Goal: Task Accomplishment & Management: Use online tool/utility

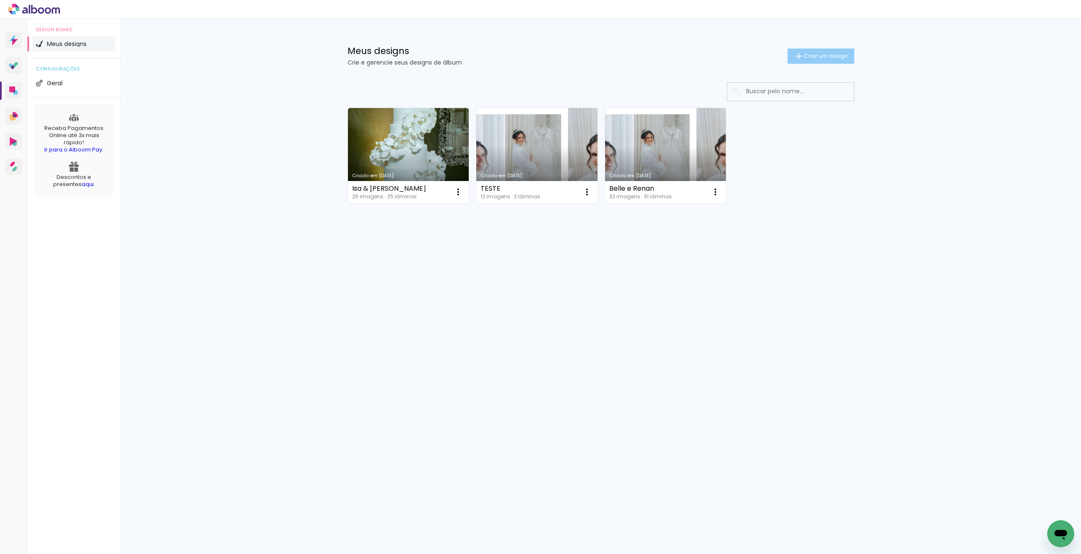
click at [804, 57] on span "Criar um design" at bounding box center [826, 55] width 44 height 5
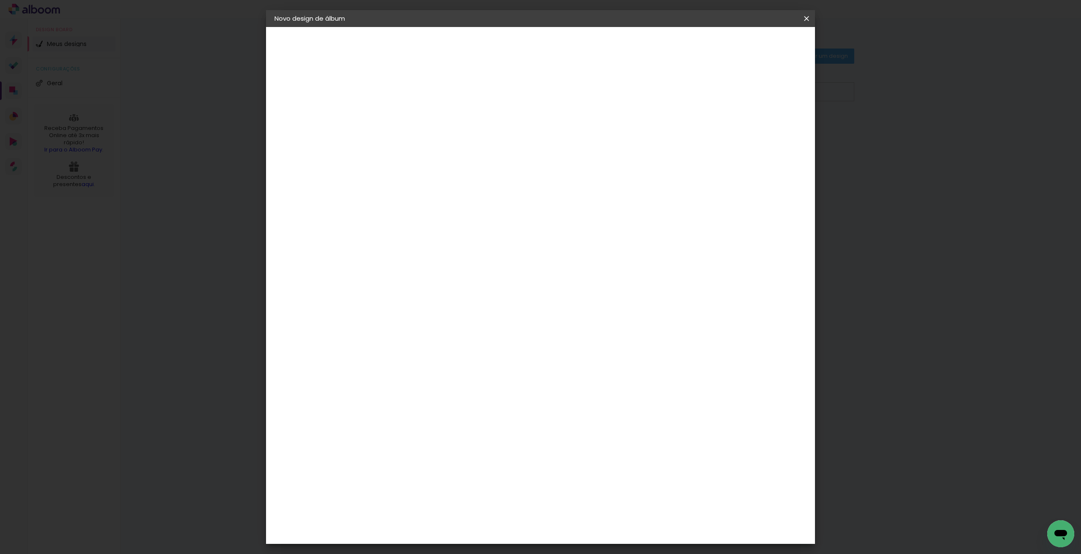
drag, startPoint x: 632, startPoint y: 123, endPoint x: 618, endPoint y: 92, distance: 33.3
click at [437, 101] on div at bounding box center [413, 114] width 48 height 64
type input "Gustavo & [PERSON_NAME]"
type paper-input "Gustavo & [PERSON_NAME]"
click at [499, 49] on paper-button "Avançar" at bounding box center [478, 45] width 41 height 14
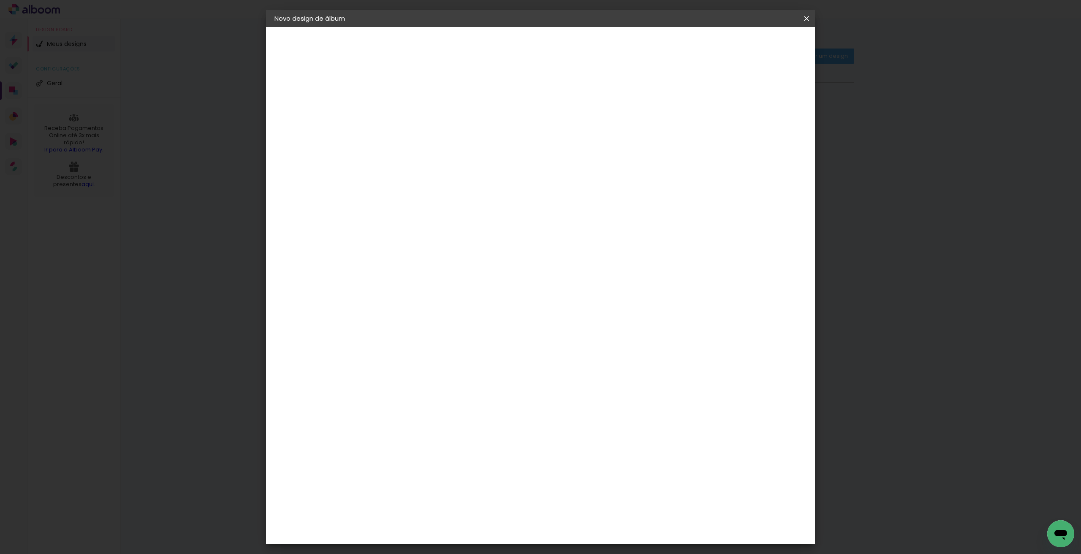
click at [477, 157] on input at bounding box center [433, 160] width 85 height 11
type input "evi"
type paper-input "evi"
click at [437, 187] on div "Evidence" at bounding box center [422, 190] width 30 height 7
click at [0, 0] on slot "Avançar" at bounding box center [0, 0] width 0 height 0
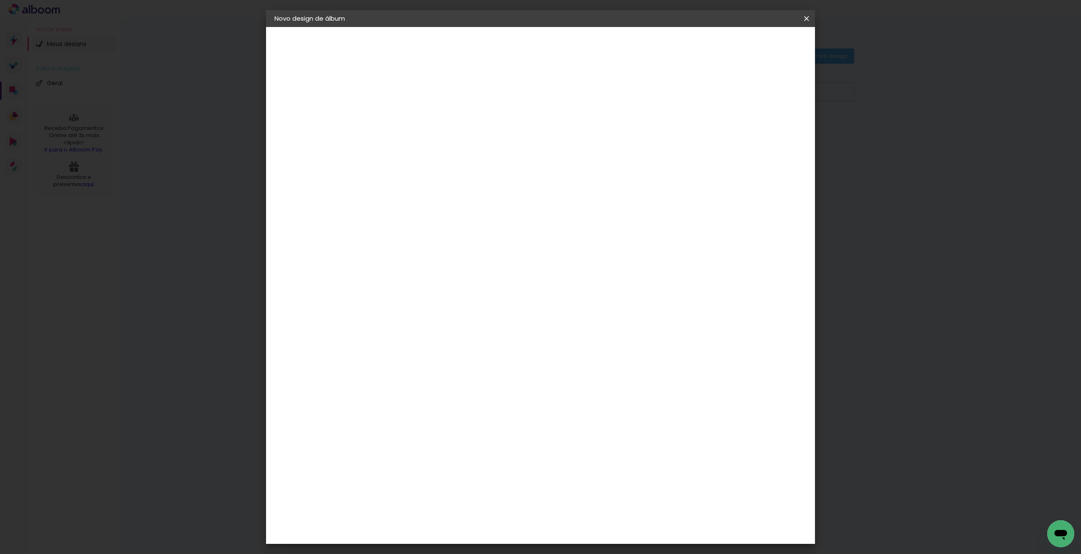
click at [446, 141] on input "text" at bounding box center [429, 147] width 33 height 13
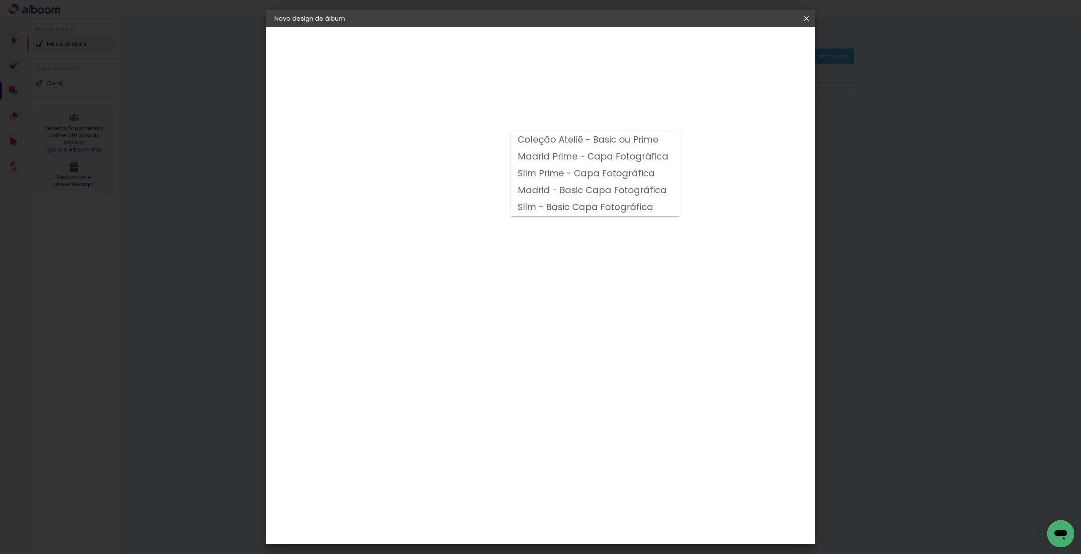
click at [0, 0] on slot "Madrid Prime - Capa Fotográfica" at bounding box center [0, 0] width 0 height 0
type input "Madrid Prime - Capa Fotográfica"
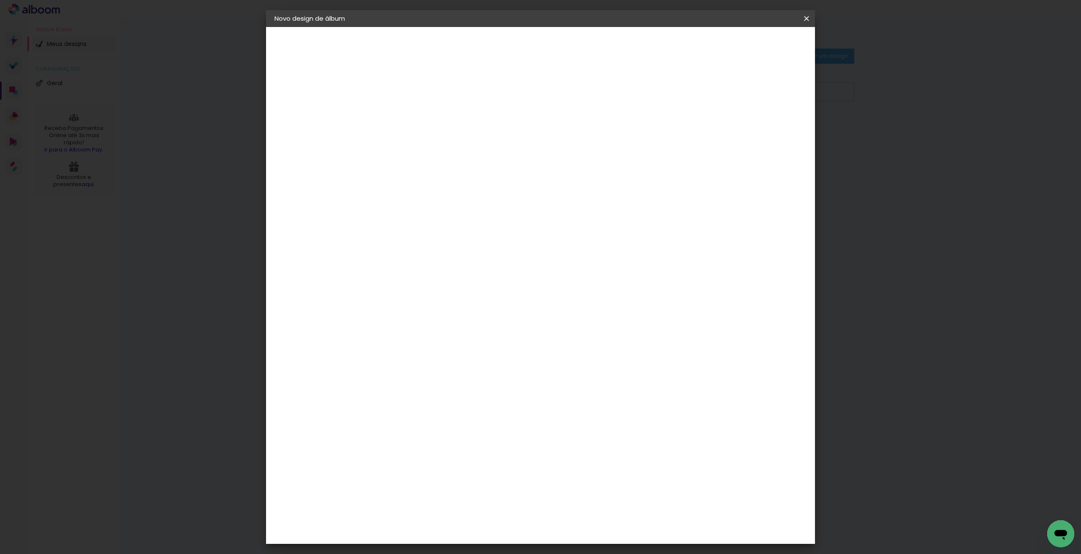
click at [470, 498] on span "25 × 25" at bounding box center [449, 509] width 39 height 22
click at [550, 39] on paper-button "Avançar" at bounding box center [529, 45] width 41 height 14
click at [753, 43] on span "Iniciar design" at bounding box center [734, 45] width 38 height 6
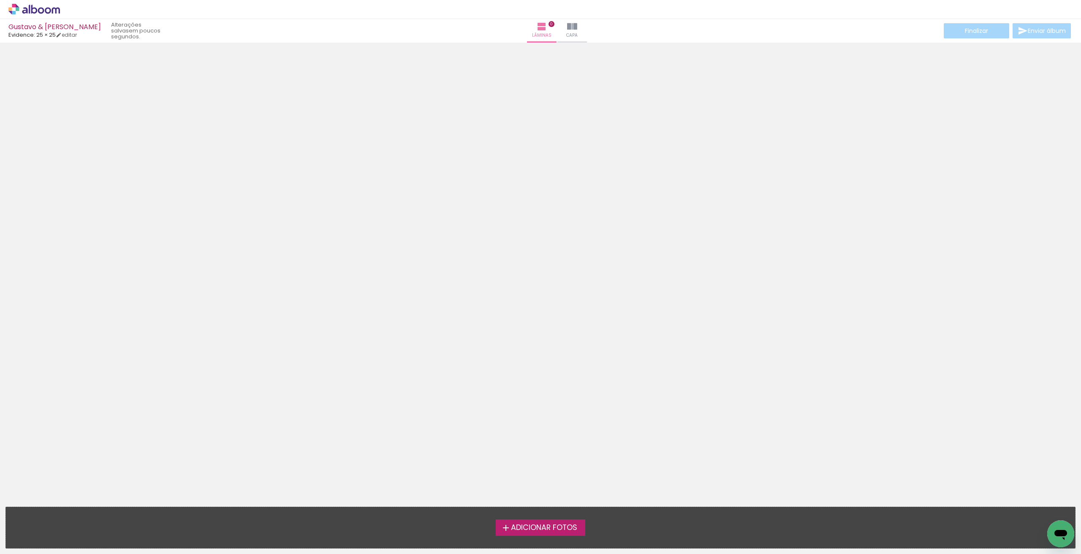
click at [556, 528] on span "Adicionar Fotos" at bounding box center [544, 528] width 66 height 8
click at [0, 0] on input "file" at bounding box center [0, 0] width 0 height 0
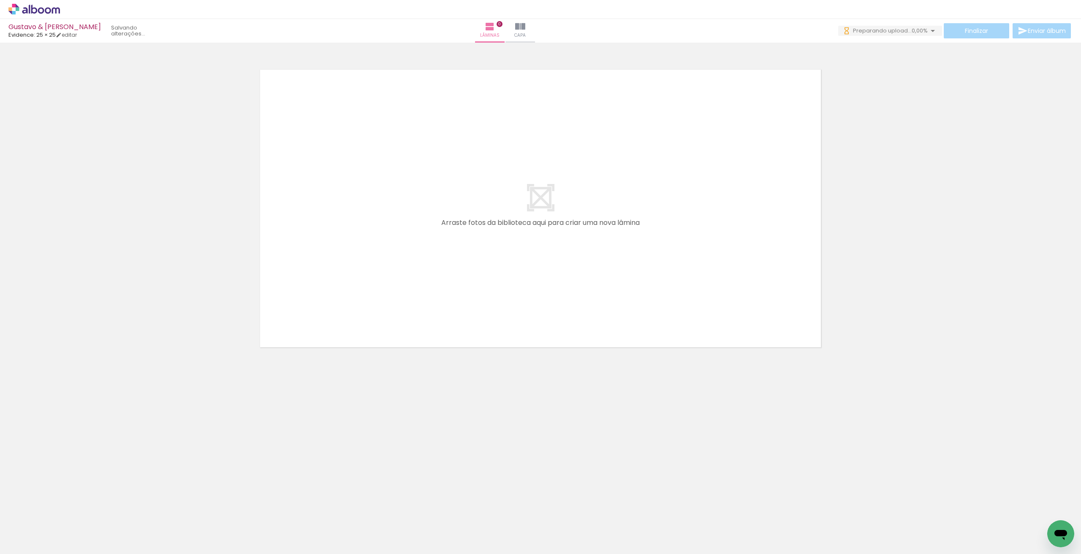
click at [101, 527] on div at bounding box center [85, 526] width 42 height 21
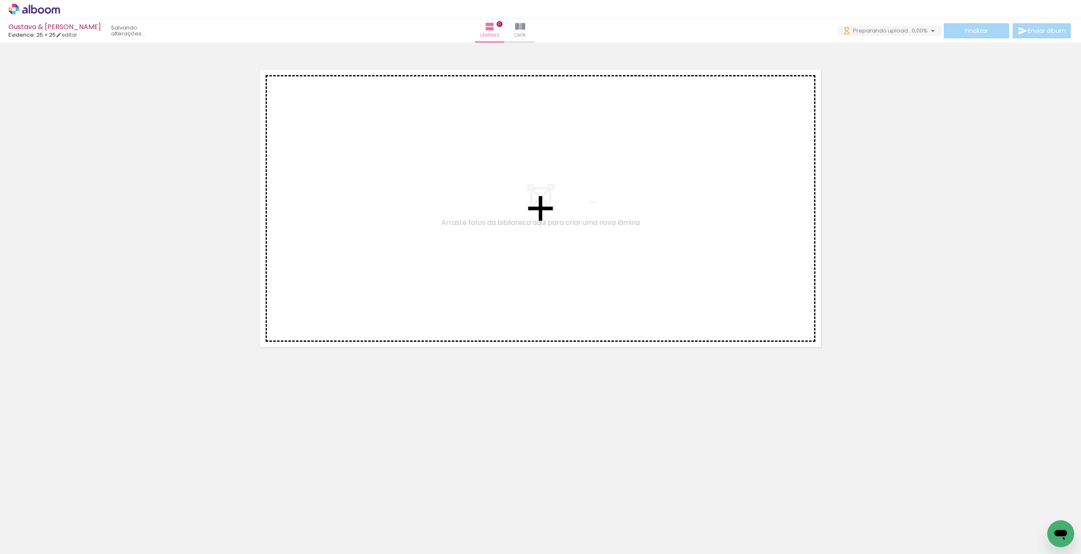
drag, startPoint x: 101, startPoint y: 527, endPoint x: 590, endPoint y: 218, distance: 578.3
click at [590, 218] on quentale-workspace at bounding box center [540, 277] width 1081 height 554
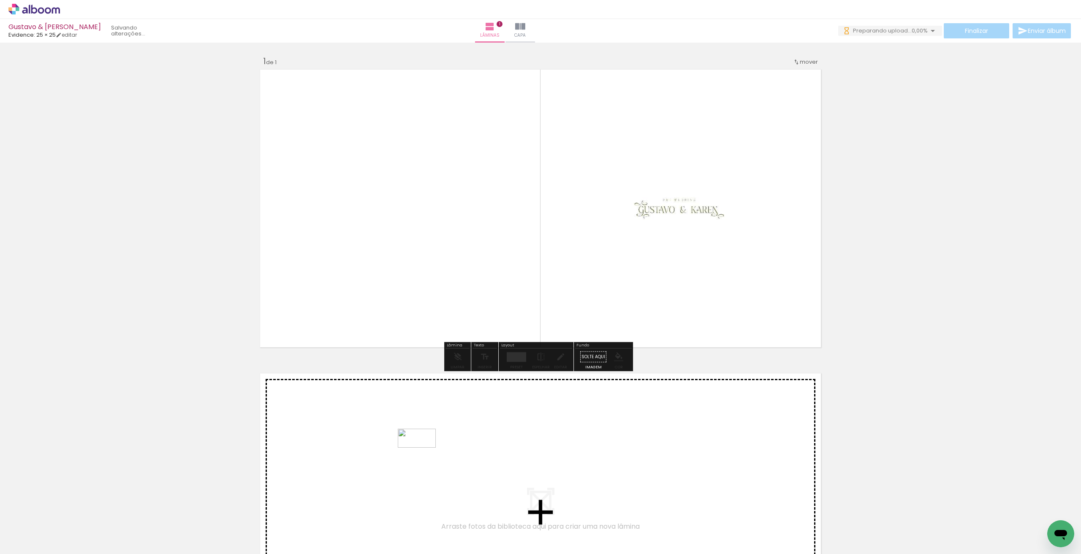
drag, startPoint x: 139, startPoint y: 522, endPoint x: 435, endPoint y: 447, distance: 305.0
click at [435, 447] on quentale-workspace at bounding box center [540, 277] width 1081 height 554
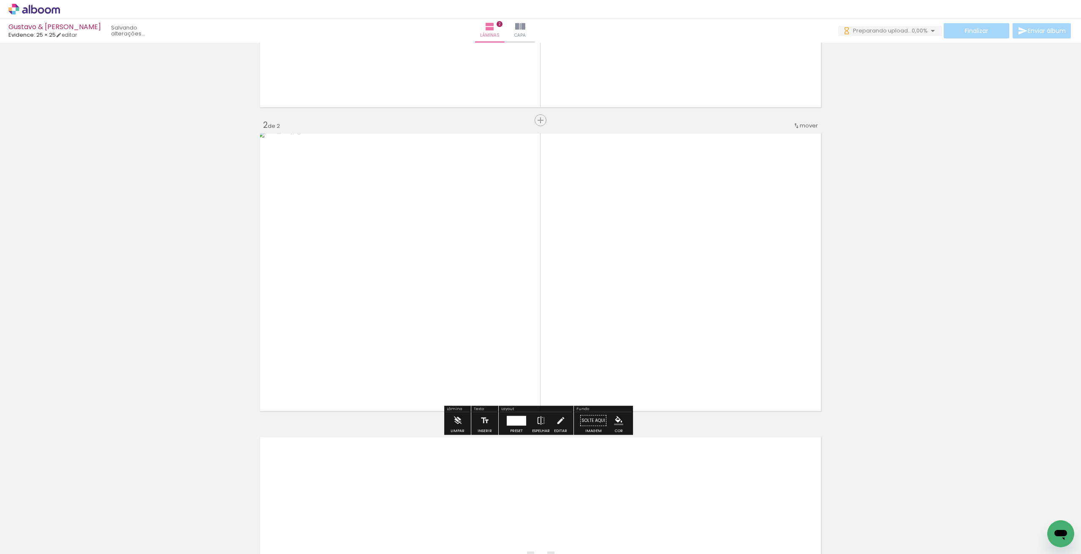
scroll to position [367, 0]
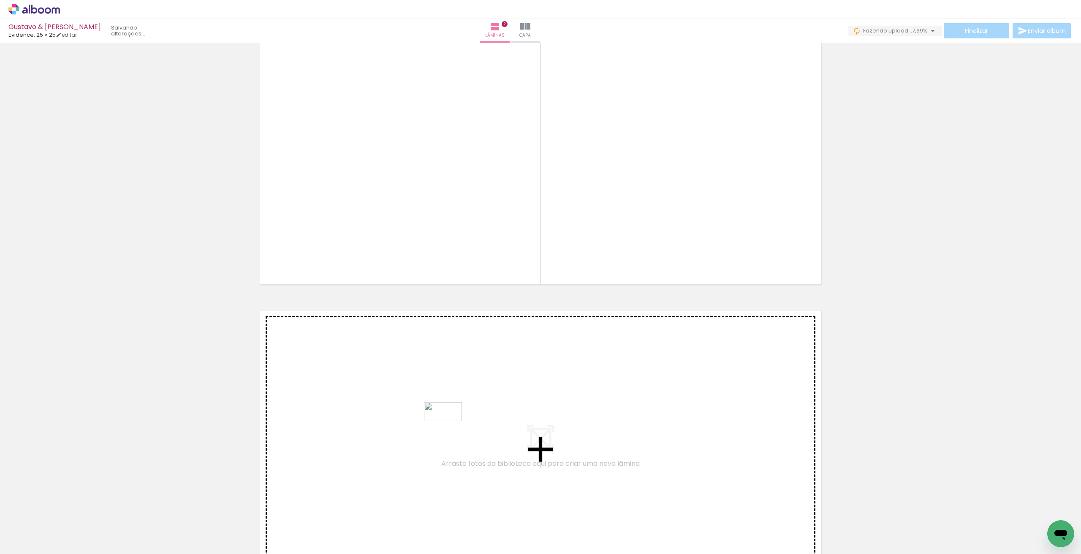
drag, startPoint x: 183, startPoint y: 531, endPoint x: 451, endPoint y: 426, distance: 287.6
click at [451, 426] on quentale-workspace at bounding box center [540, 277] width 1081 height 554
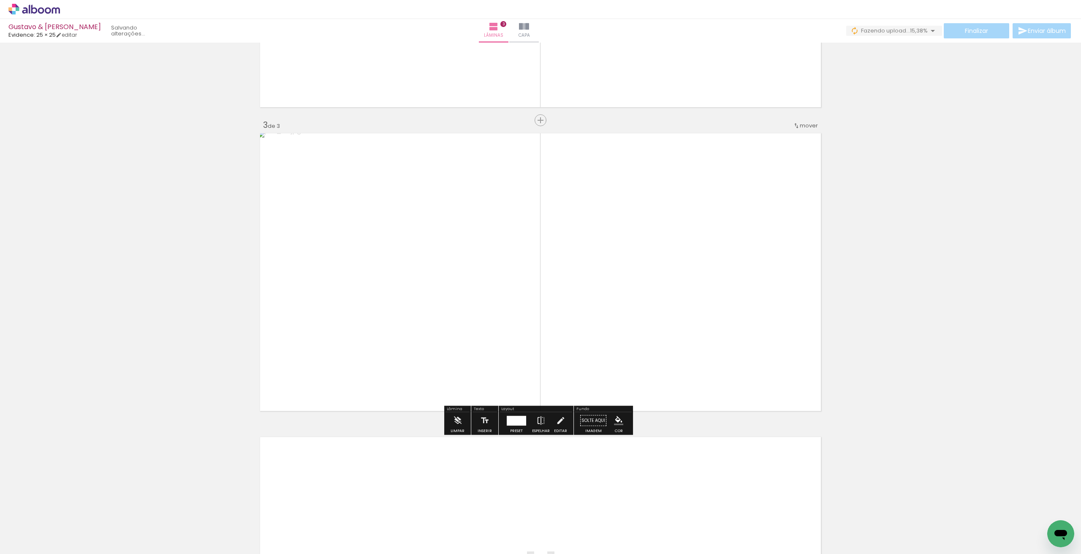
scroll to position [713, 0]
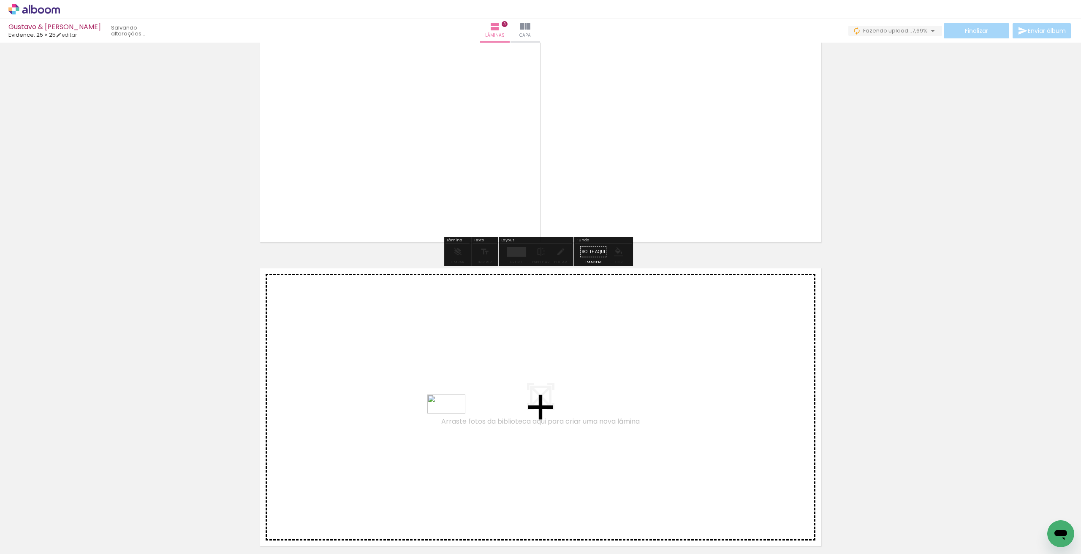
drag, startPoint x: 219, startPoint y: 527, endPoint x: 453, endPoint y: 420, distance: 256.6
click at [453, 420] on quentale-workspace at bounding box center [540, 277] width 1081 height 554
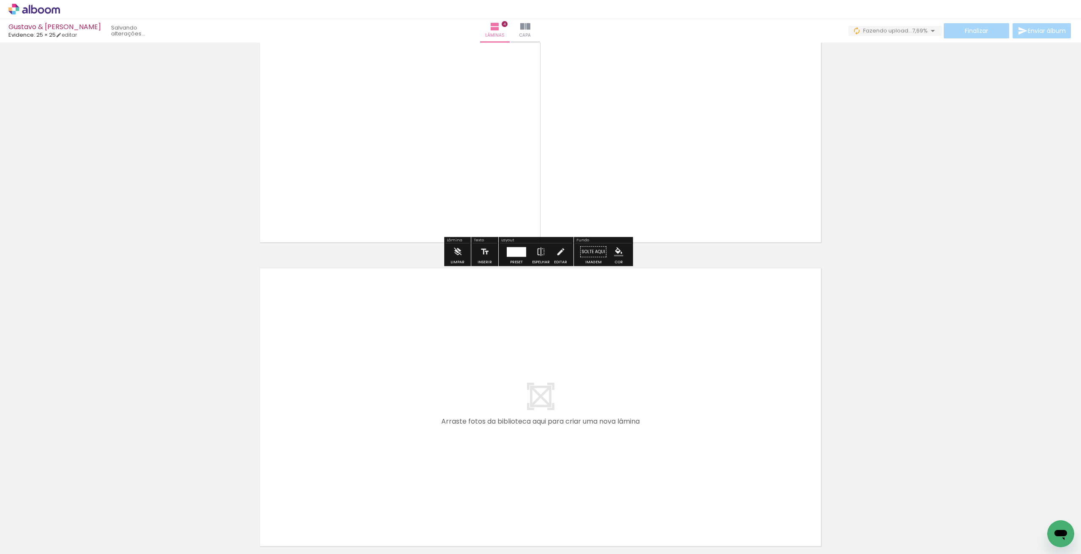
scroll to position [1094, 0]
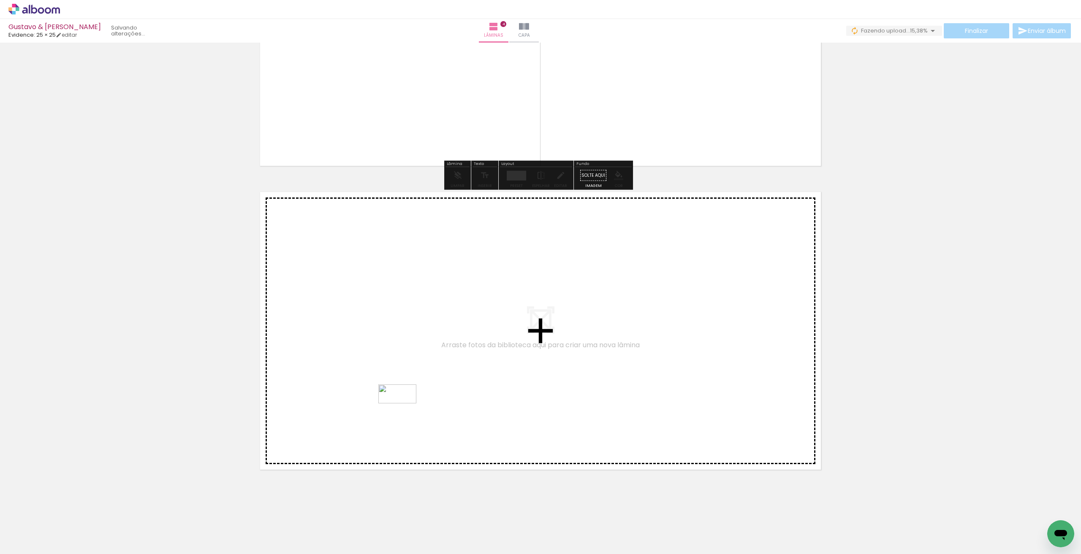
drag, startPoint x: 323, startPoint y: 494, endPoint x: 404, endPoint y: 410, distance: 117.1
click at [404, 410] on quentale-workspace at bounding box center [540, 277] width 1081 height 554
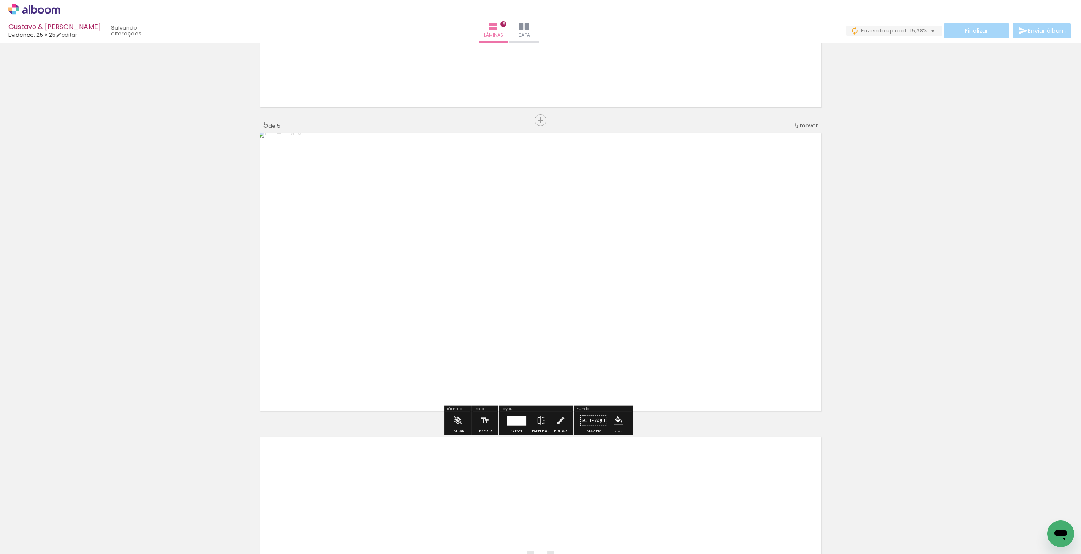
scroll to position [1279, 0]
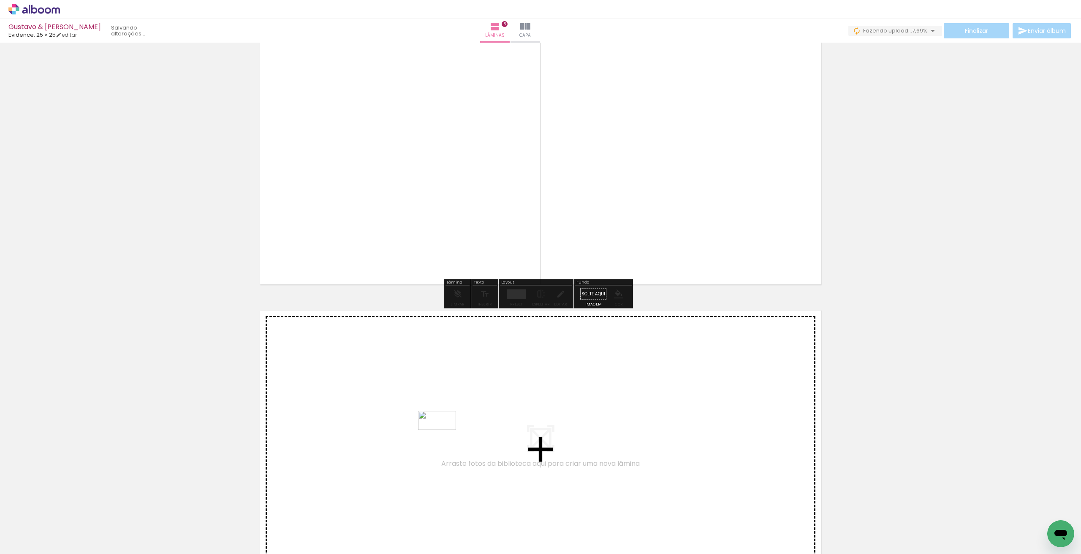
drag, startPoint x: 329, startPoint y: 525, endPoint x: 443, endPoint y: 437, distance: 145.1
click at [443, 437] on quentale-workspace at bounding box center [540, 277] width 1081 height 554
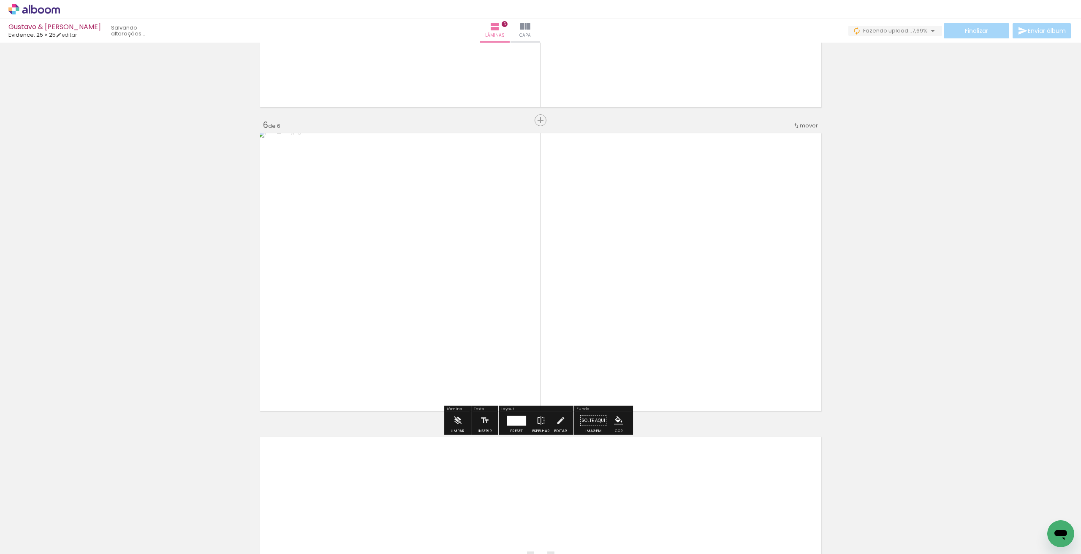
scroll to position [1625, 0]
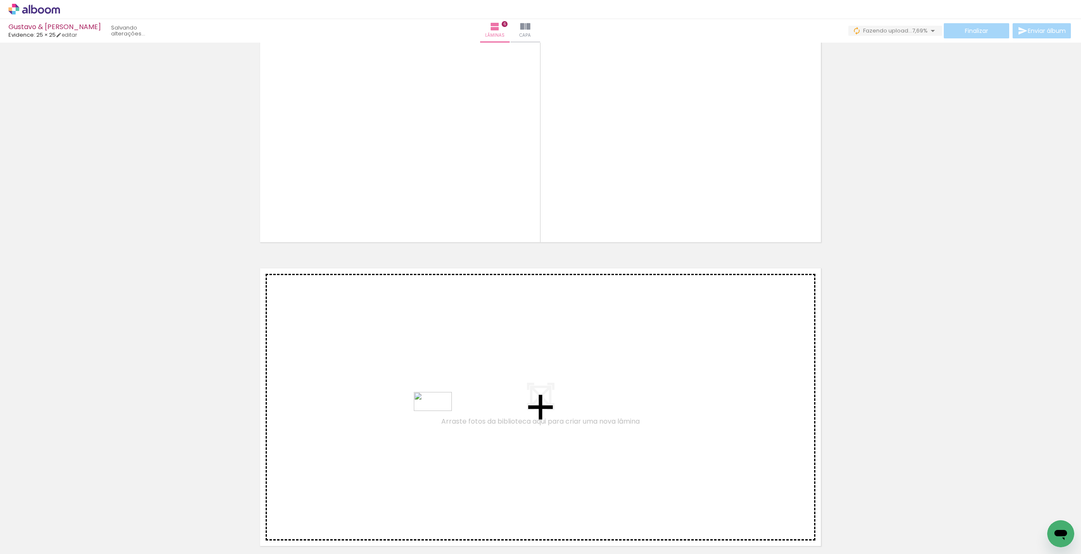
drag, startPoint x: 364, startPoint y: 527, endPoint x: 439, endPoint y: 418, distance: 132.4
click at [439, 418] on quentale-workspace at bounding box center [540, 277] width 1081 height 554
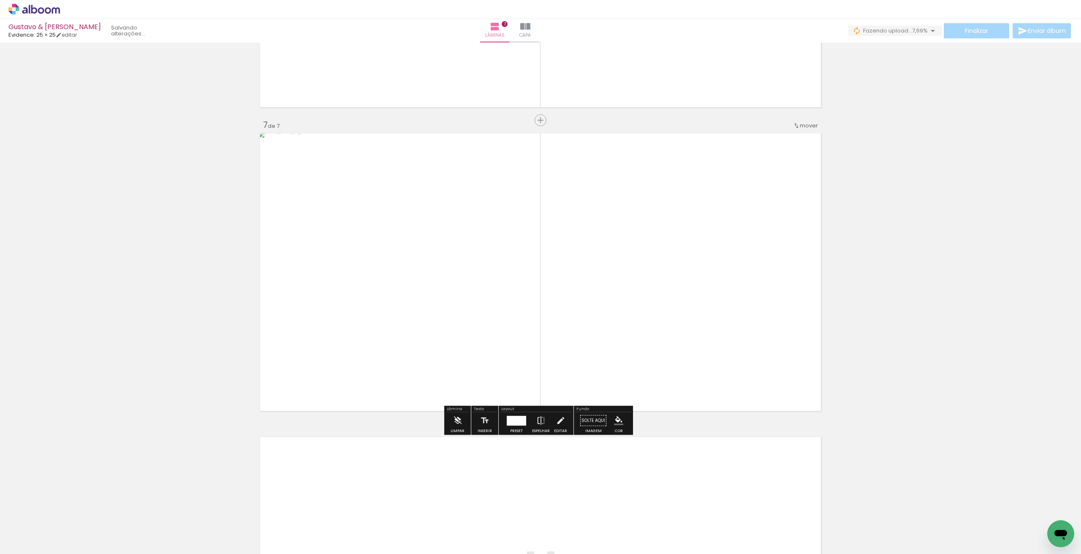
scroll to position [1929, 0]
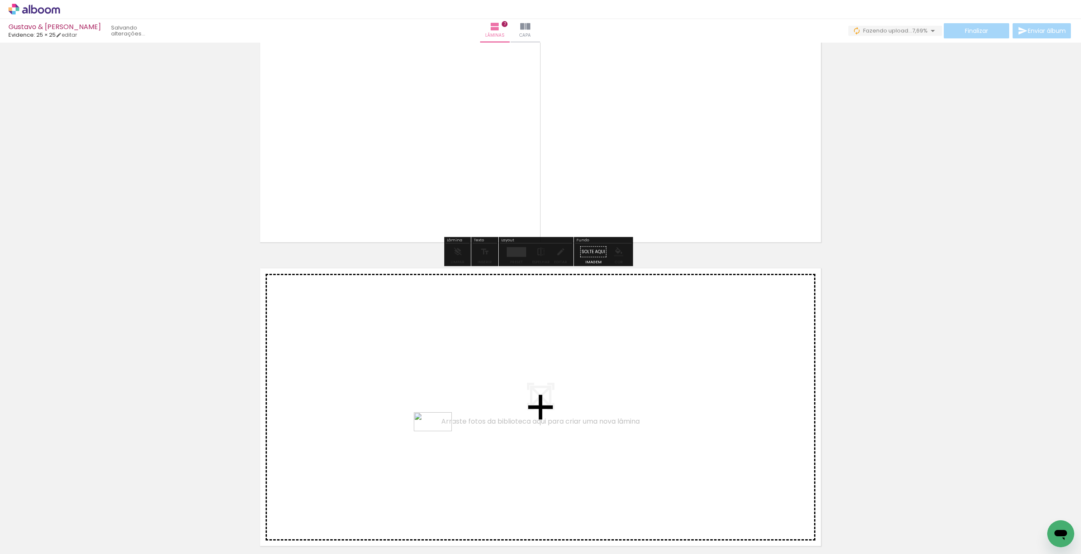
drag, startPoint x: 408, startPoint y: 525, endPoint x: 439, endPoint y: 438, distance: 92.3
click at [439, 438] on quentale-workspace at bounding box center [540, 277] width 1081 height 554
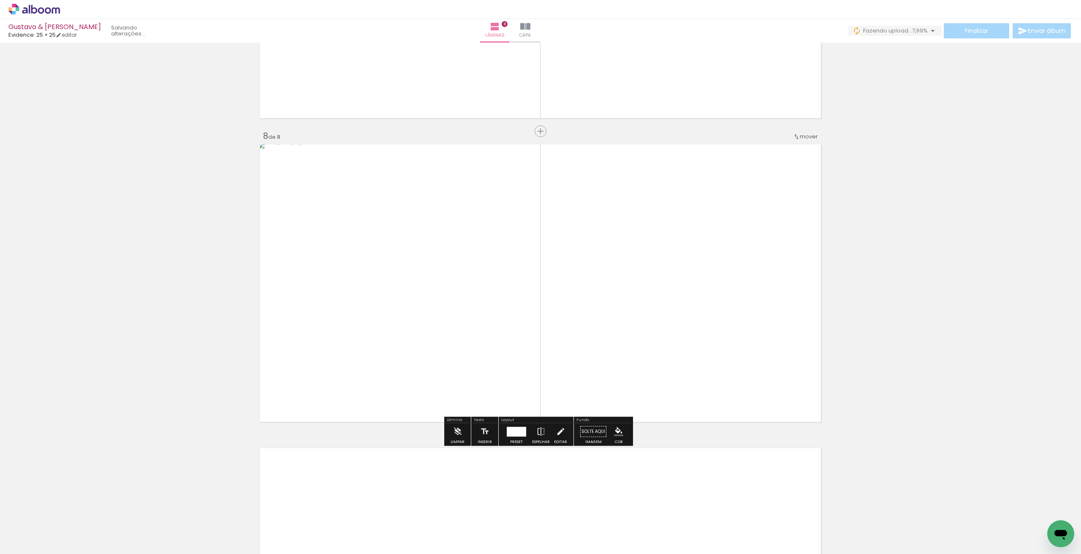
scroll to position [2065, 0]
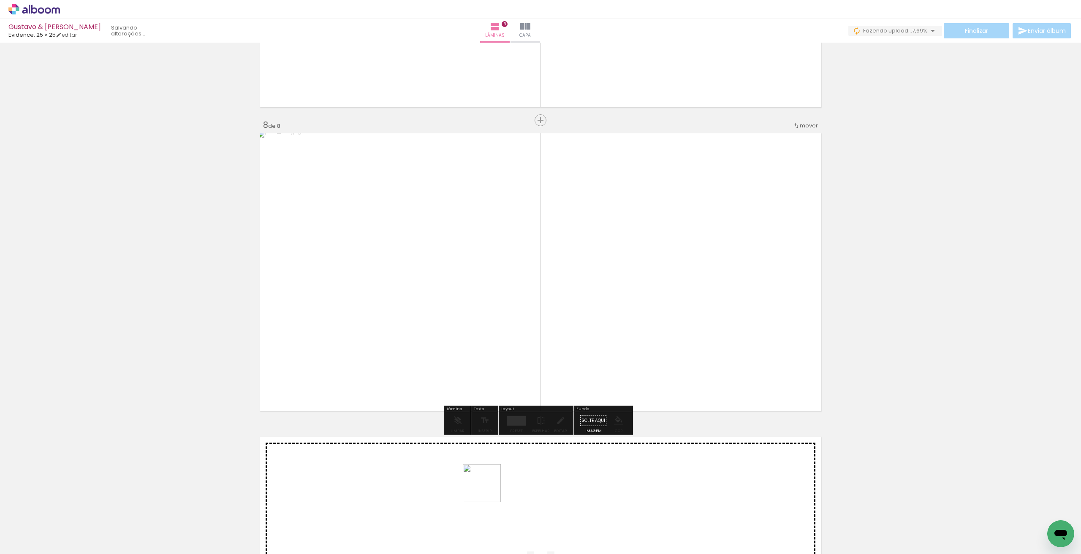
drag, startPoint x: 479, startPoint y: 531, endPoint x: 488, endPoint y: 489, distance: 43.1
click at [488, 489] on quentale-workspace at bounding box center [540, 277] width 1081 height 554
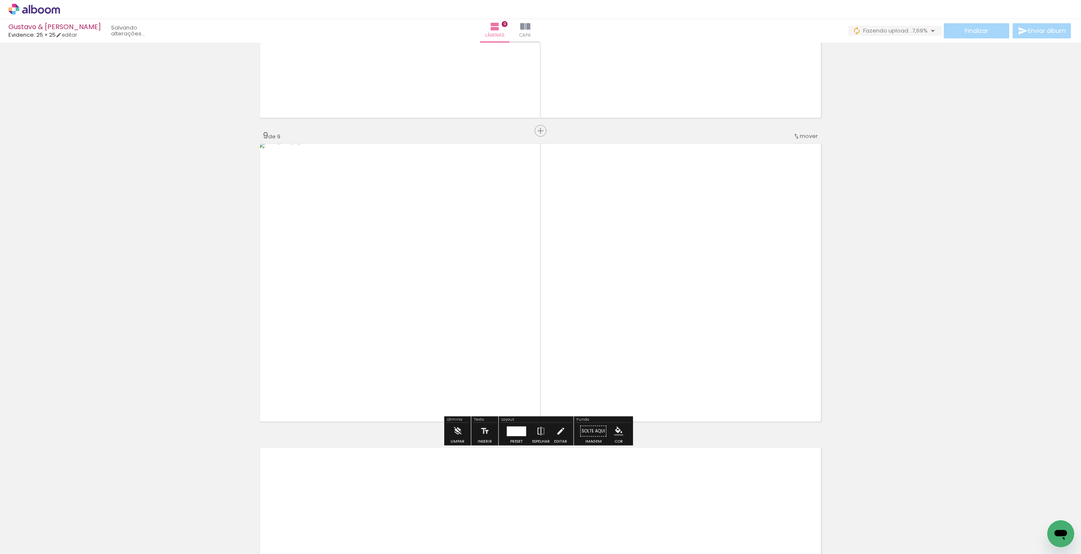
scroll to position [2369, 0]
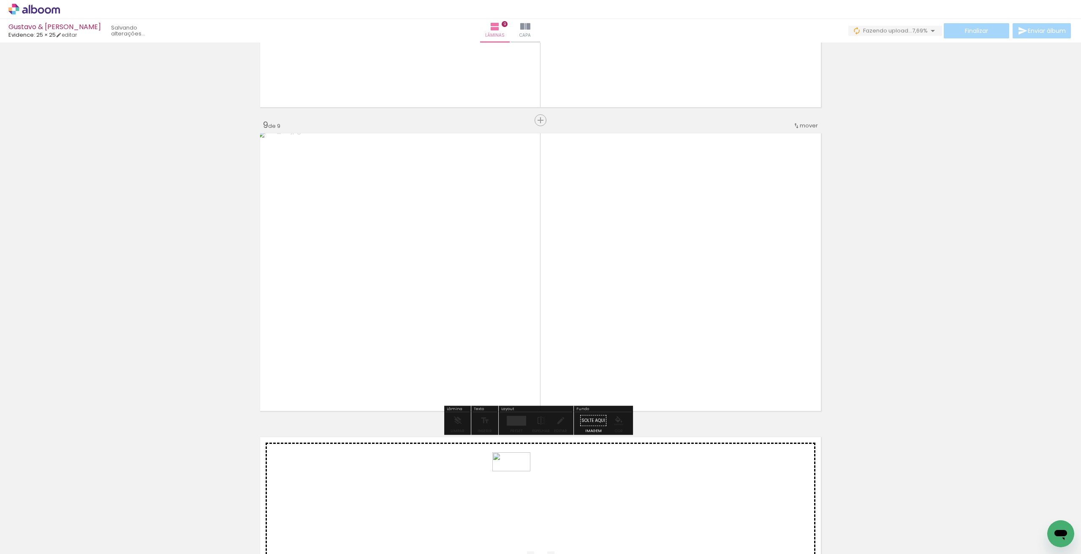
drag, startPoint x: 518, startPoint y: 524, endPoint x: 518, endPoint y: 478, distance: 46.0
click at [518, 478] on quentale-workspace at bounding box center [540, 277] width 1081 height 554
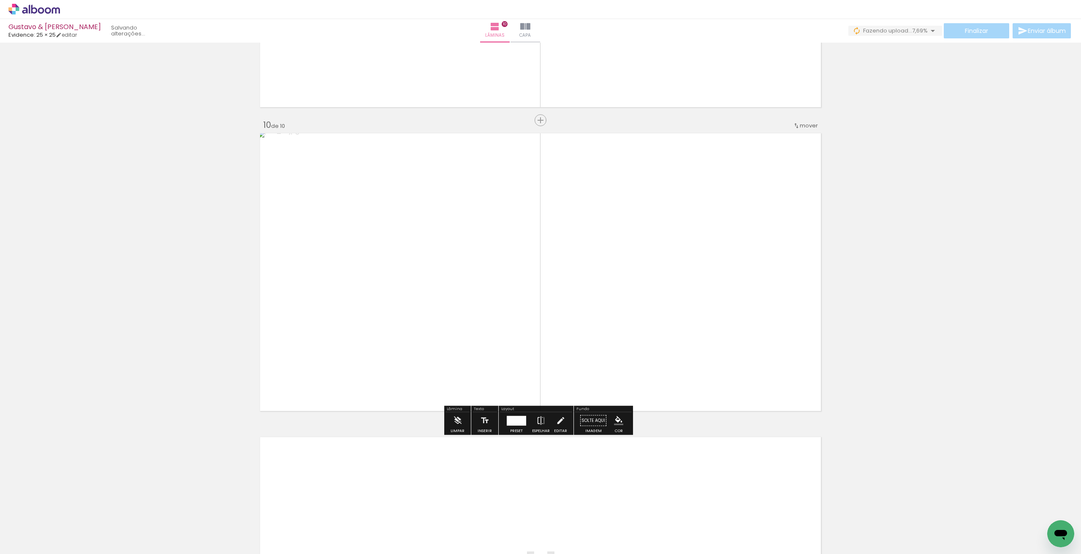
scroll to position [2842, 0]
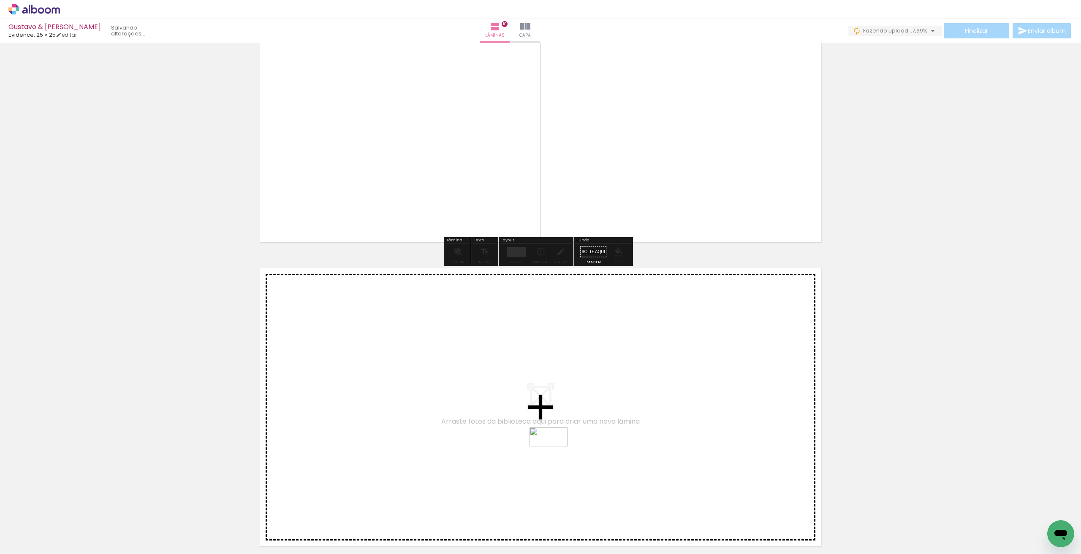
drag, startPoint x: 571, startPoint y: 531, endPoint x: 555, endPoint y: 453, distance: 79.8
click at [555, 453] on quentale-workspace at bounding box center [540, 277] width 1081 height 554
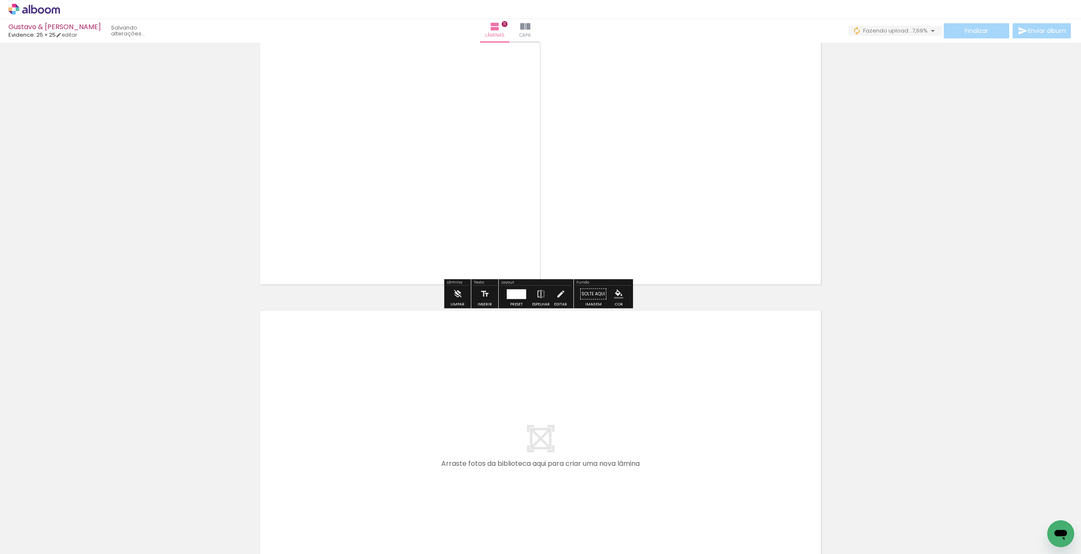
scroll to position [3222, 0]
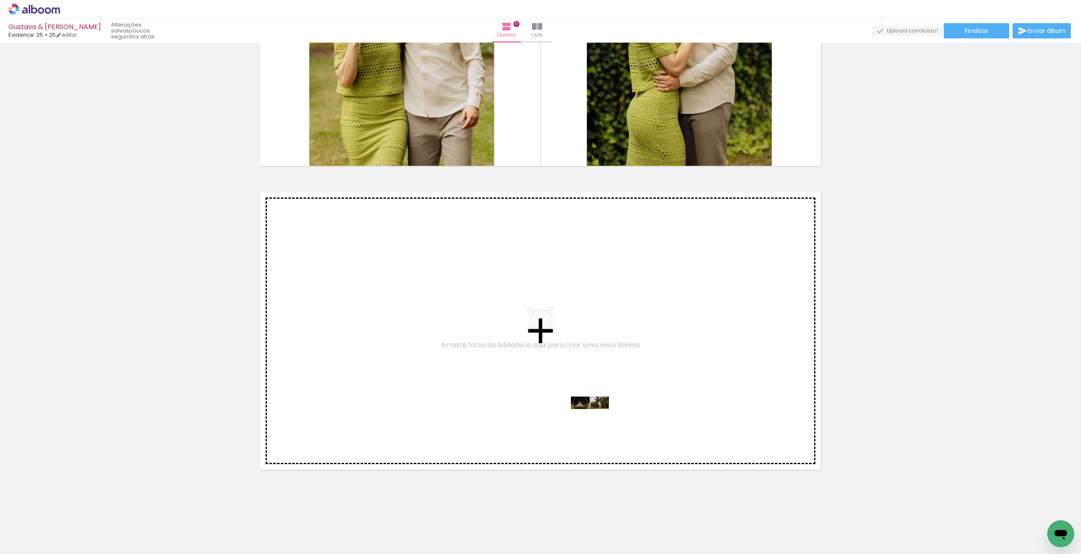
drag, startPoint x: 603, startPoint y: 533, endPoint x: 596, endPoint y: 419, distance: 113.8
click at [596, 419] on quentale-workspace at bounding box center [540, 277] width 1081 height 554
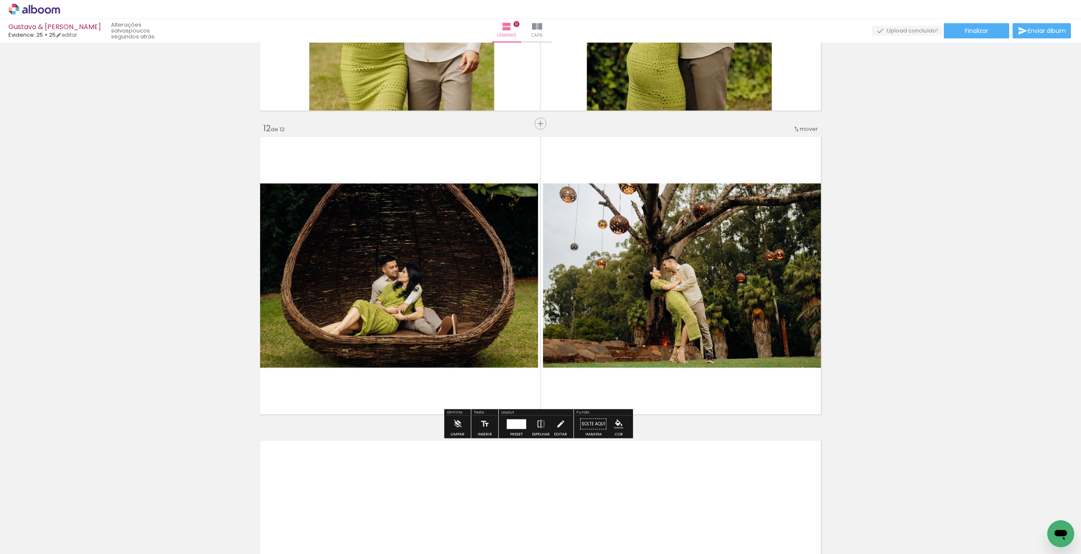
scroll to position [3281, 0]
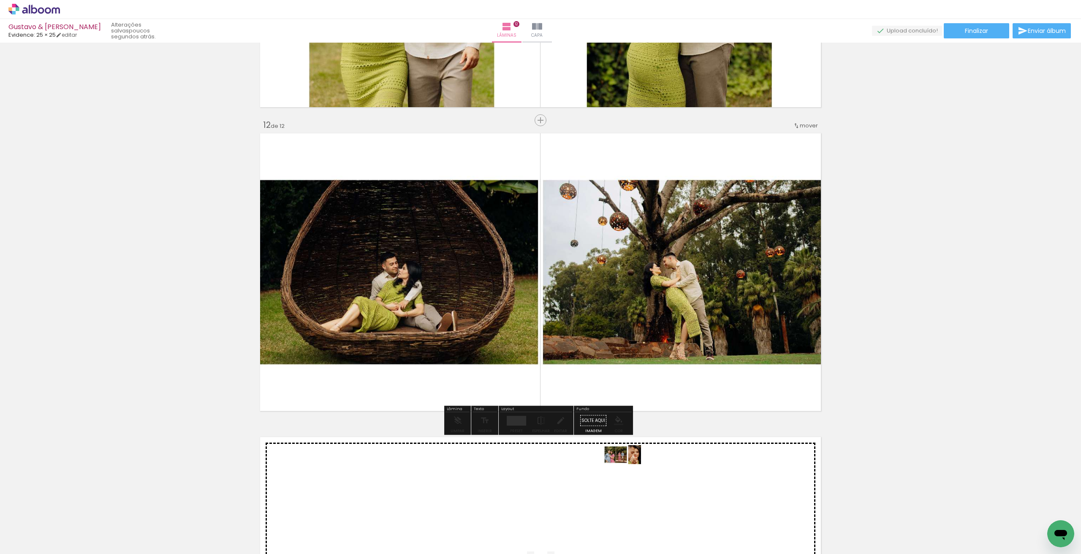
drag, startPoint x: 655, startPoint y: 524, endPoint x: 628, endPoint y: 471, distance: 59.5
click at [628, 471] on quentale-workspace at bounding box center [540, 277] width 1081 height 554
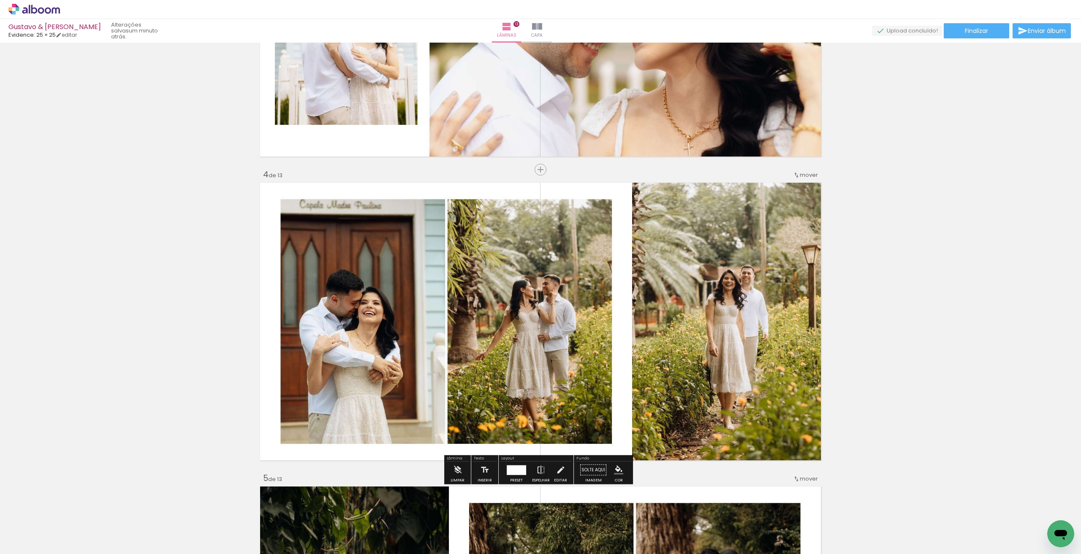
scroll to position [0, 0]
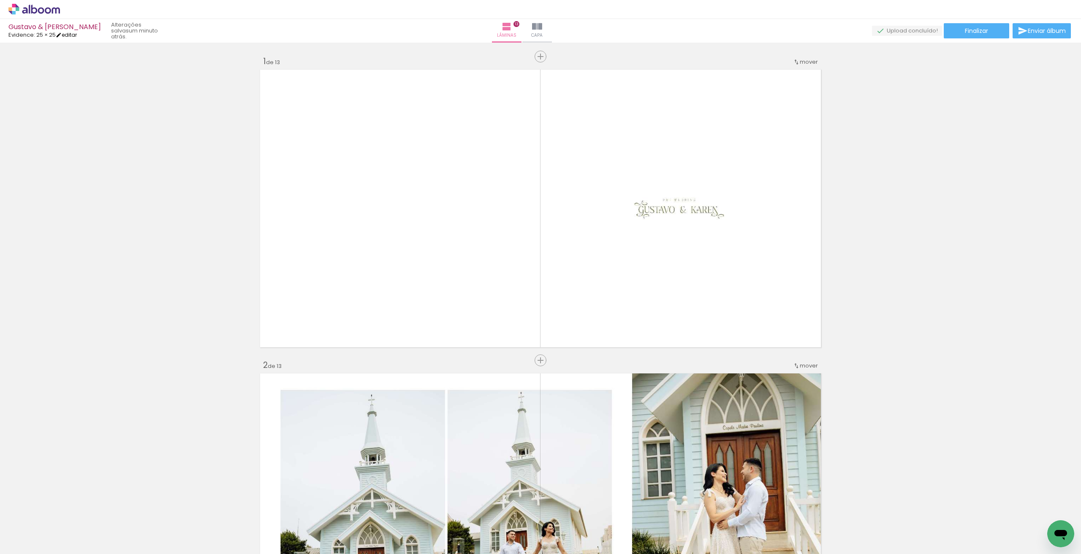
click at [62, 36] on iron-icon at bounding box center [59, 35] width 6 height 6
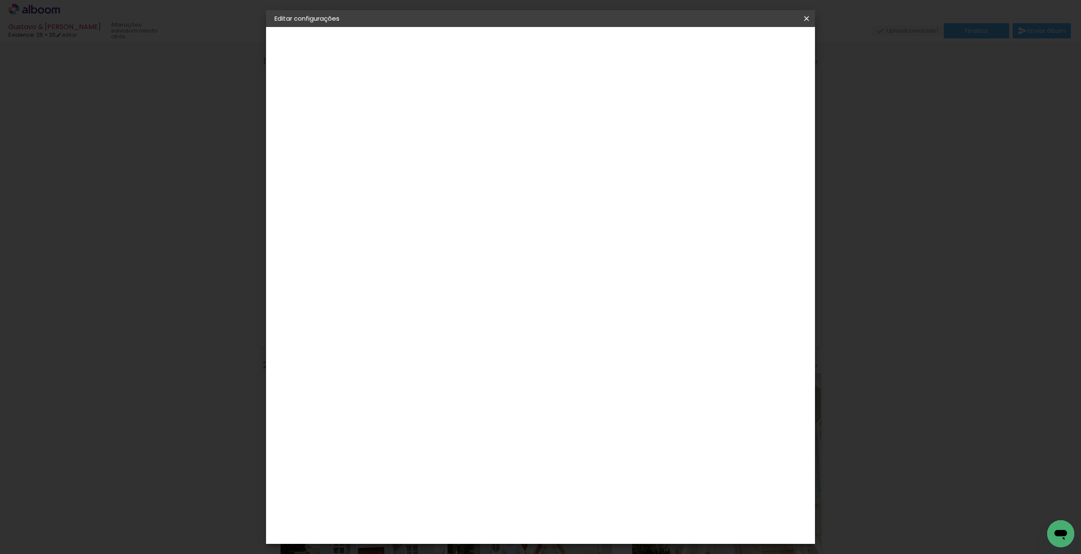
click at [0, 0] on slot "Gustavo & [PERSON_NAME]" at bounding box center [0, 0] width 0 height 0
click at [413, 116] on input "Gustavo & [PERSON_NAME]" at bounding box center [413, 113] width 0 height 13
type input "Gustavo & Karen pré wedding"
type paper-input "Gustavo & Karen pré wedding"
click at [499, 51] on paper-button "Avançar" at bounding box center [478, 45] width 41 height 14
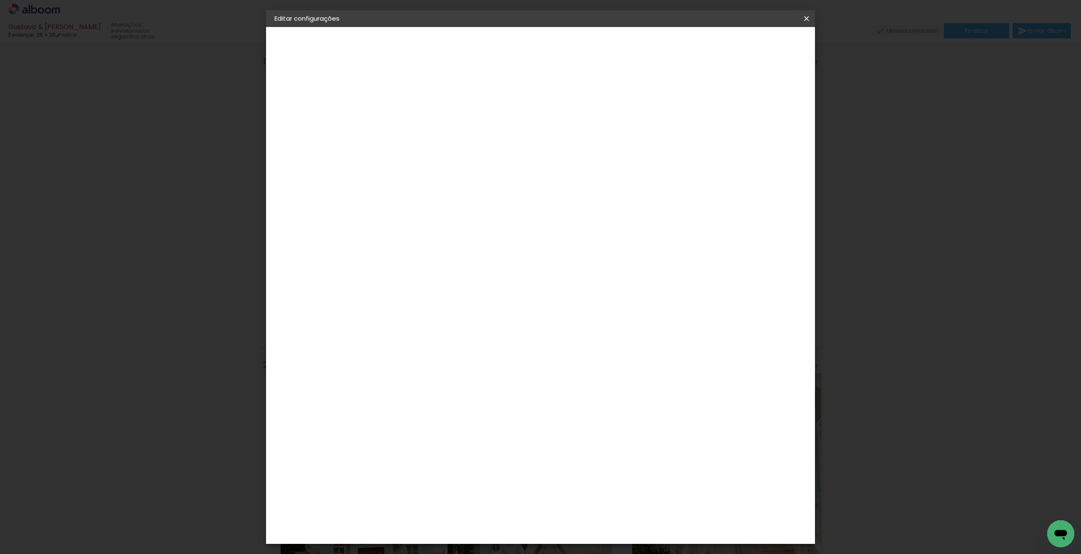
click at [811, 20] on iron-icon at bounding box center [806, 18] width 10 height 8
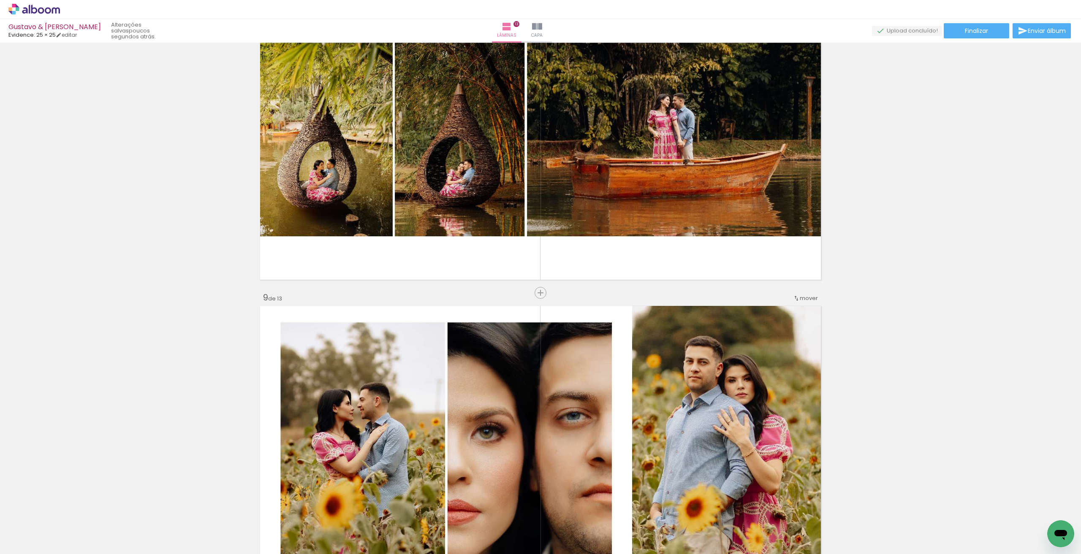
scroll to position [2407, 0]
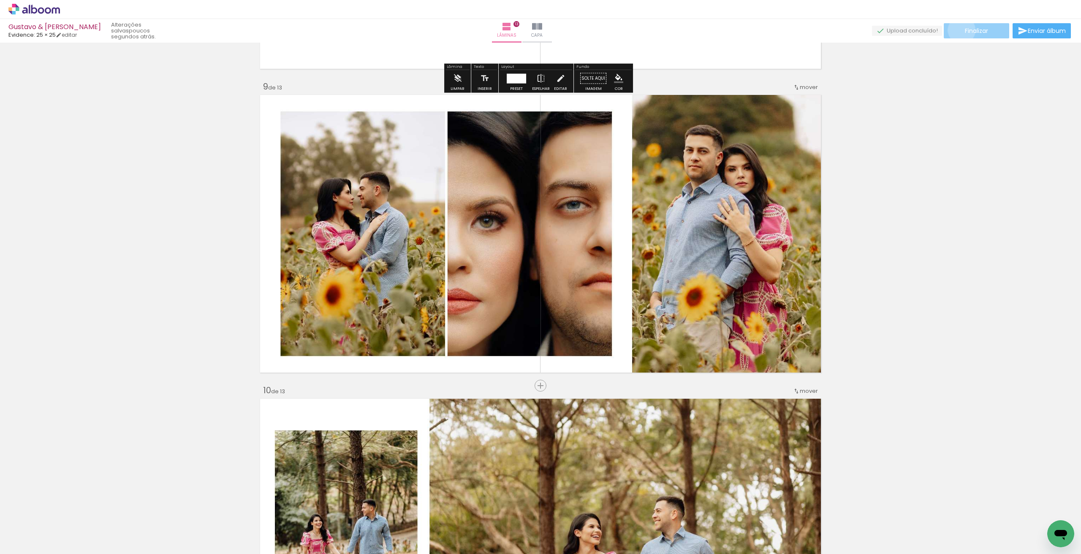
click at [959, 30] on paper-button "Finalizar" at bounding box center [976, 30] width 65 height 15
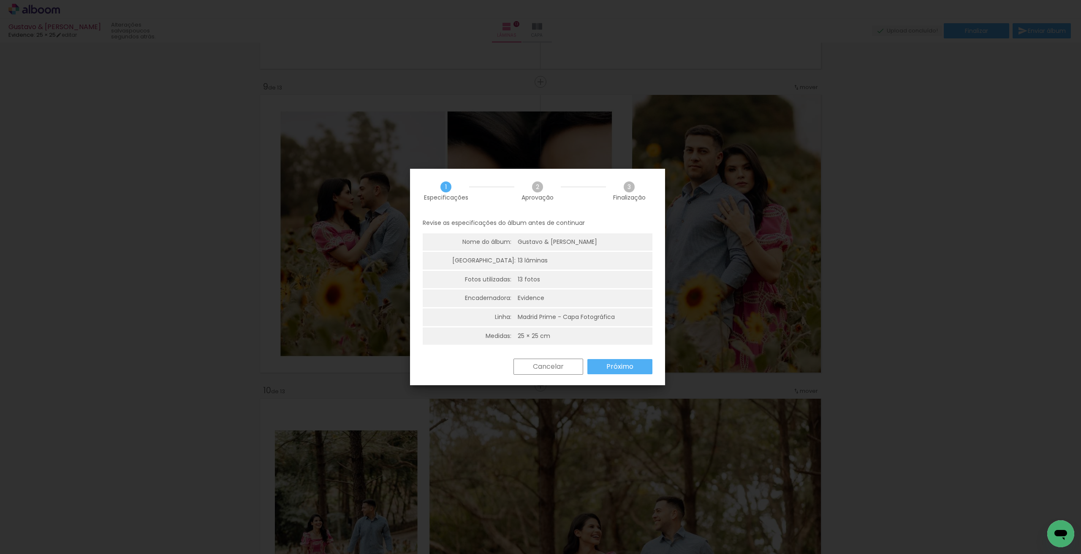
click at [632, 373] on paper-button "Próximo" at bounding box center [619, 366] width 65 height 15
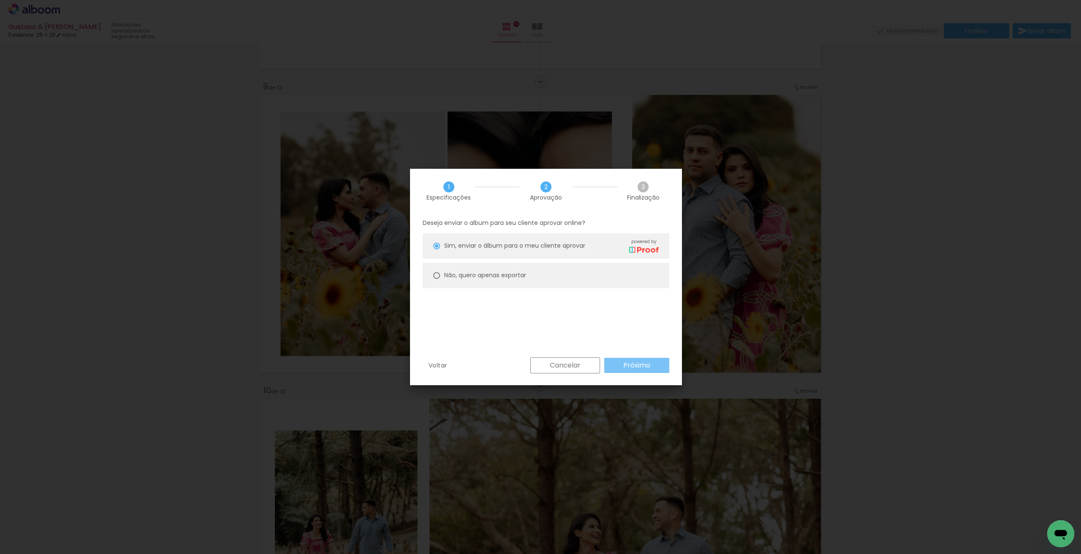
click at [0, 0] on slot "Próximo" at bounding box center [0, 0] width 0 height 0
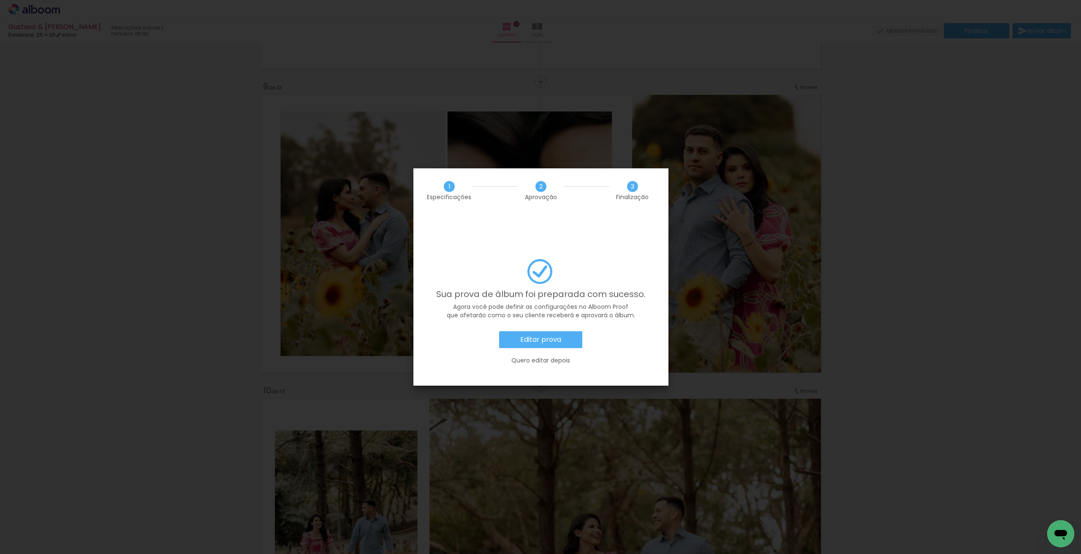
click at [0, 0] on slot "Quero editar depois" at bounding box center [0, 0] width 0 height 0
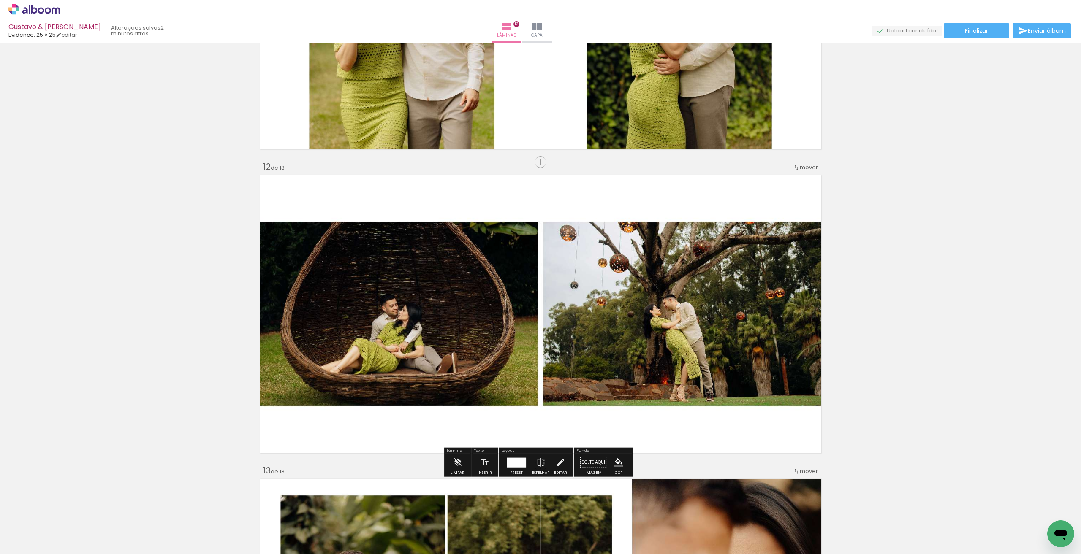
scroll to position [3070, 0]
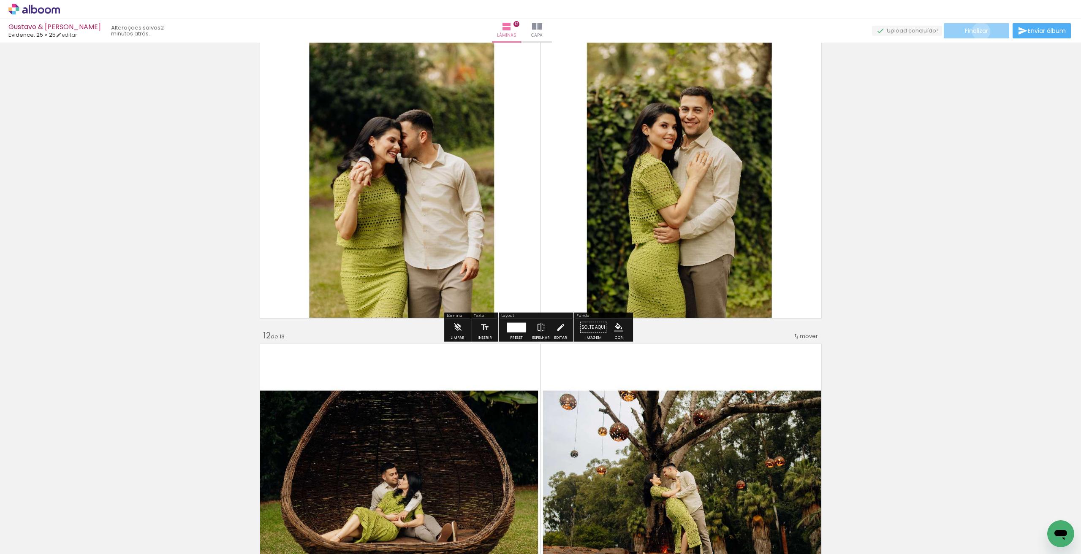
click at [978, 31] on span "Finalizar" at bounding box center [976, 31] width 23 height 6
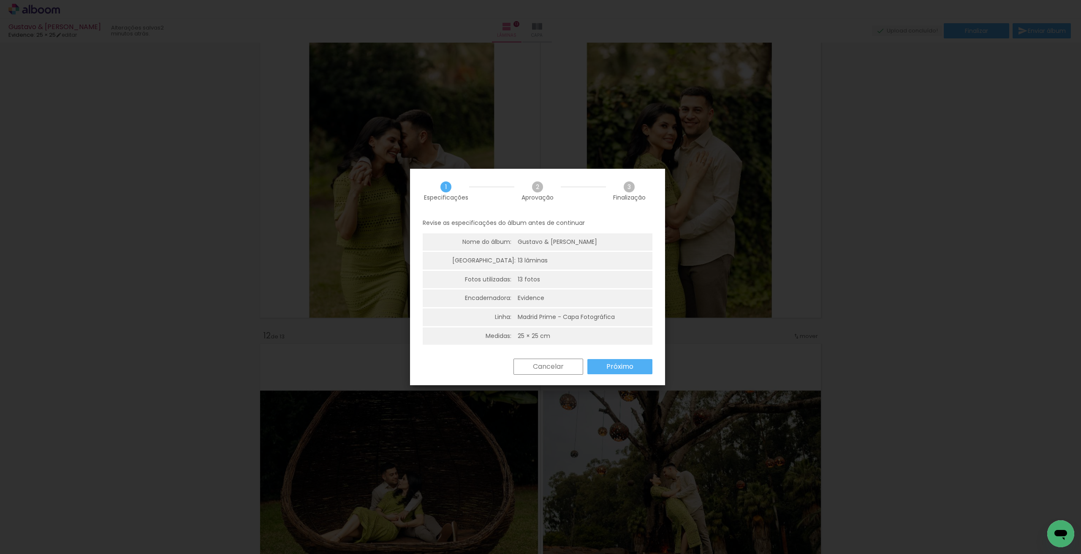
click at [0, 0] on slot "Próximo" at bounding box center [0, 0] width 0 height 0
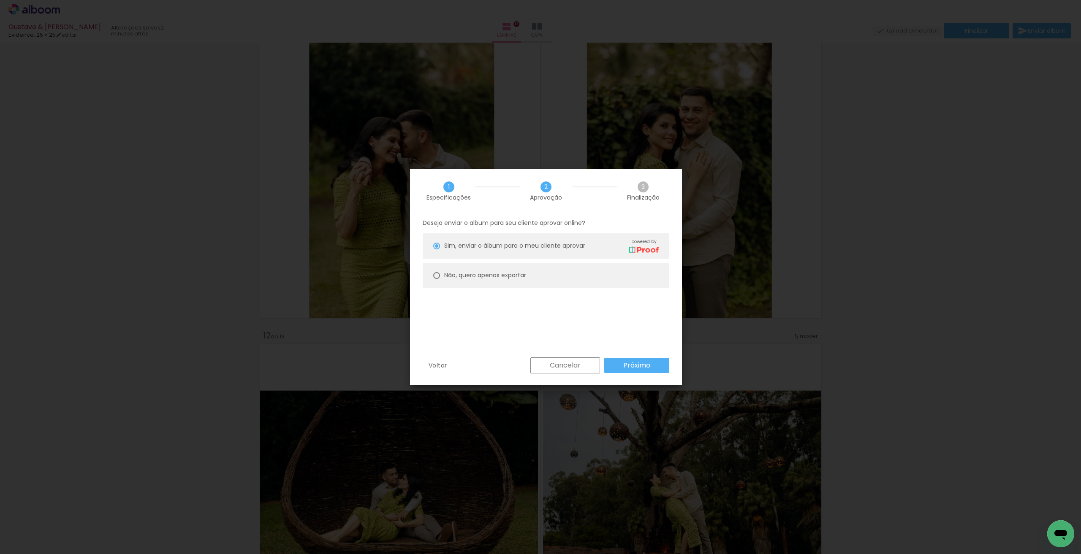
click at [632, 371] on paper-button "Próximo" at bounding box center [636, 365] width 65 height 15
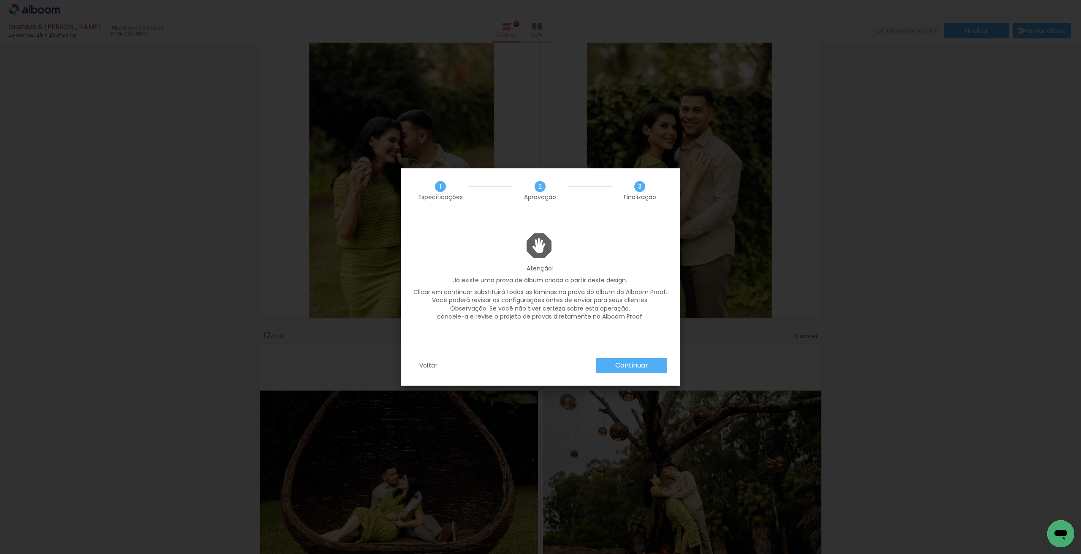
click at [432, 361] on paper-button "Voltar" at bounding box center [428, 365] width 30 height 15
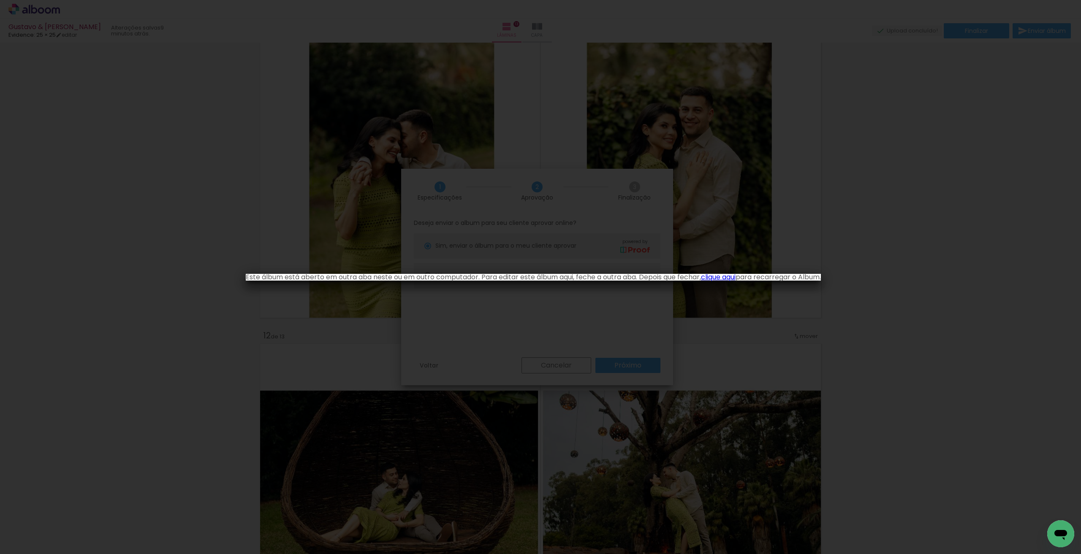
click at [736, 278] on link "clique aqui" at bounding box center [718, 277] width 35 height 10
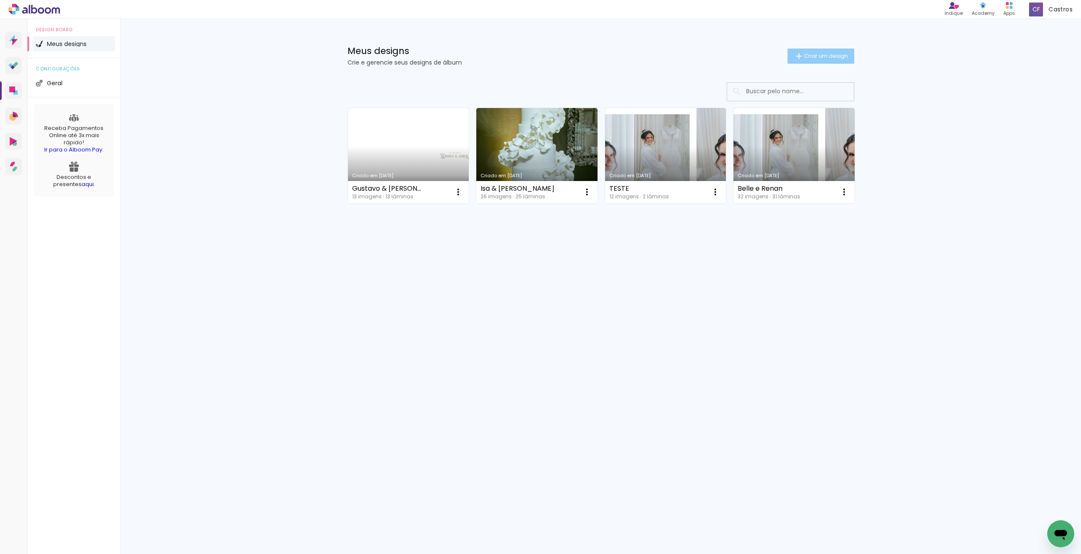
click at [807, 60] on paper-button "Criar um design" at bounding box center [821, 56] width 67 height 15
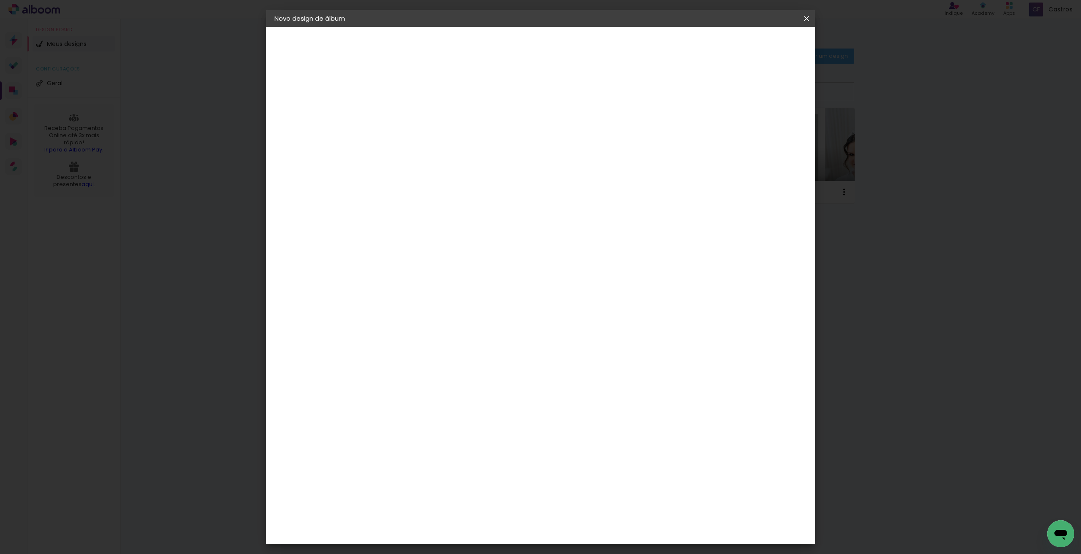
click at [413, 109] on input at bounding box center [413, 113] width 0 height 13
type input "Gustavo & Karen"
type paper-input "Gustavo & Karen"
click at [0, 0] on slot "Avançar" at bounding box center [0, 0] width 0 height 0
click at [477, 158] on input at bounding box center [433, 160] width 85 height 11
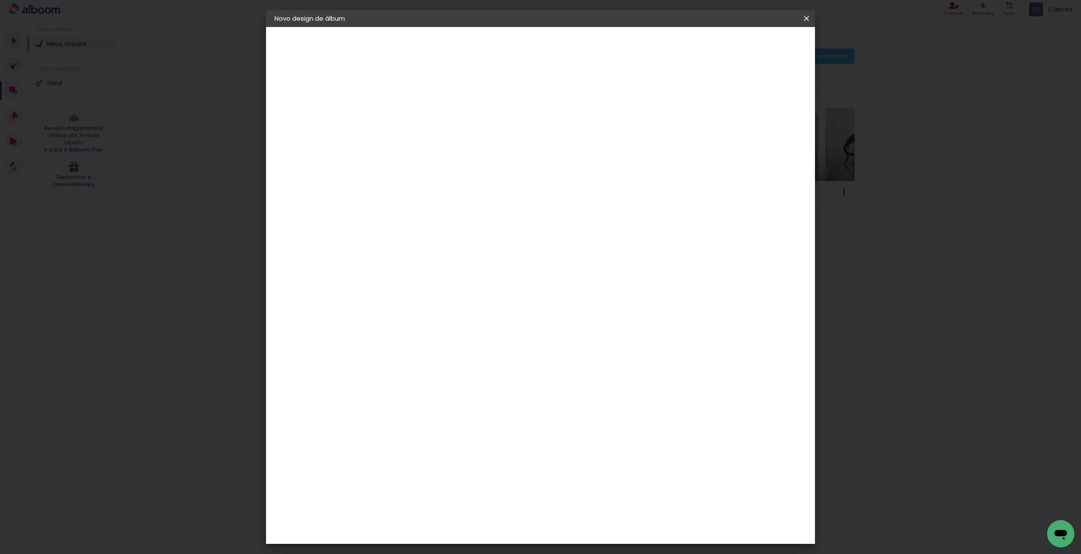
type input "ev"
type paper-input "ev"
click at [437, 192] on div "Evidence" at bounding box center [422, 190] width 30 height 7
click at [552, 49] on paper-button "Avançar" at bounding box center [531, 45] width 41 height 14
click at [446, 141] on input "text" at bounding box center [429, 147] width 33 height 13
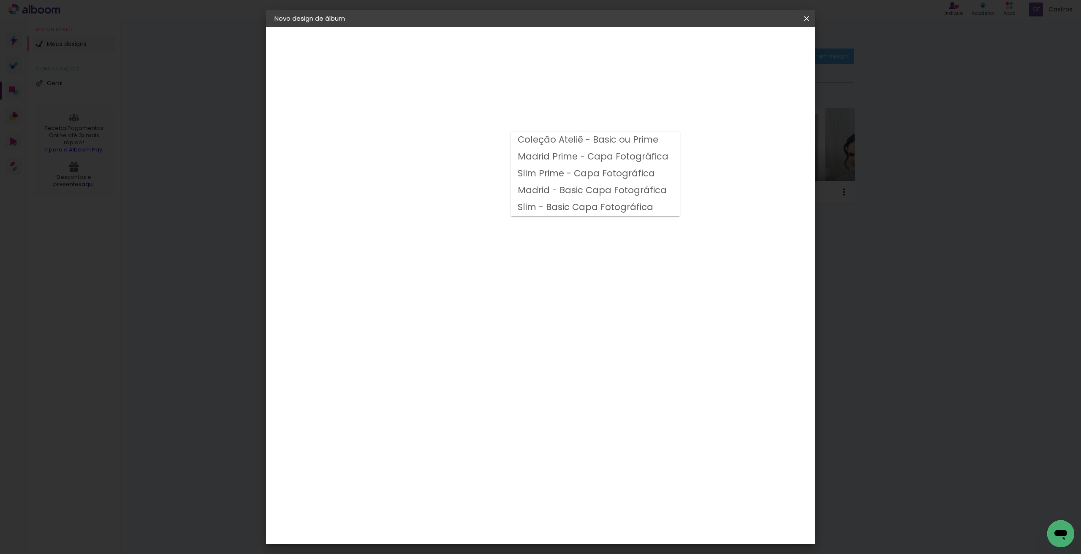
click at [0, 0] on slot "Coleção Ateliê - Basic ou Prime" at bounding box center [0, 0] width 0 height 0
type input "Coleção Ateliê - Basic ou Prime"
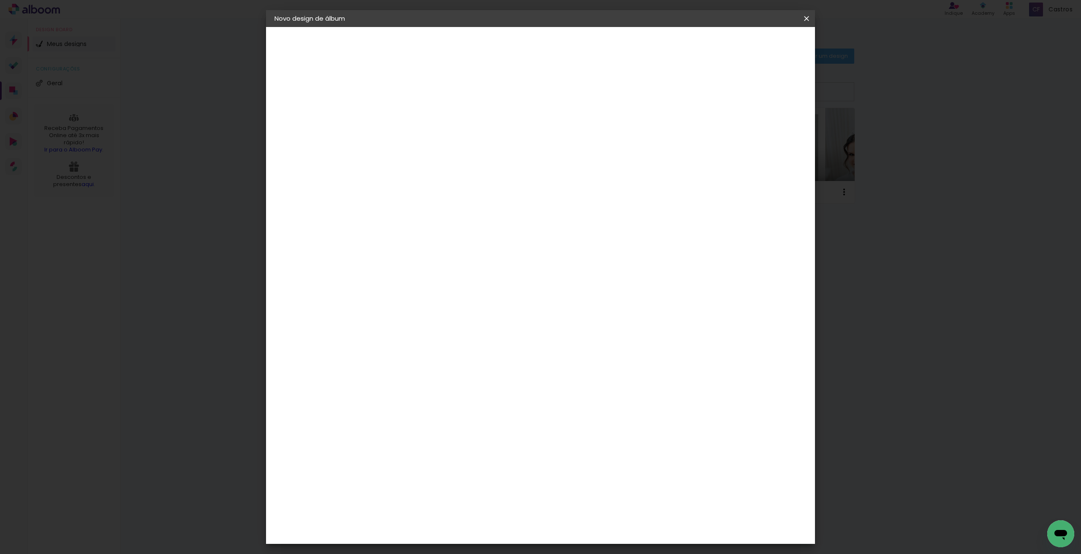
click at [470, 521] on span "30 × 30" at bounding box center [449, 529] width 39 height 17
click at [0, 0] on slot "Avançar" at bounding box center [0, 0] width 0 height 0
click at [753, 46] on span "Iniciar design" at bounding box center [734, 45] width 38 height 6
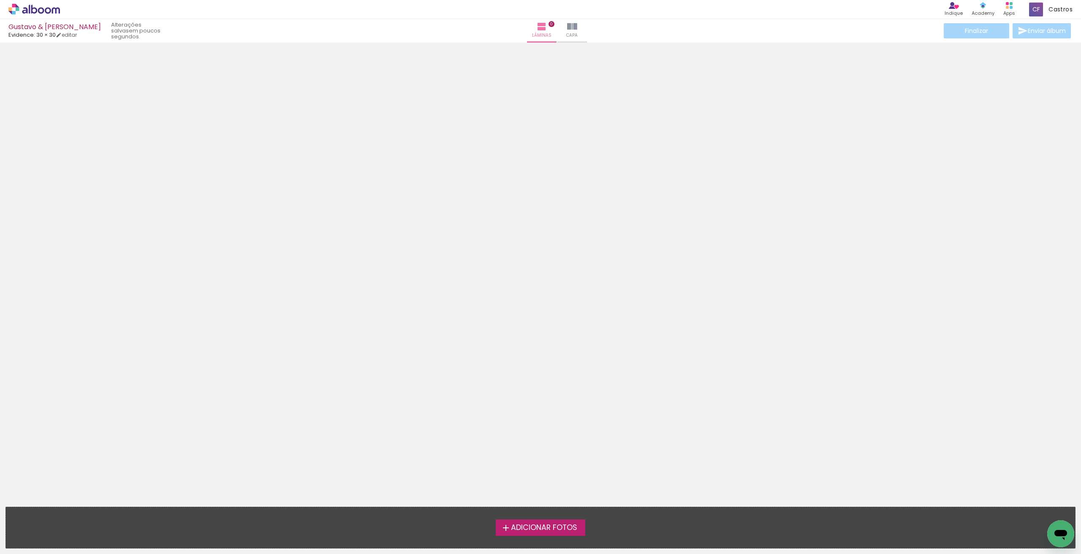
click at [545, 535] on label "Adicionar Fotos" at bounding box center [541, 528] width 90 height 16
click at [0, 0] on input "file" at bounding box center [0, 0] width 0 height 0
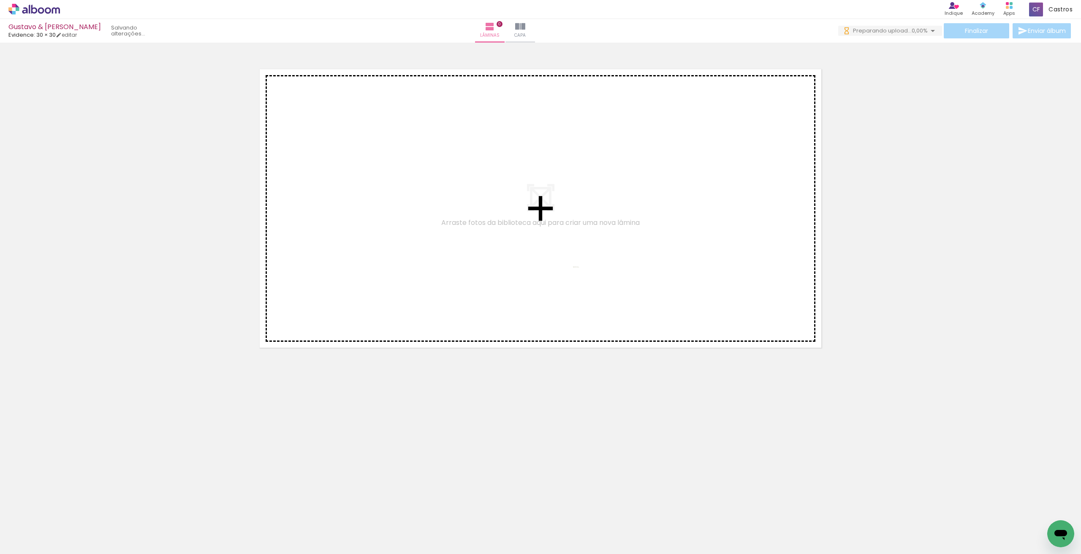
drag, startPoint x: 96, startPoint y: 525, endPoint x: 573, endPoint y: 283, distance: 535.0
click at [573, 283] on quentale-workspace at bounding box center [540, 277] width 1081 height 554
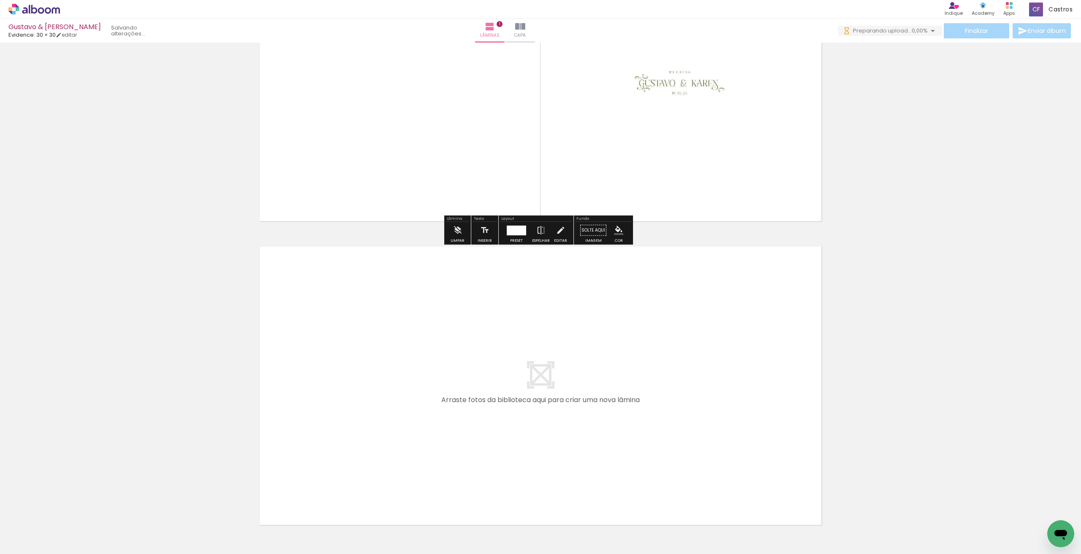
scroll to position [182, 0]
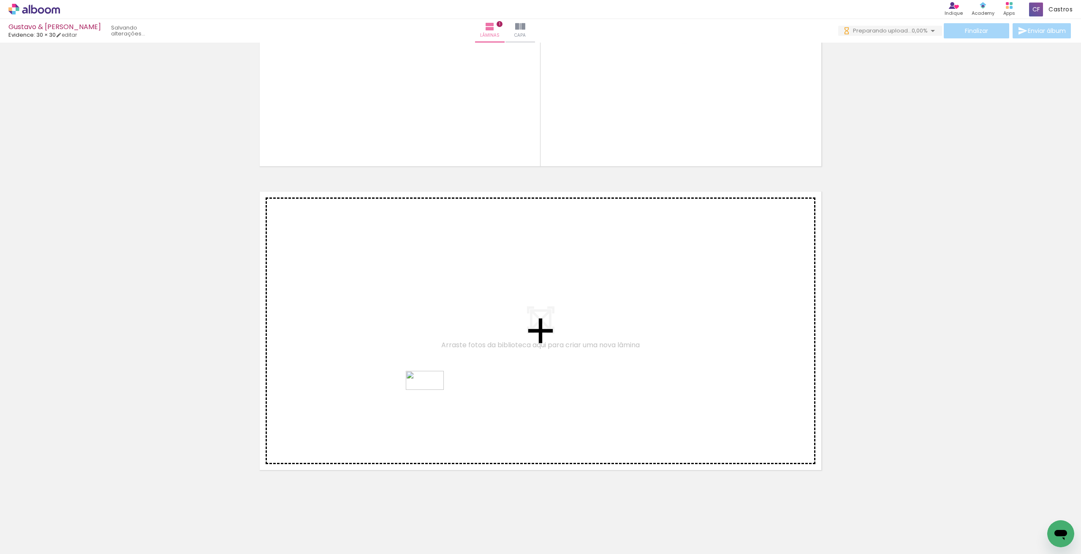
drag, startPoint x: 139, startPoint y: 527, endPoint x: 431, endPoint y: 397, distance: 320.2
click at [431, 397] on quentale-workspace at bounding box center [540, 277] width 1081 height 554
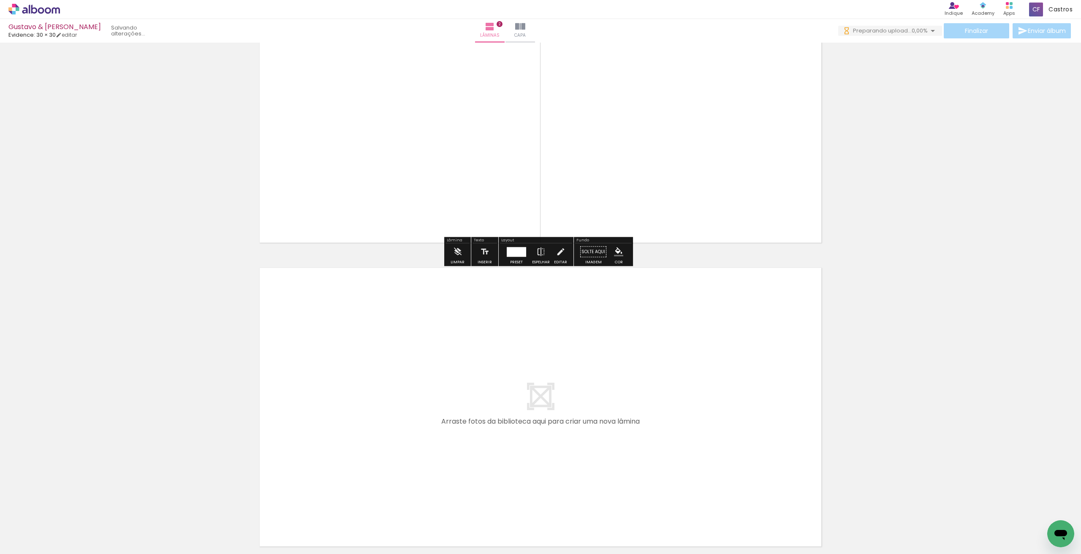
scroll to position [486, 0]
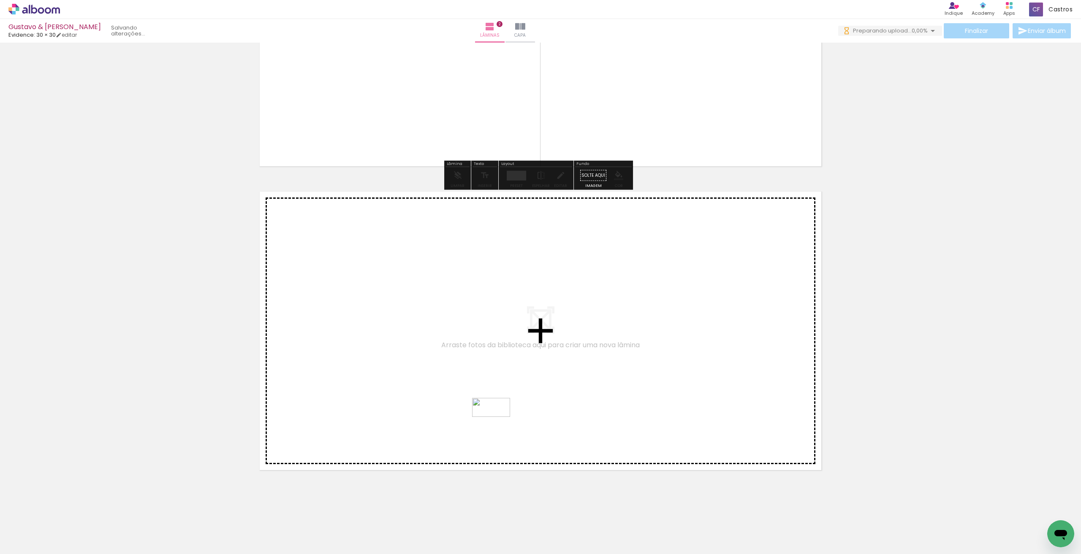
drag, startPoint x: 189, startPoint y: 537, endPoint x: 497, endPoint y: 424, distance: 328.4
click at [497, 424] on quentale-workspace at bounding box center [540, 277] width 1081 height 554
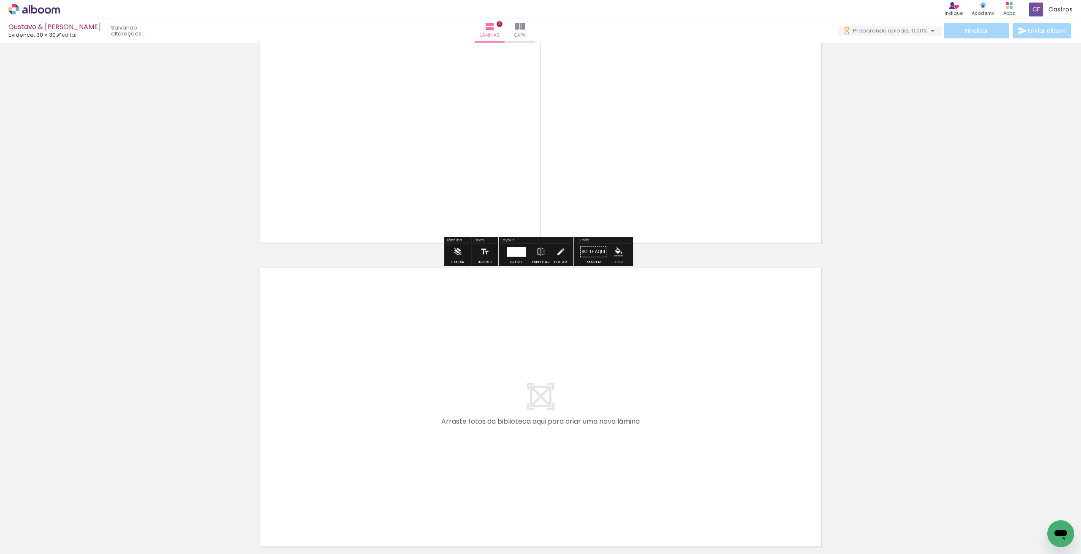
scroll to position [790, 0]
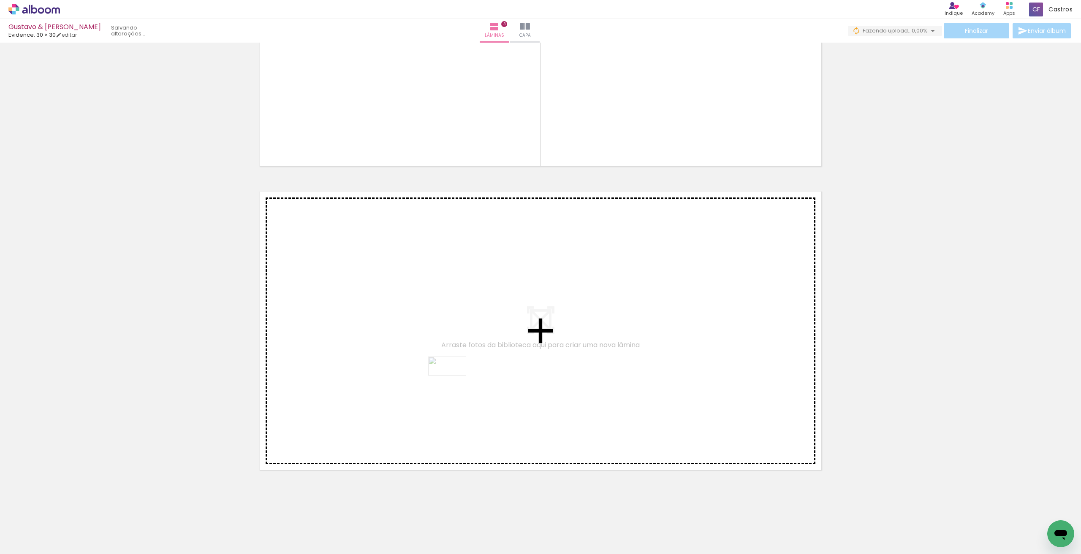
drag, startPoint x: 196, startPoint y: 533, endPoint x: 454, endPoint y: 382, distance: 297.9
click at [454, 382] on quentale-workspace at bounding box center [540, 277] width 1081 height 554
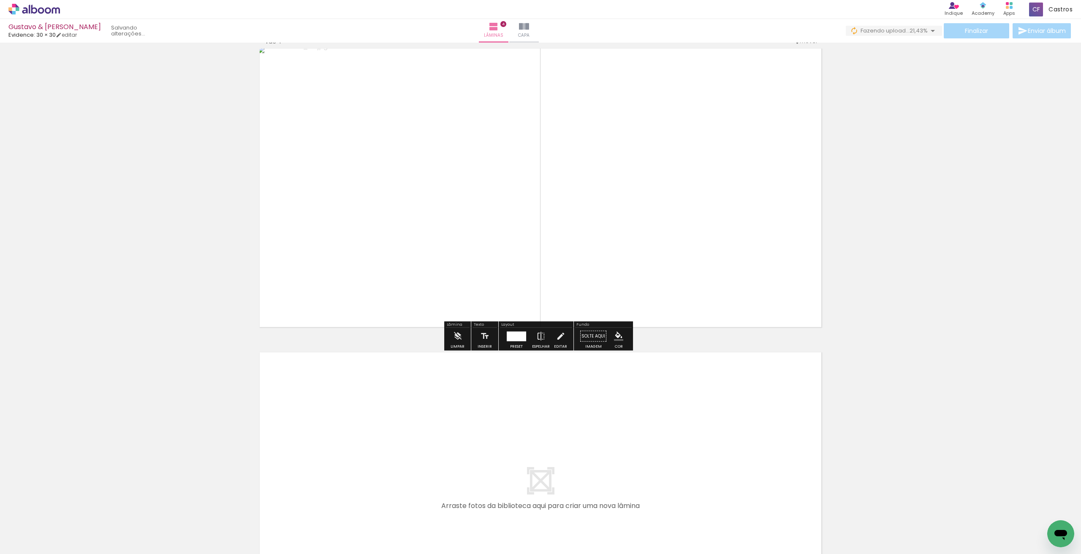
scroll to position [806, 0]
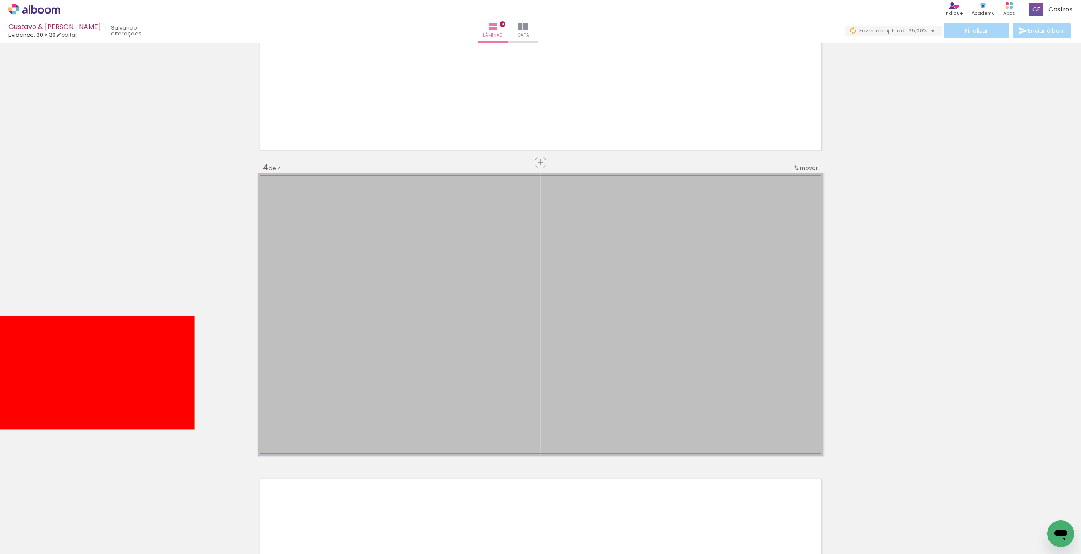
drag, startPoint x: 478, startPoint y: 375, endPoint x: 78, endPoint y: 373, distance: 400.3
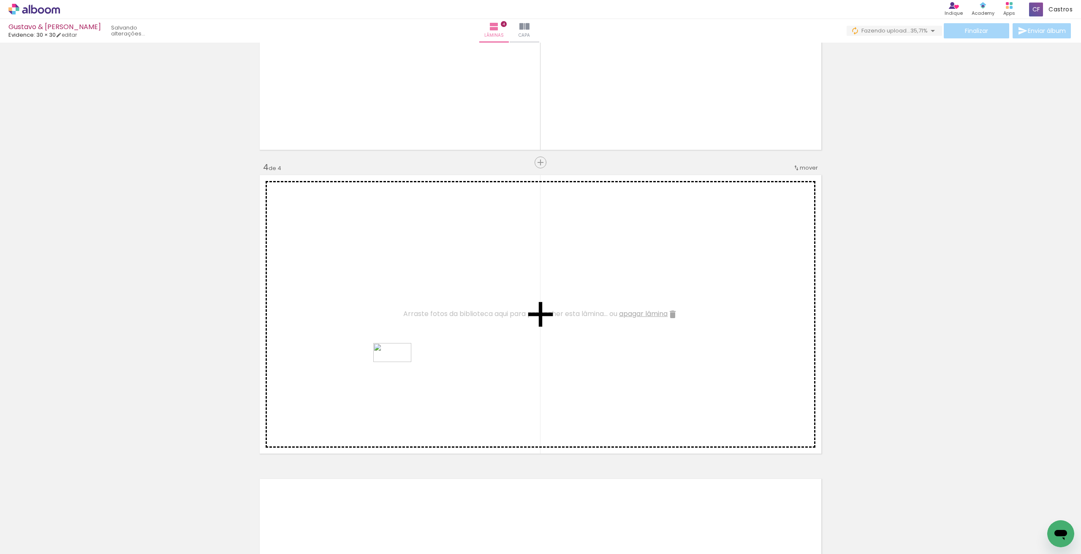
drag, startPoint x: 223, startPoint y: 524, endPoint x: 399, endPoint y: 369, distance: 234.3
click at [399, 369] on quentale-workspace at bounding box center [540, 277] width 1081 height 554
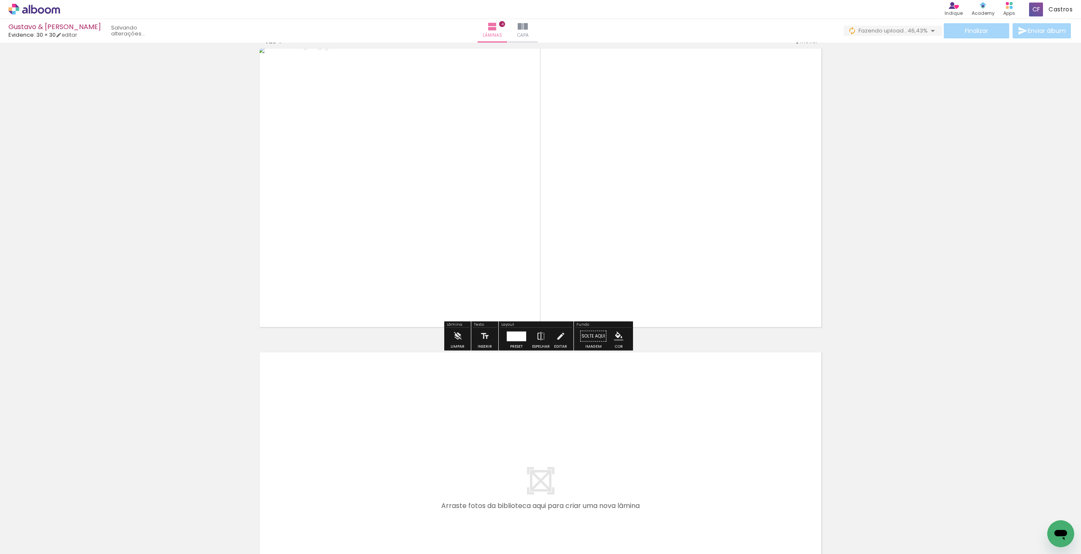
scroll to position [1060, 0]
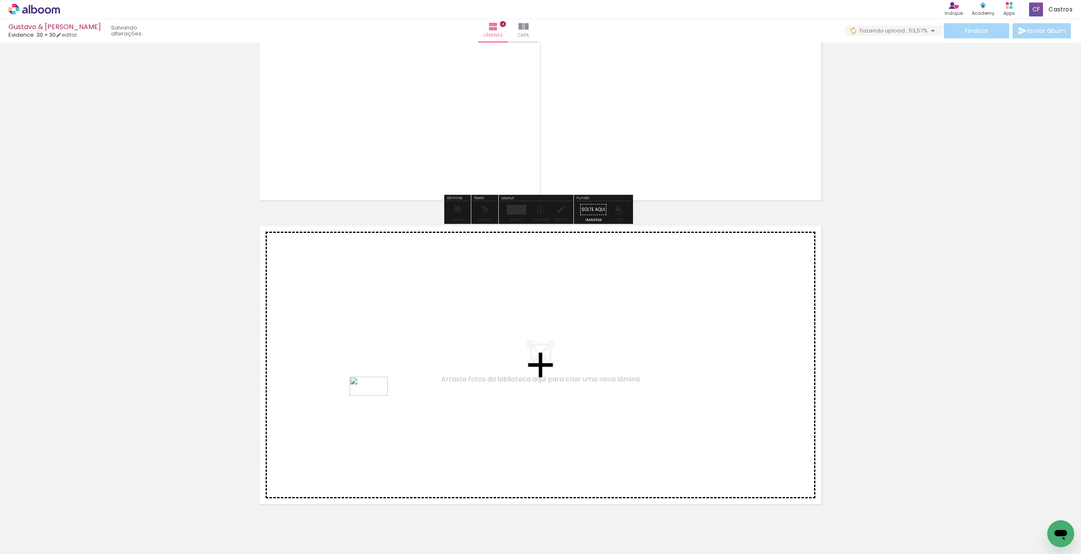
drag, startPoint x: 273, startPoint y: 527, endPoint x: 375, endPoint y: 402, distance: 160.5
click at [375, 402] on quentale-workspace at bounding box center [540, 277] width 1081 height 554
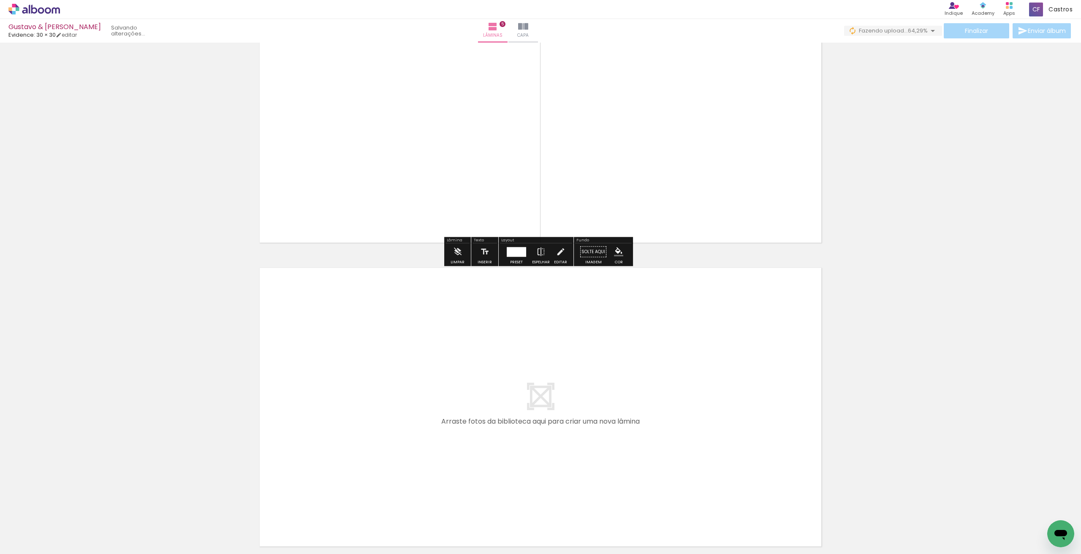
scroll to position [1398, 0]
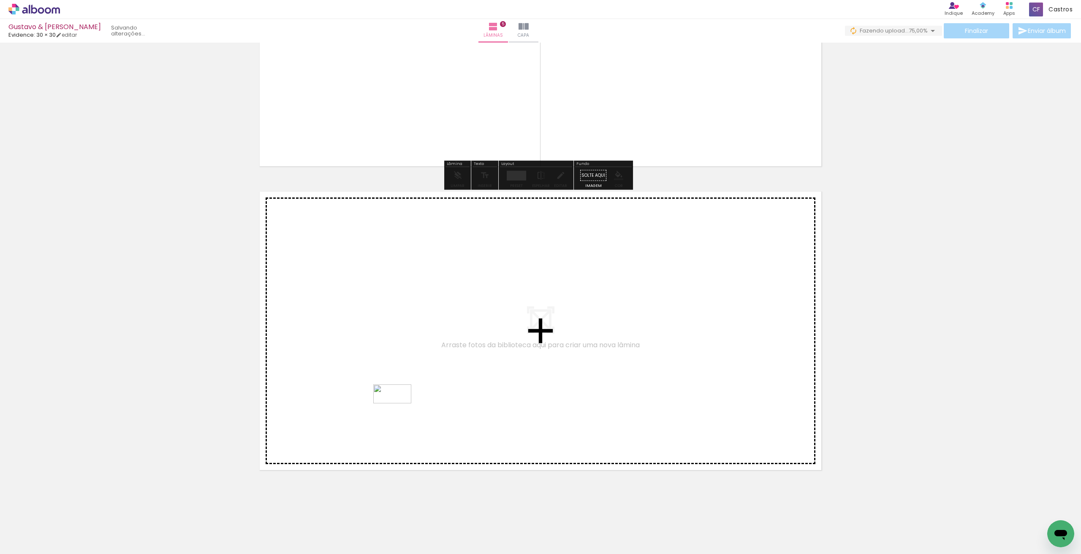
drag, startPoint x: 321, startPoint y: 533, endPoint x: 399, endPoint y: 410, distance: 145.3
click at [399, 410] on quentale-workspace at bounding box center [540, 277] width 1081 height 554
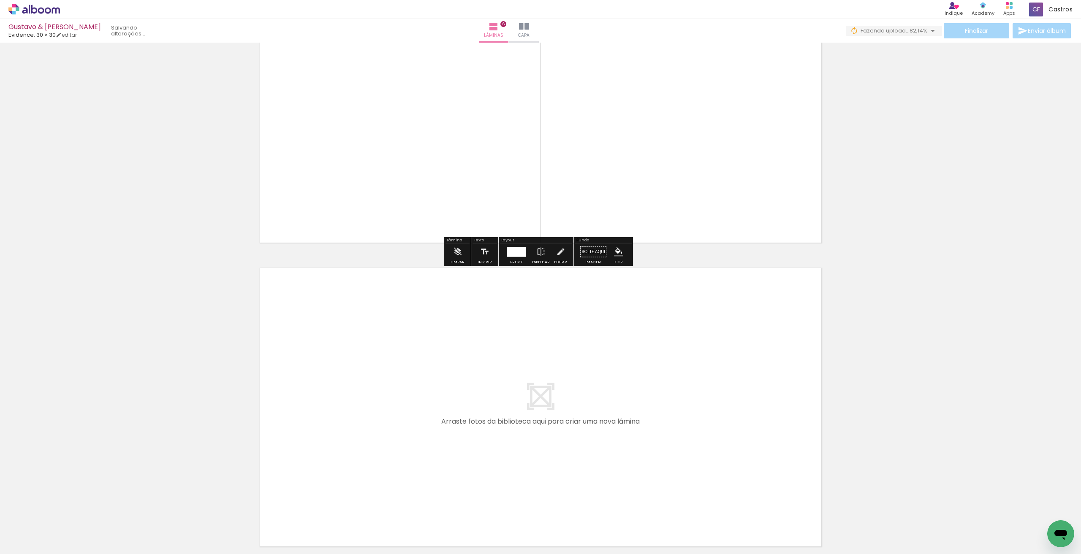
scroll to position [1668, 0]
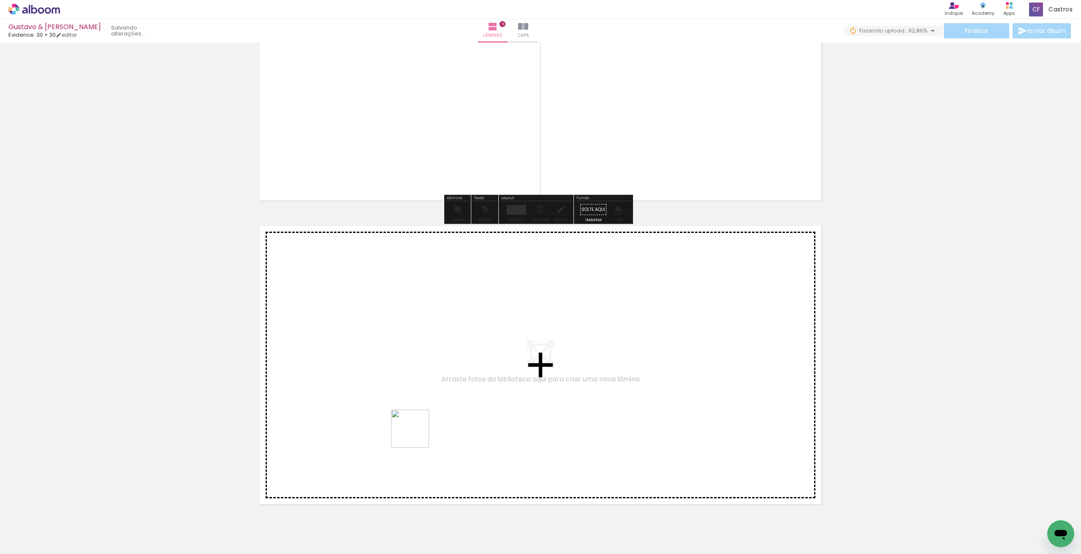
drag, startPoint x: 372, startPoint y: 530, endPoint x: 416, endPoint y: 435, distance: 104.3
click at [416, 435] on quentale-workspace at bounding box center [540, 277] width 1081 height 554
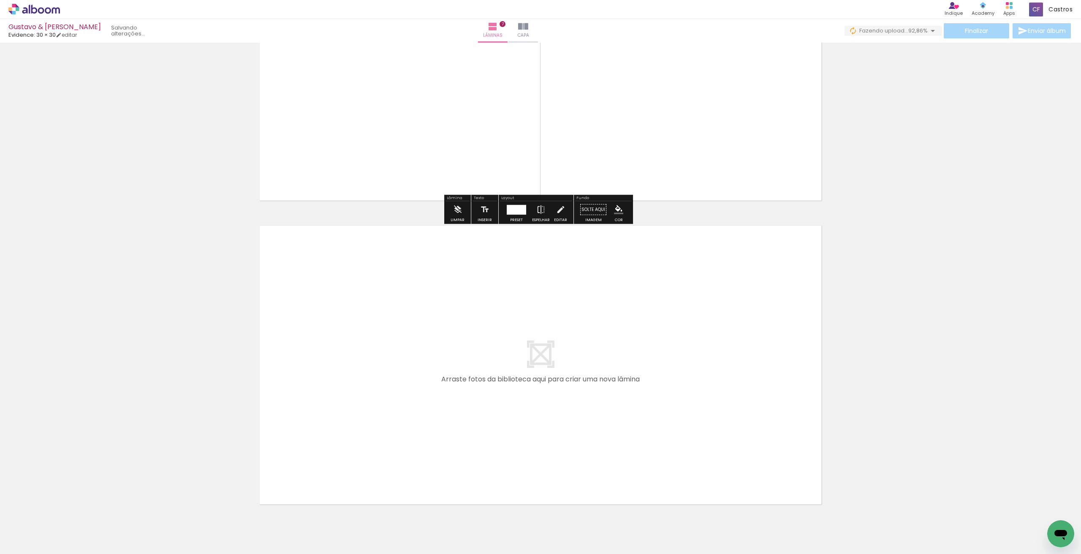
scroll to position [2006, 0]
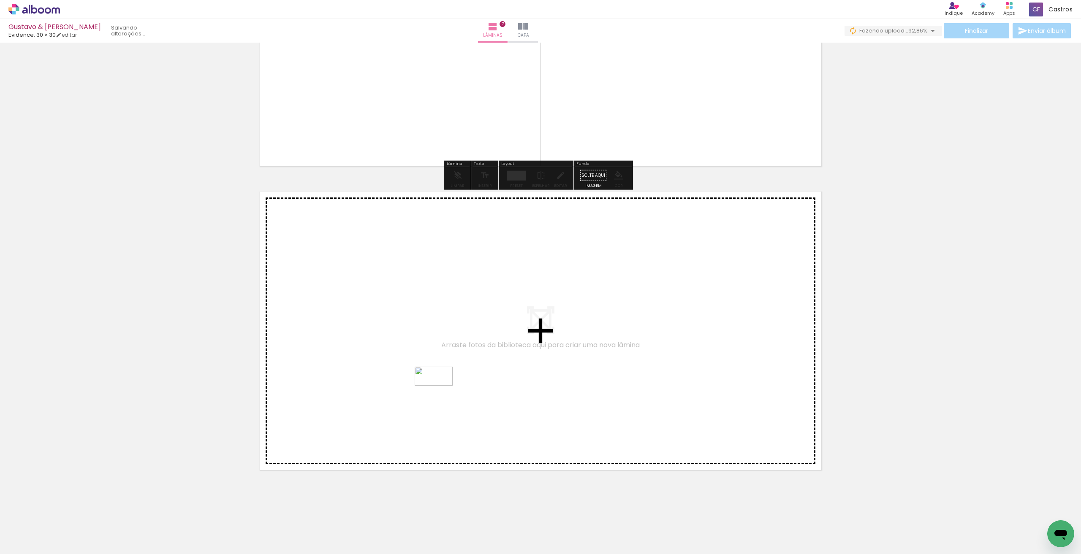
drag, startPoint x: 416, startPoint y: 527, endPoint x: 440, endPoint y: 392, distance: 136.4
click at [440, 392] on quentale-workspace at bounding box center [540, 277] width 1081 height 554
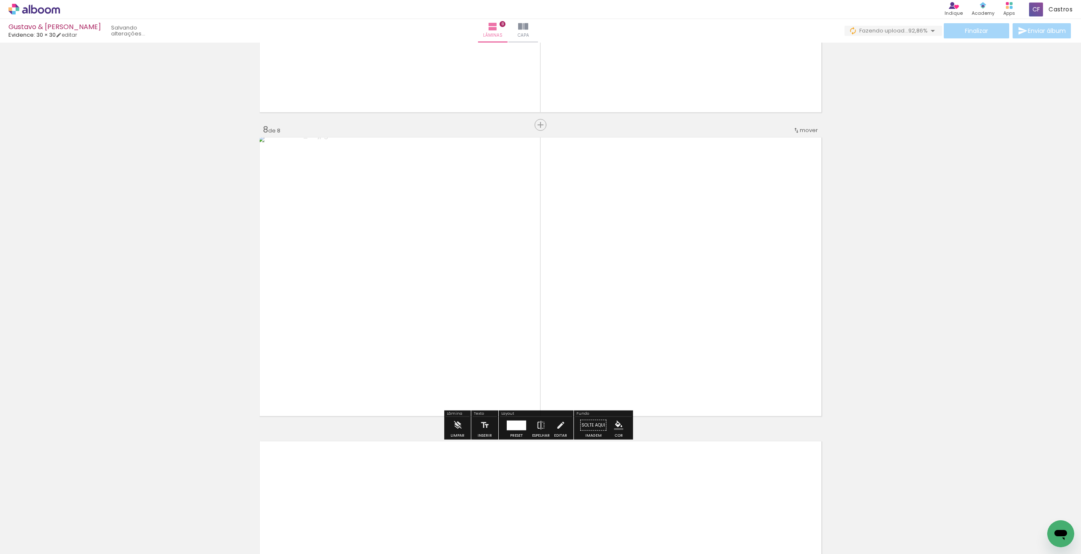
scroll to position [2191, 0]
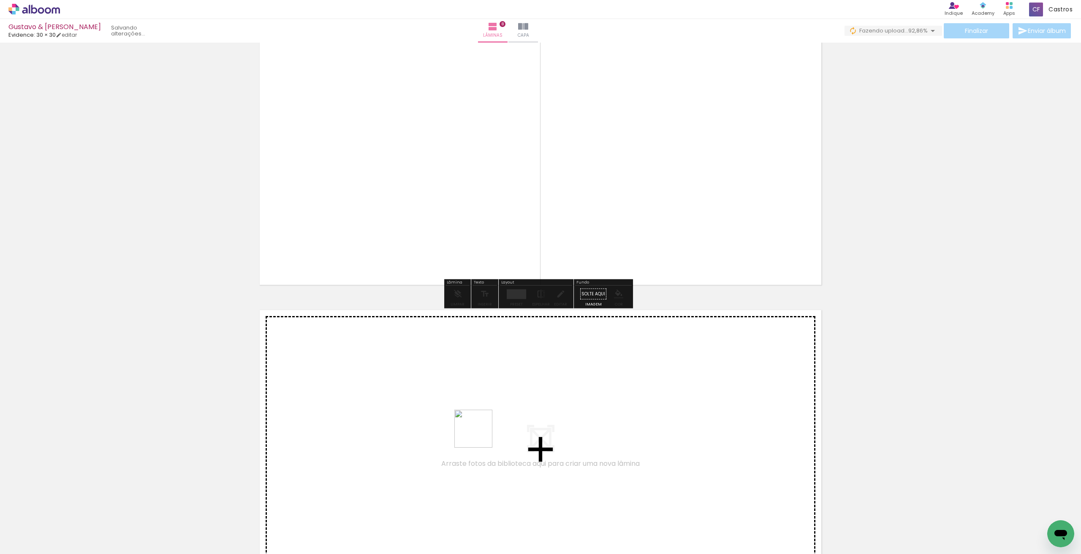
drag, startPoint x: 459, startPoint y: 528, endPoint x: 480, endPoint y: 435, distance: 95.1
click at [480, 435] on quentale-workspace at bounding box center [540, 277] width 1081 height 554
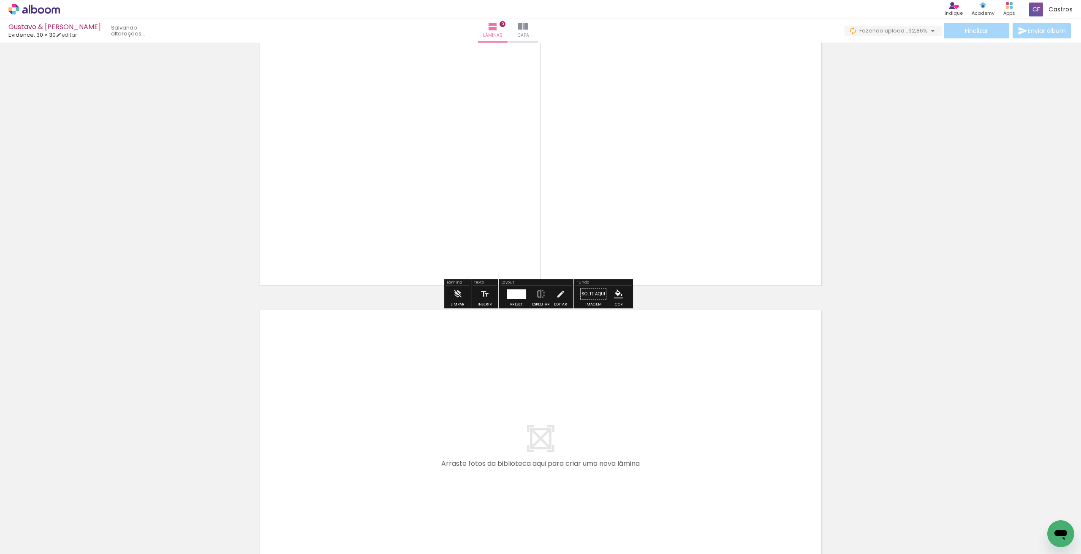
scroll to position [2538, 0]
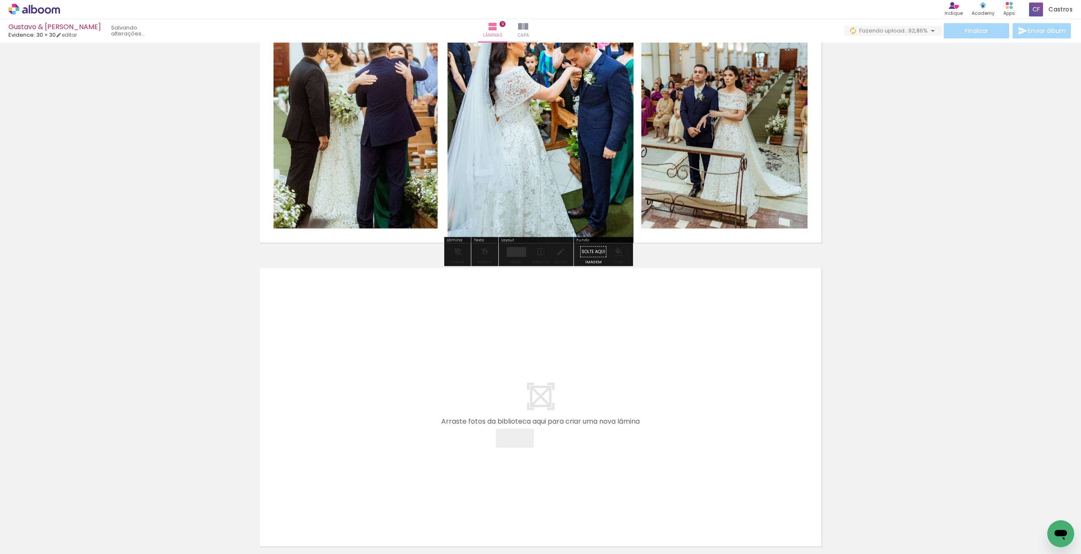
drag, startPoint x: 514, startPoint y: 537, endPoint x: 521, endPoint y: 454, distance: 83.1
click at [521, 454] on quentale-workspace at bounding box center [540, 277] width 1081 height 554
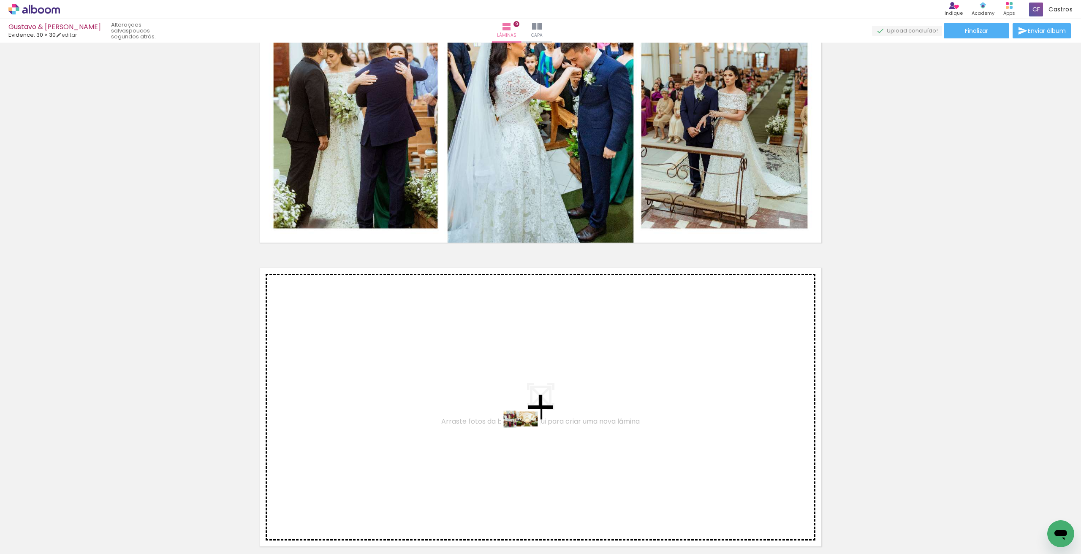
drag, startPoint x: 519, startPoint y: 527, endPoint x: 527, endPoint y: 435, distance: 91.6
click at [527, 435] on quentale-workspace at bounding box center [540, 277] width 1081 height 554
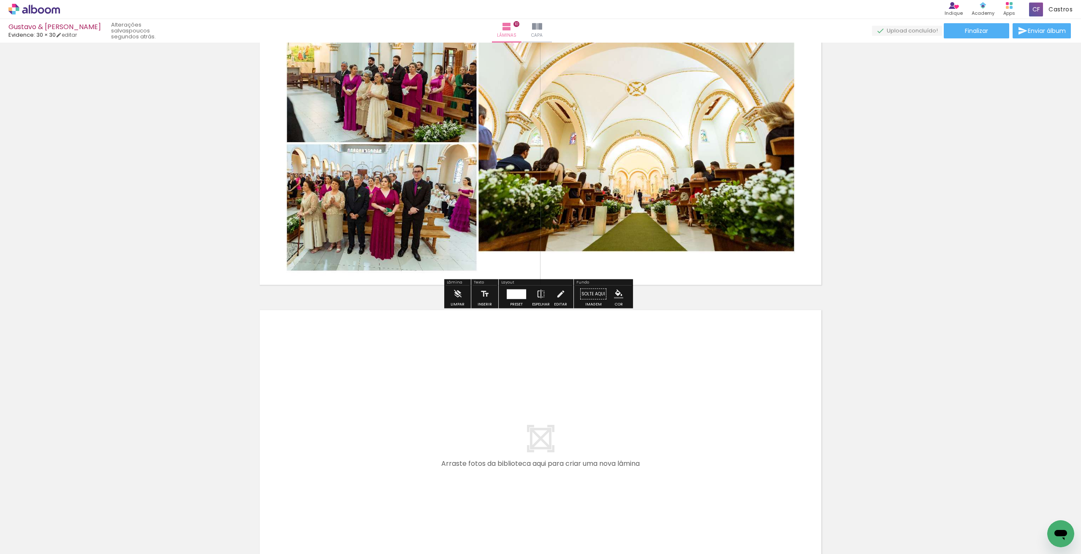
scroll to position [2842, 0]
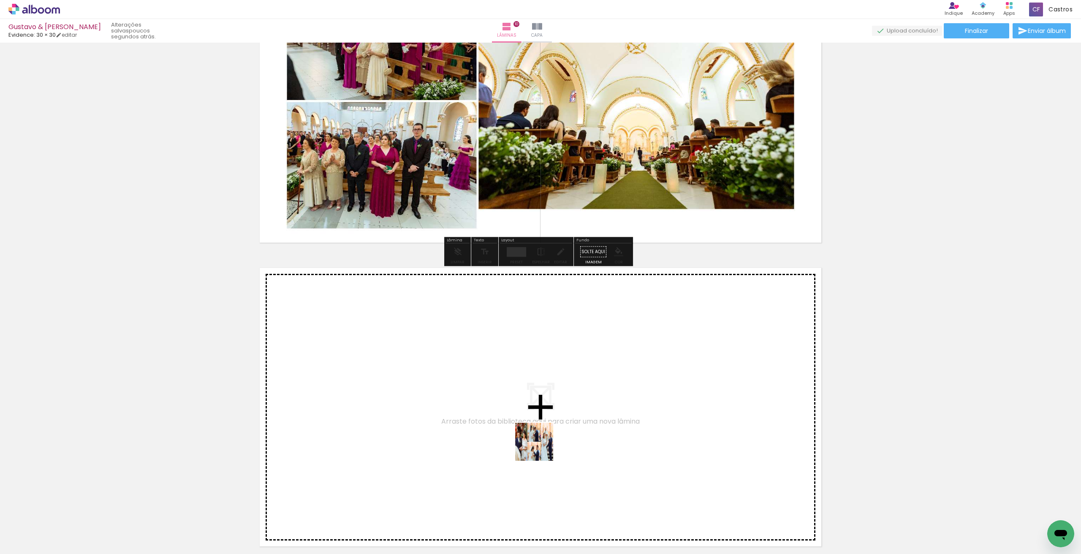
drag, startPoint x: 554, startPoint y: 530, endPoint x: 541, endPoint y: 448, distance: 82.2
click at [541, 448] on quentale-workspace at bounding box center [540, 277] width 1081 height 554
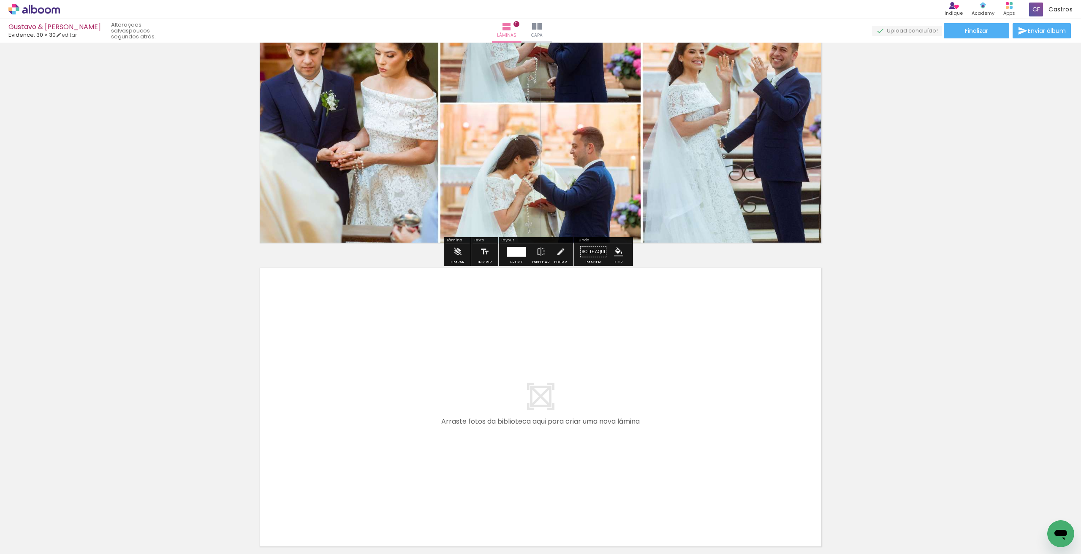
scroll to position [3222, 0]
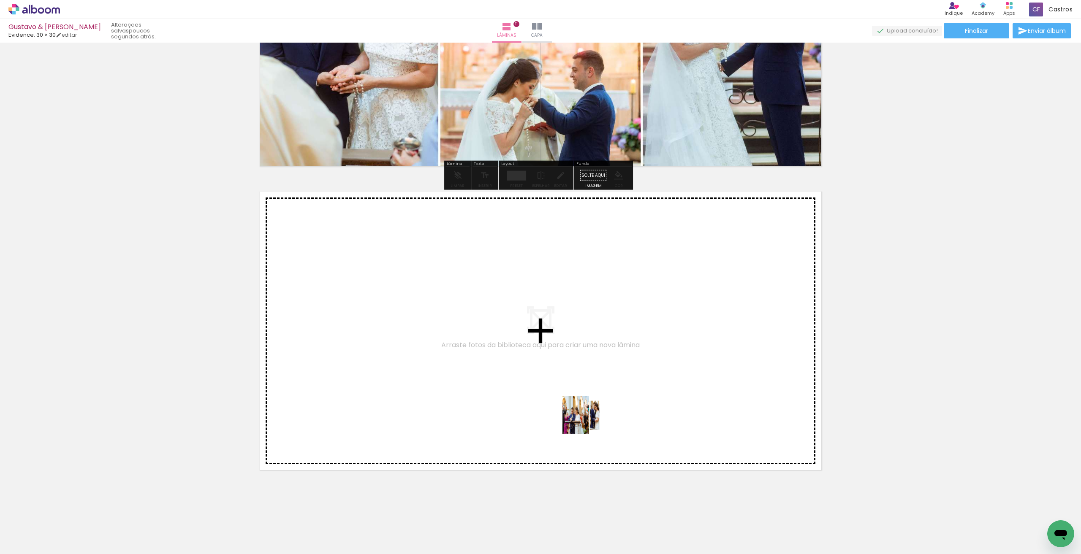
drag, startPoint x: 607, startPoint y: 536, endPoint x: 588, endPoint y: 422, distance: 115.7
click at [588, 422] on quentale-workspace at bounding box center [540, 277] width 1081 height 554
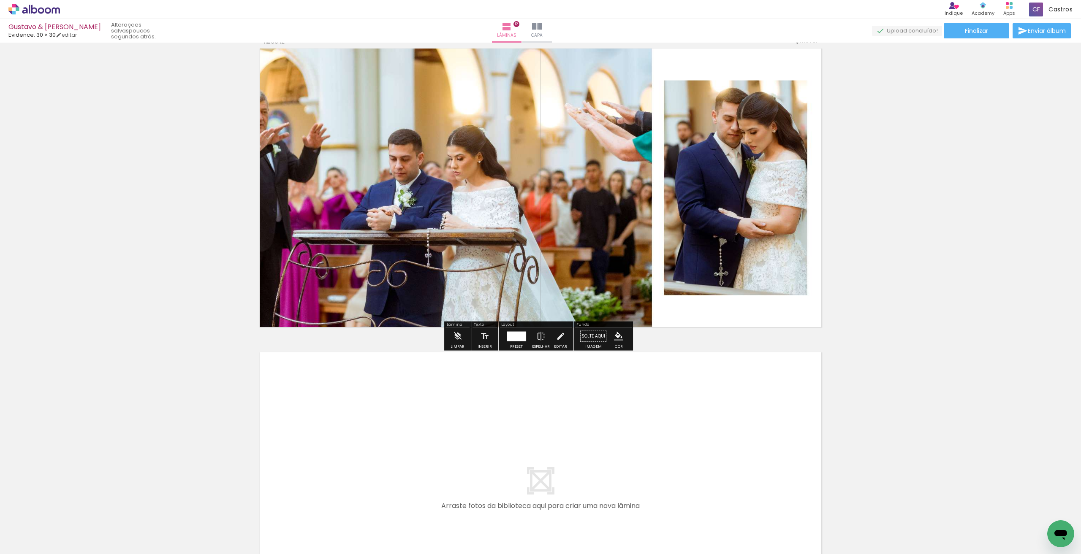
scroll to position [3407, 0]
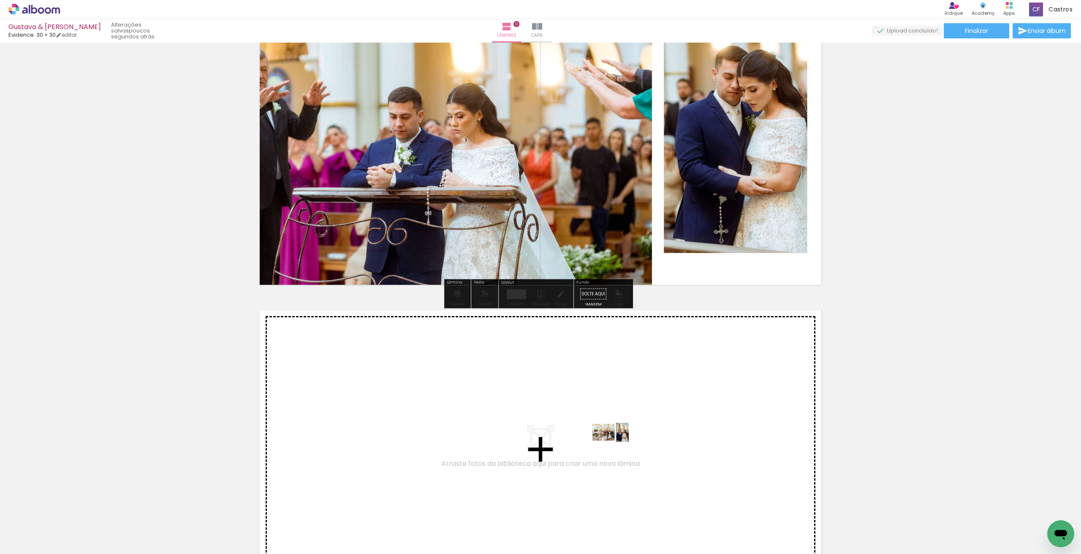
drag, startPoint x: 659, startPoint y: 522, endPoint x: 616, endPoint y: 448, distance: 85.3
click at [616, 448] on quentale-workspace at bounding box center [540, 277] width 1081 height 554
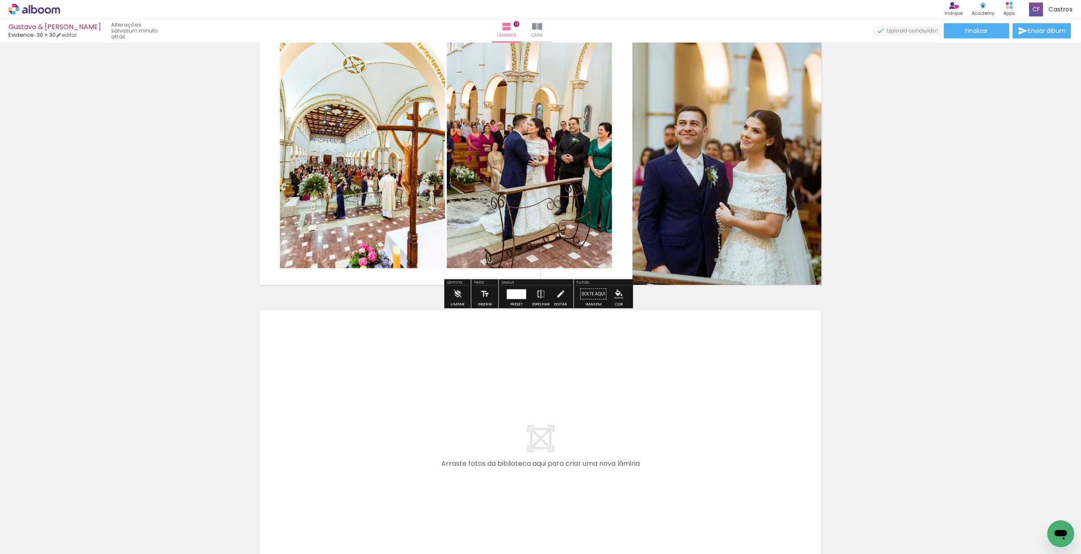
scroll to position [3796, 0]
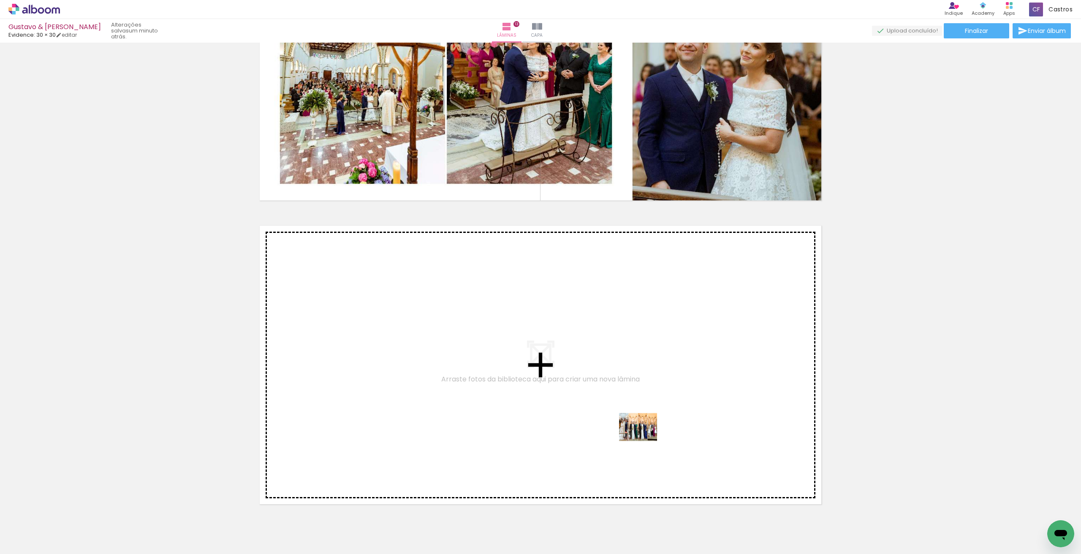
drag, startPoint x: 698, startPoint y: 528, endPoint x: 644, endPoint y: 432, distance: 110.4
click at [644, 432] on quentale-workspace at bounding box center [540, 277] width 1081 height 554
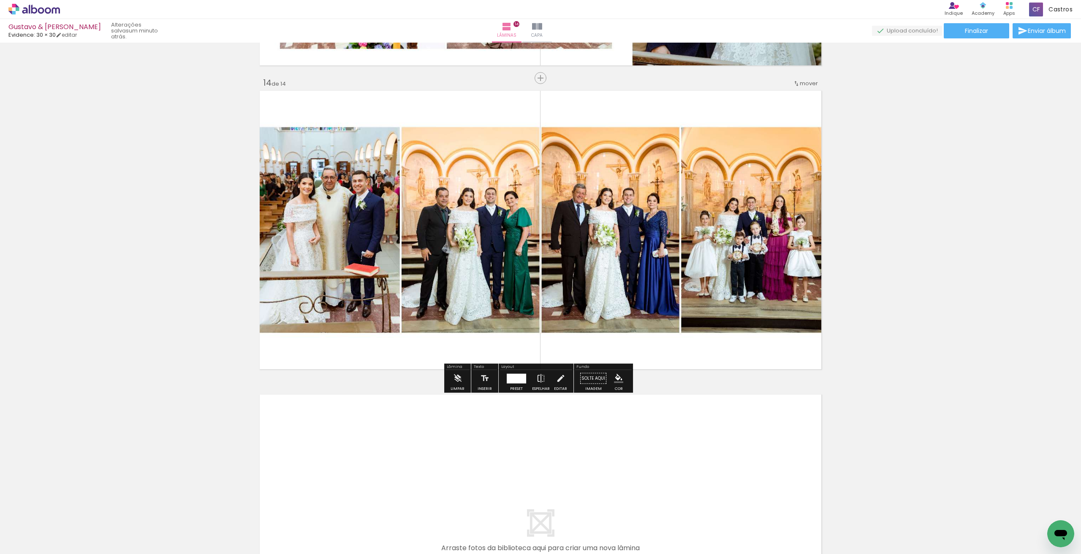
scroll to position [4016, 0]
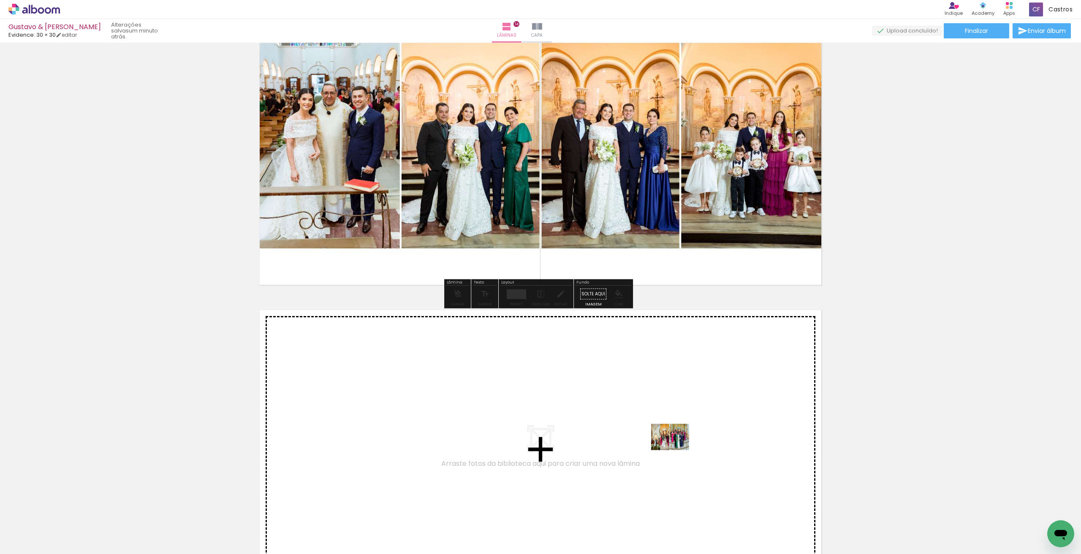
drag, startPoint x: 746, startPoint y: 527, endPoint x: 649, endPoint y: 419, distance: 145.0
click at [649, 419] on quentale-workspace at bounding box center [540, 277] width 1081 height 554
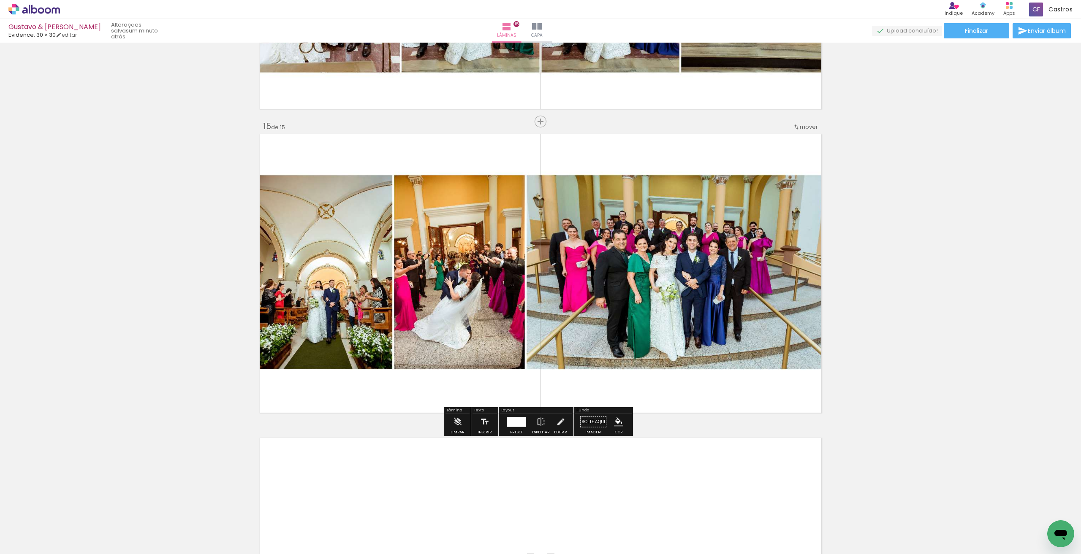
scroll to position [4320, 0]
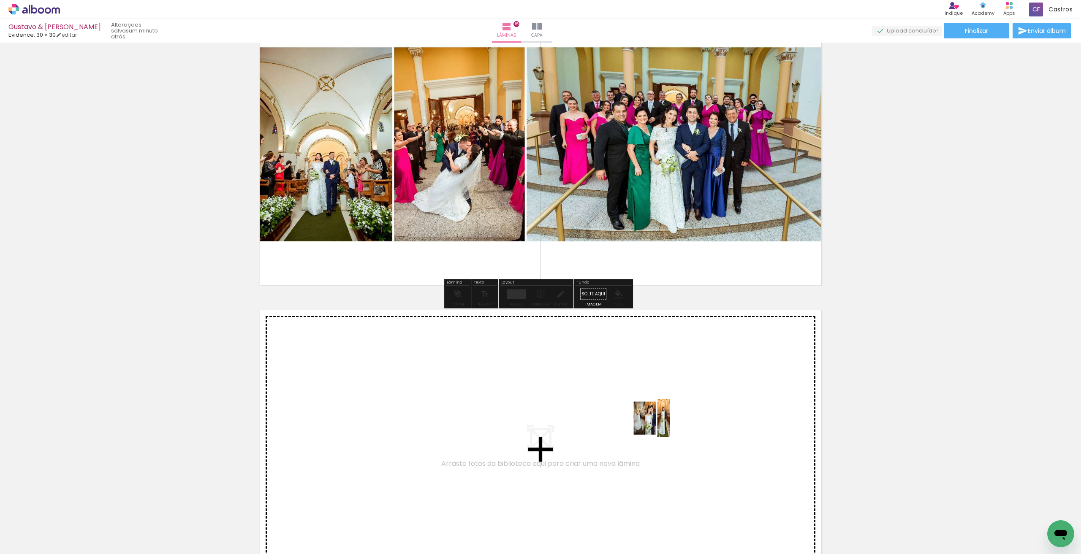
drag, startPoint x: 801, startPoint y: 524, endPoint x: 657, endPoint y: 425, distance: 173.9
click at [657, 425] on quentale-workspace at bounding box center [540, 277] width 1081 height 554
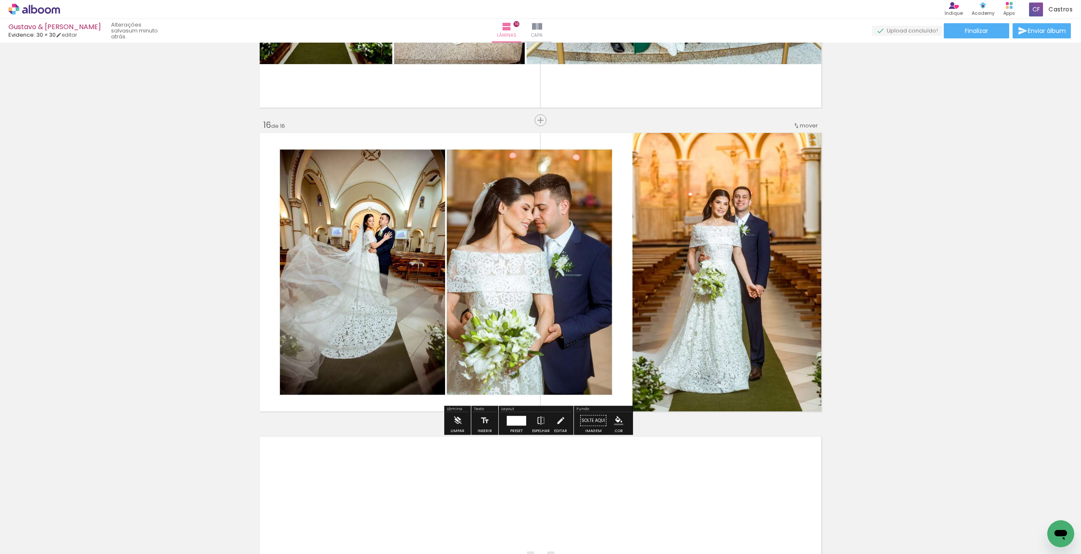
scroll to position [4708, 0]
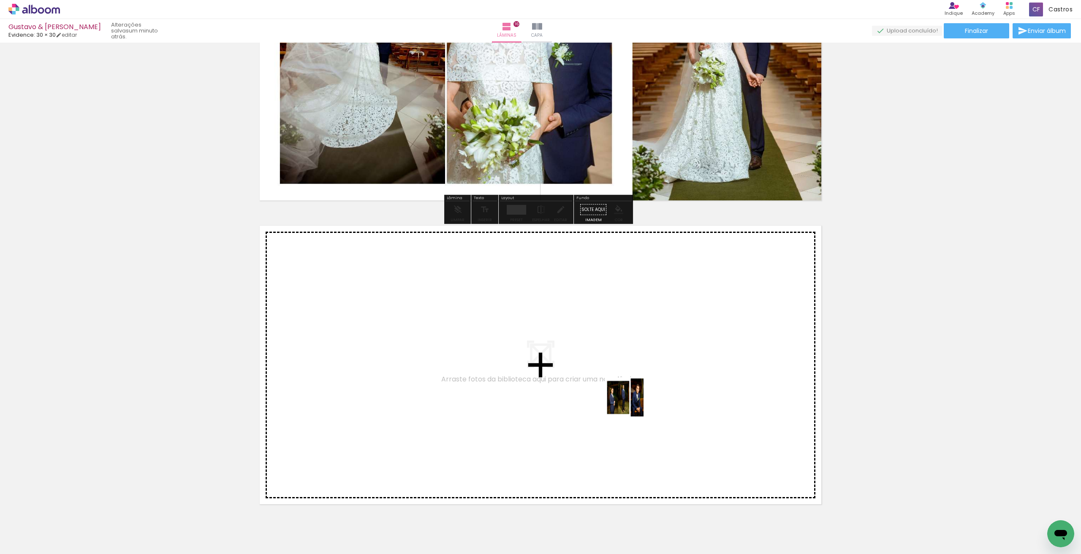
drag, startPoint x: 842, startPoint y: 516, endPoint x: 631, endPoint y: 404, distance: 239.2
click at [631, 404] on quentale-workspace at bounding box center [540, 277] width 1081 height 554
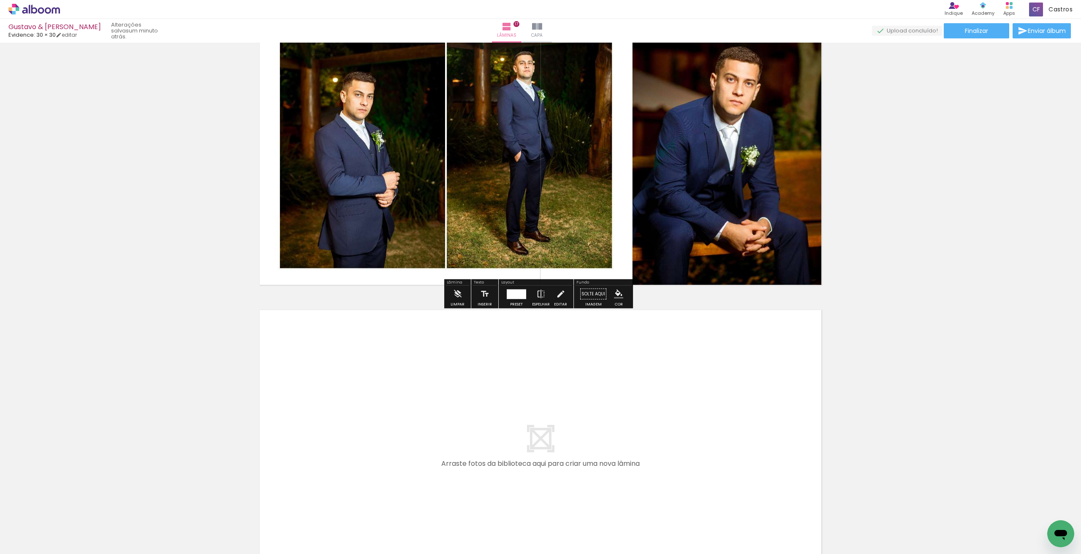
scroll to position [4970, 0]
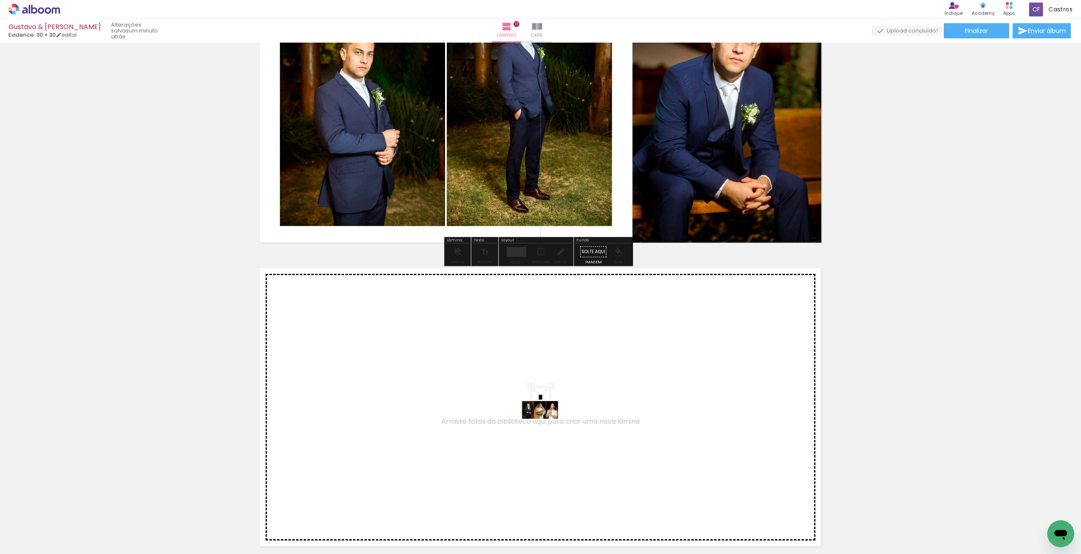
drag, startPoint x: 894, startPoint y: 535, endPoint x: 546, endPoint y: 426, distance: 364.3
click at [546, 426] on quentale-workspace at bounding box center [540, 277] width 1081 height 554
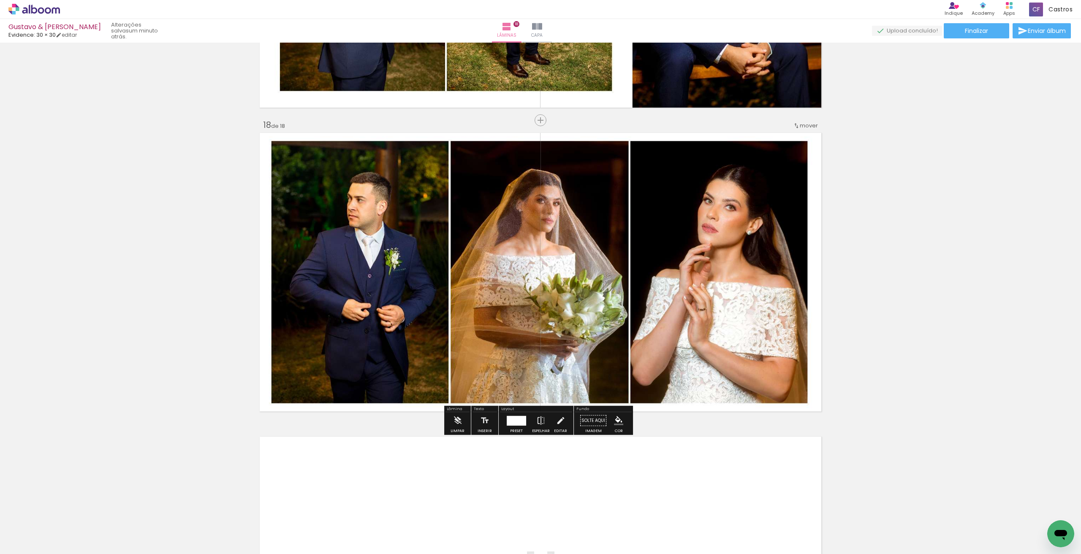
scroll to position [5232, 0]
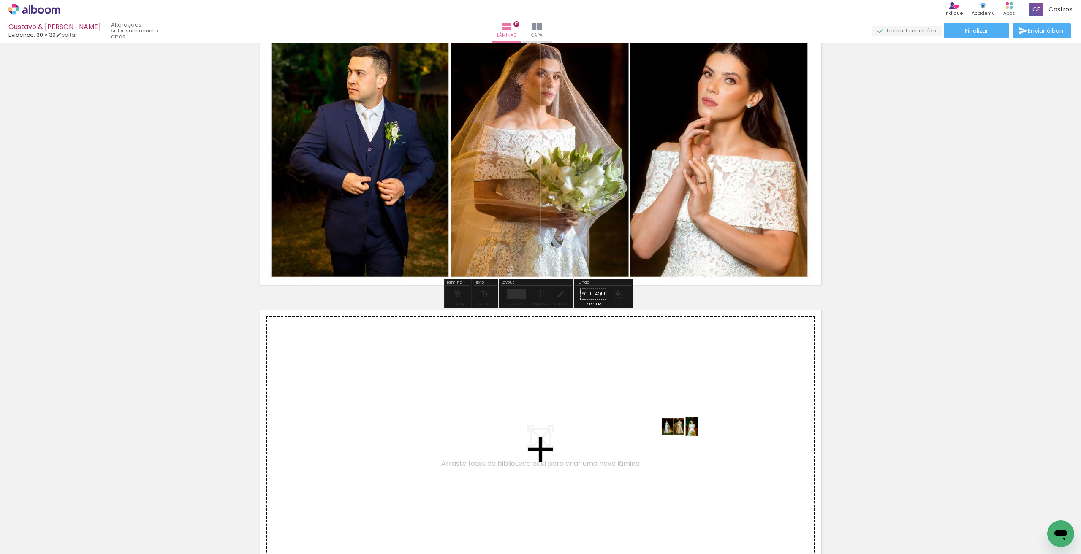
drag, startPoint x: 941, startPoint y: 528, endPoint x: 686, endPoint y: 443, distance: 269.5
click at [686, 443] on quentale-workspace at bounding box center [540, 277] width 1081 height 554
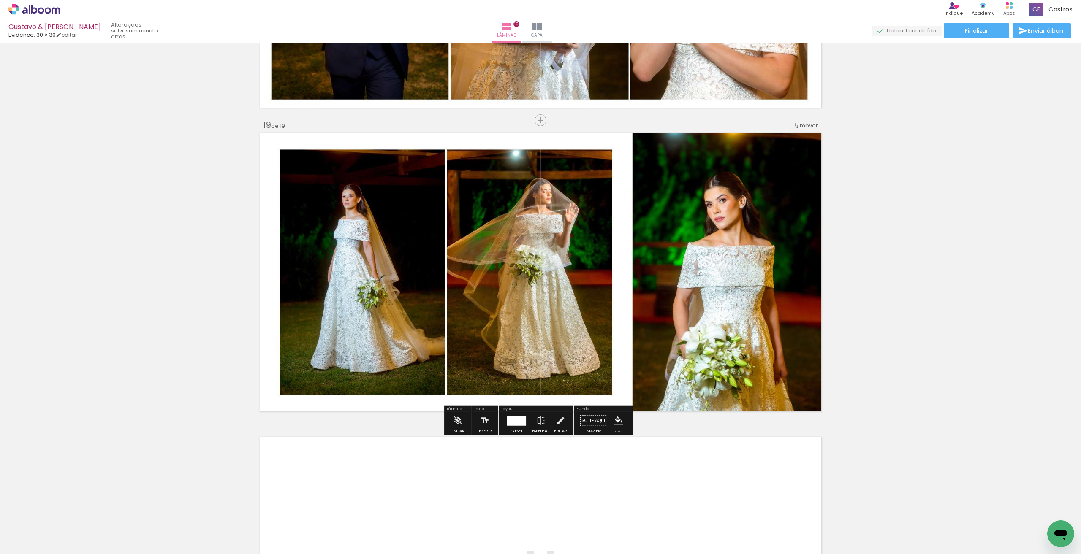
scroll to position [5578, 0]
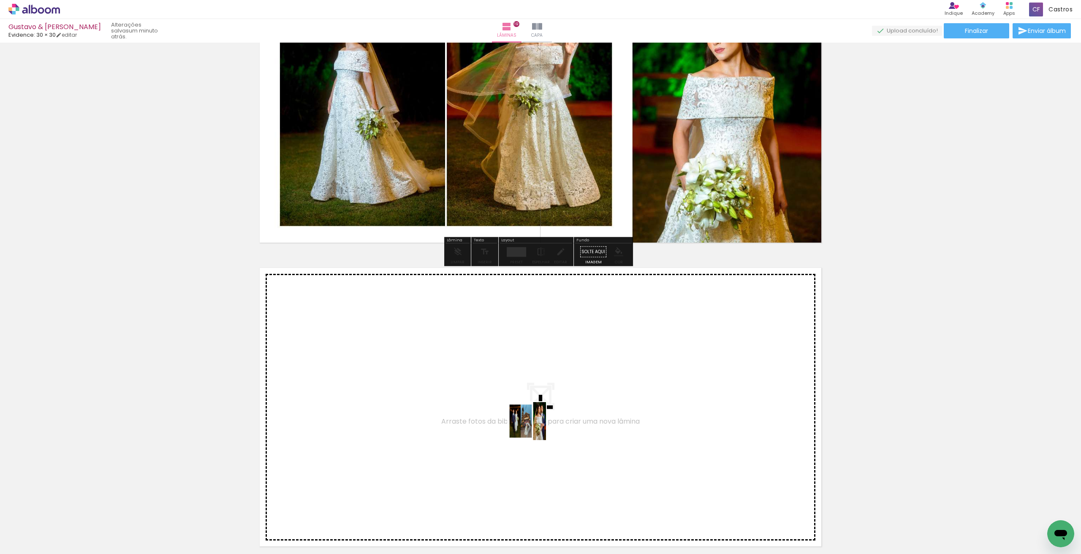
drag, startPoint x: 980, startPoint y: 527, endPoint x: 520, endPoint y: 425, distance: 470.6
click at [520, 425] on quentale-workspace at bounding box center [540, 277] width 1081 height 554
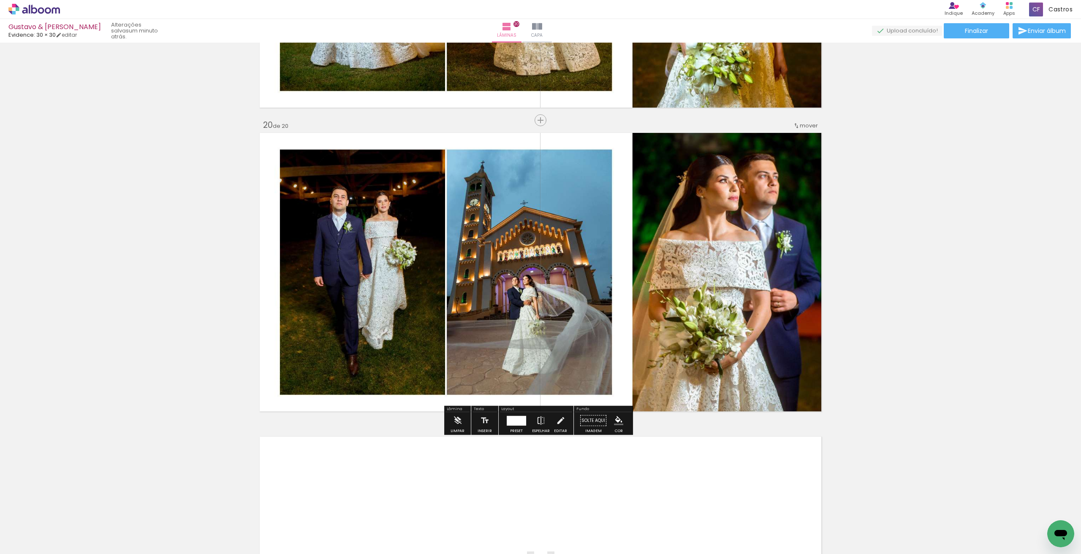
scroll to position [5840, 0]
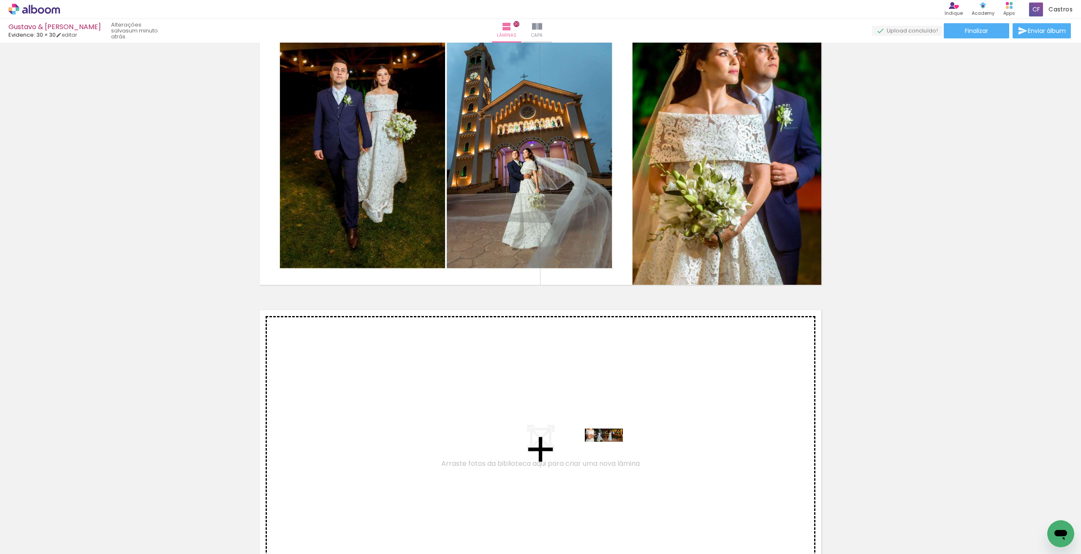
drag, startPoint x: 1028, startPoint y: 534, endPoint x: 610, endPoint y: 451, distance: 426.2
click at [610, 451] on quentale-workspace at bounding box center [540, 277] width 1081 height 554
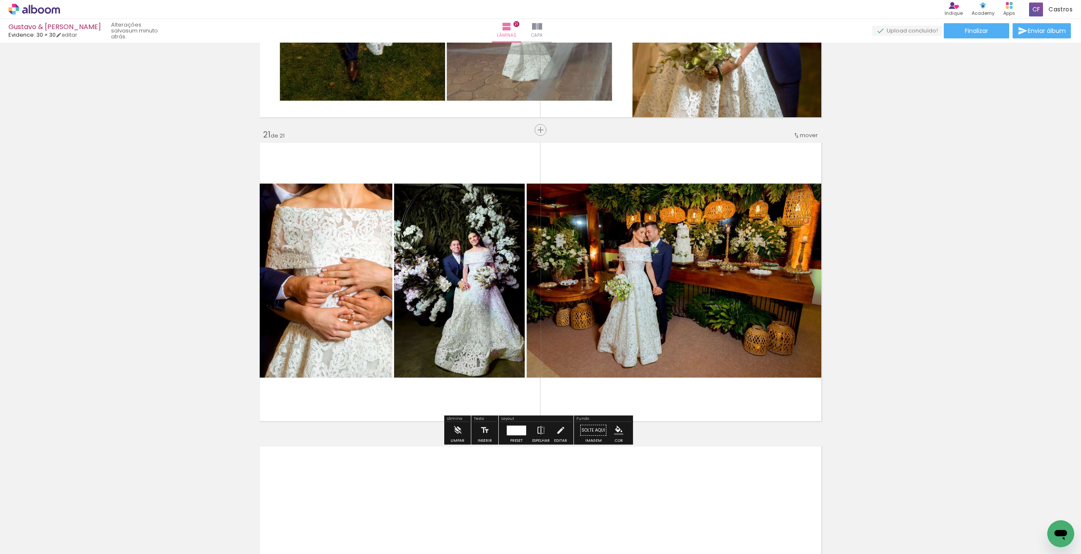
scroll to position [6017, 0]
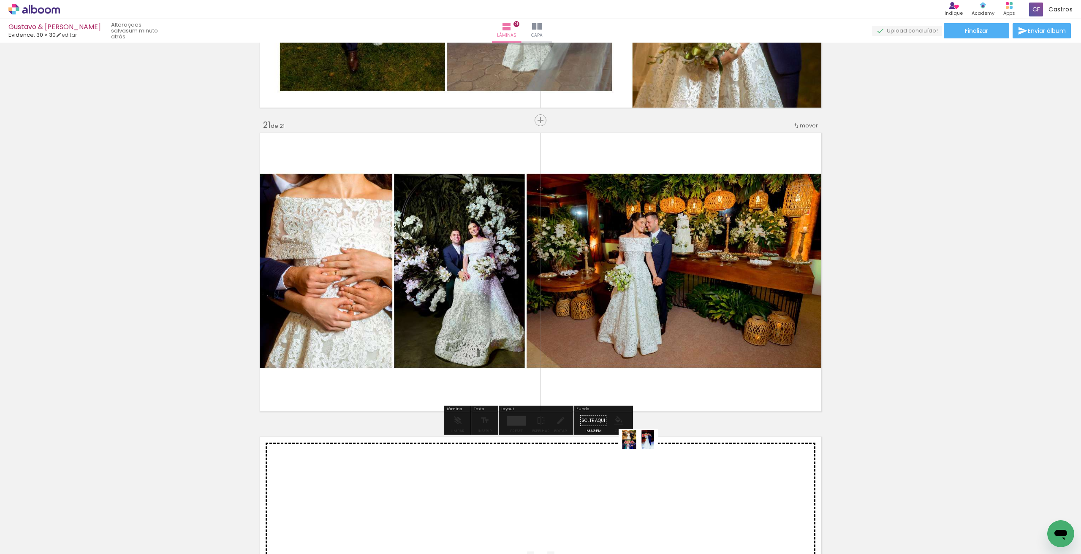
drag, startPoint x: 1078, startPoint y: 528, endPoint x: 645, endPoint y: 456, distance: 438.9
click at [645, 456] on quentale-workspace at bounding box center [540, 277] width 1081 height 554
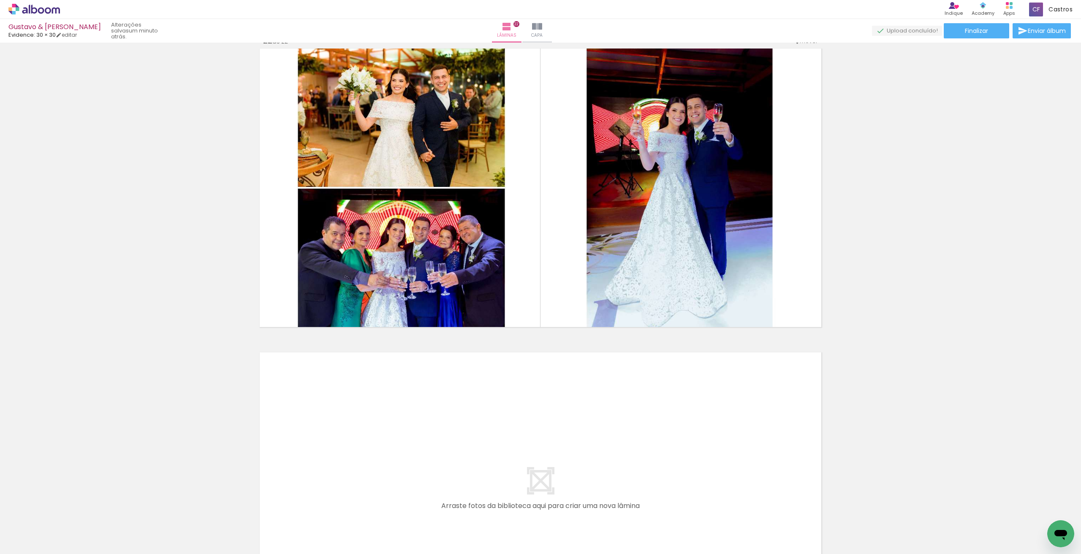
scroll to position [0, 315]
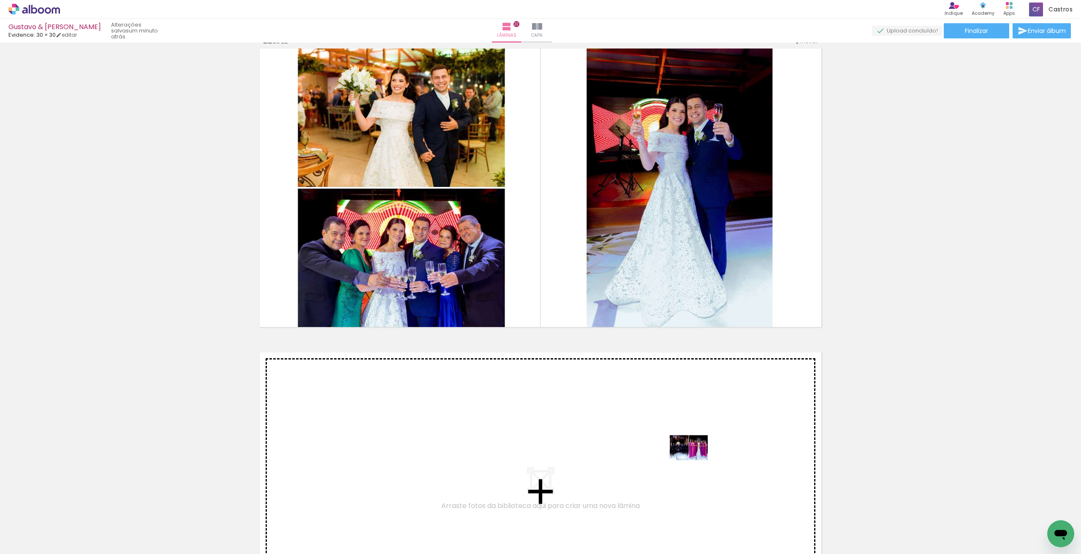
drag, startPoint x: 807, startPoint y: 525, endPoint x: 661, endPoint y: 438, distance: 170.0
click at [661, 438] on quentale-workspace at bounding box center [540, 277] width 1081 height 554
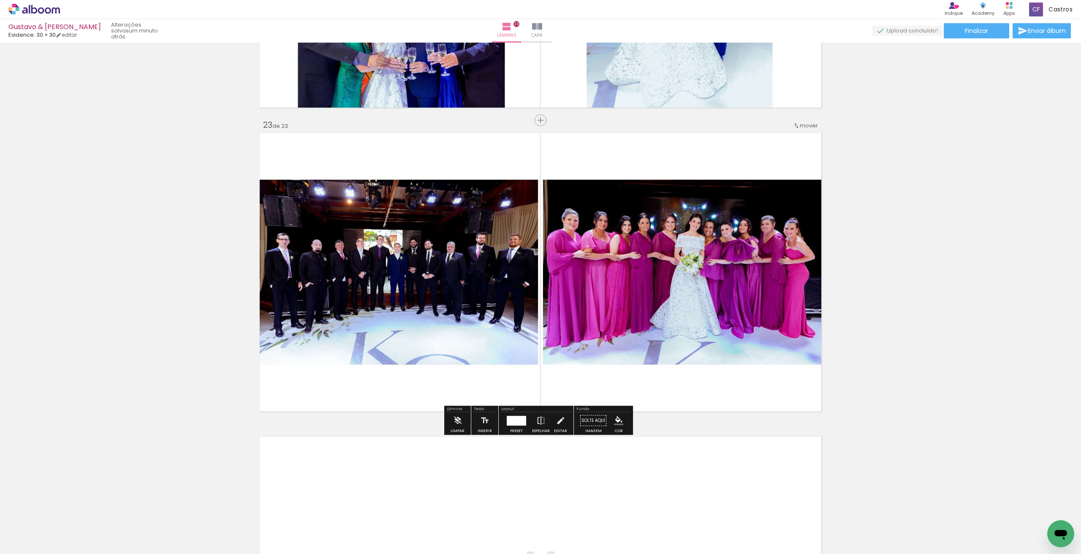
scroll to position [6752, 0]
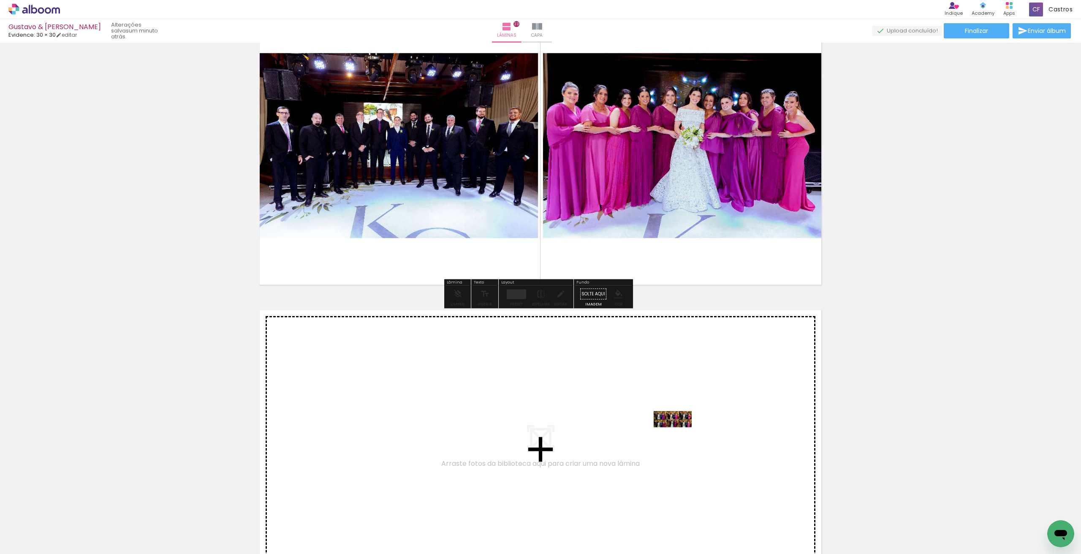
drag, startPoint x: 877, startPoint y: 527, endPoint x: 679, endPoint y: 435, distance: 217.7
click at [679, 435] on quentale-workspace at bounding box center [540, 277] width 1081 height 554
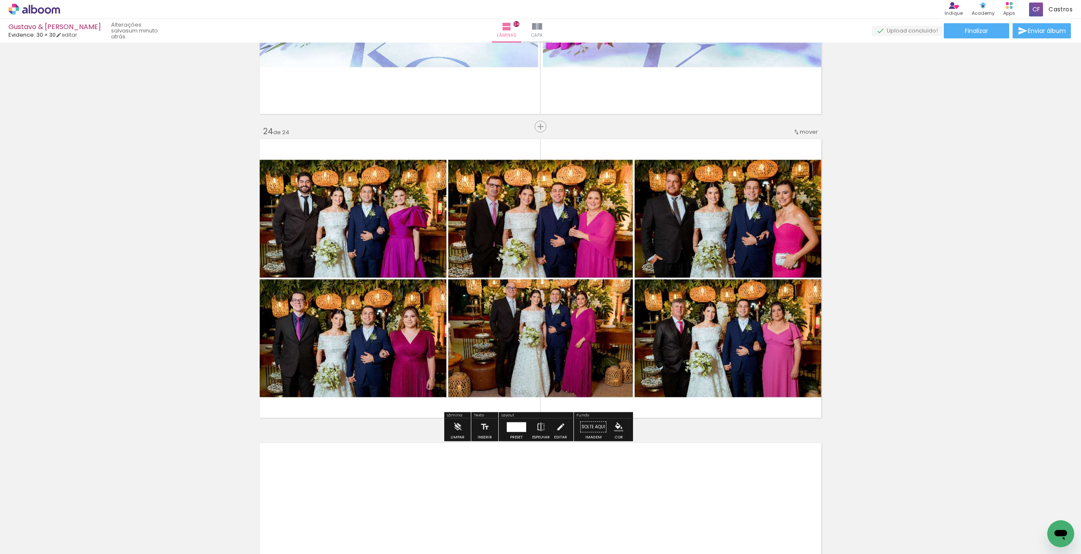
scroll to position [6929, 0]
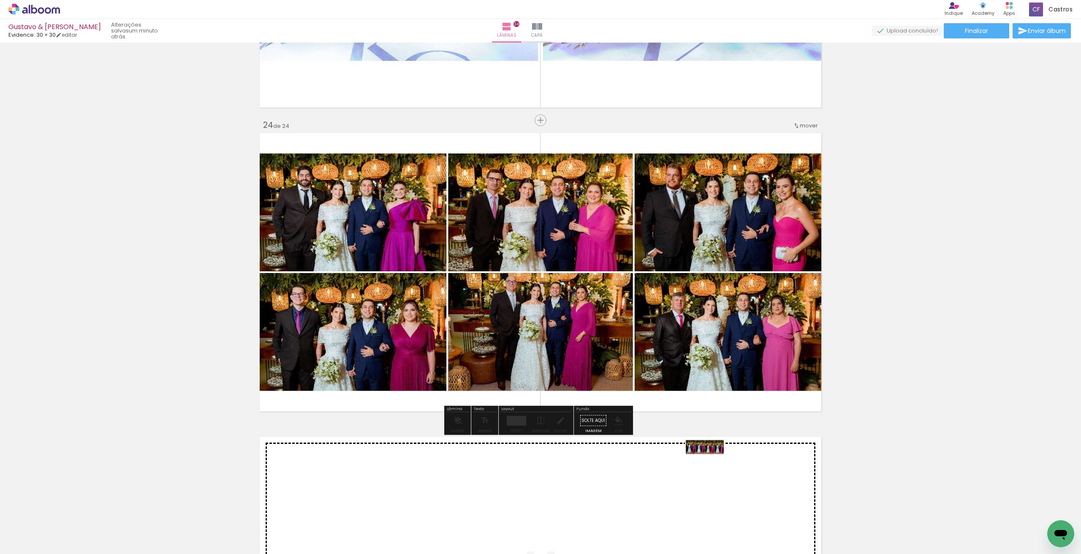
drag, startPoint x: 914, startPoint y: 533, endPoint x: 711, endPoint y: 463, distance: 214.2
click at [711, 463] on quentale-workspace at bounding box center [540, 277] width 1081 height 554
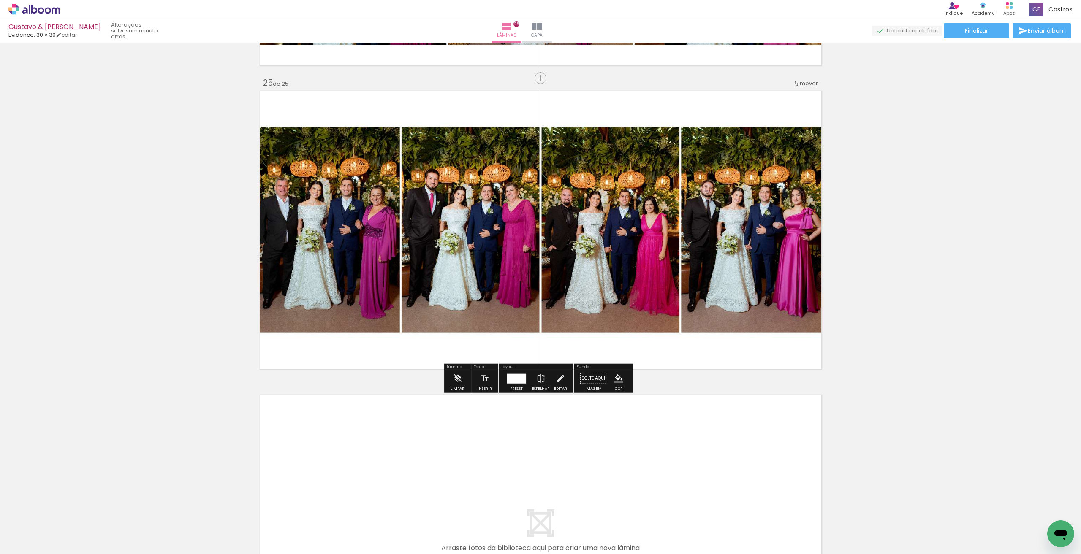
scroll to position [7360, 0]
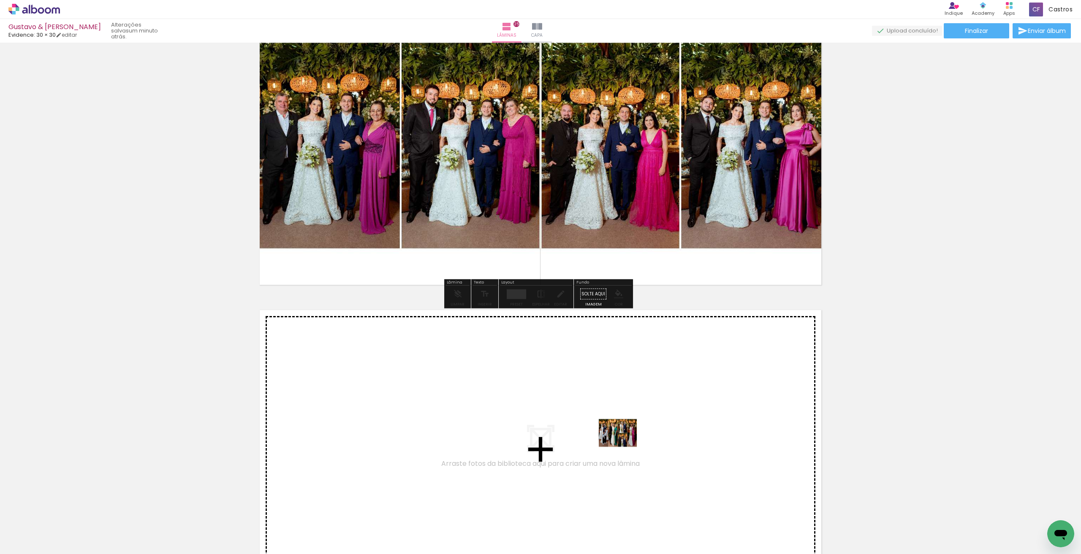
drag, startPoint x: 952, startPoint y: 521, endPoint x: 620, endPoint y: 438, distance: 342.1
click at [620, 438] on quentale-workspace at bounding box center [540, 277] width 1081 height 554
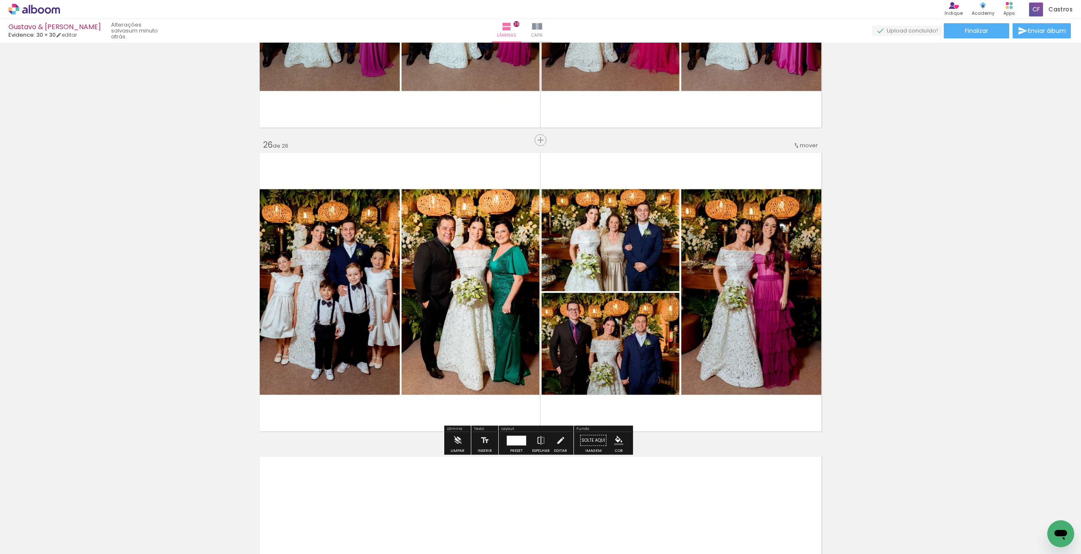
scroll to position [7537, 0]
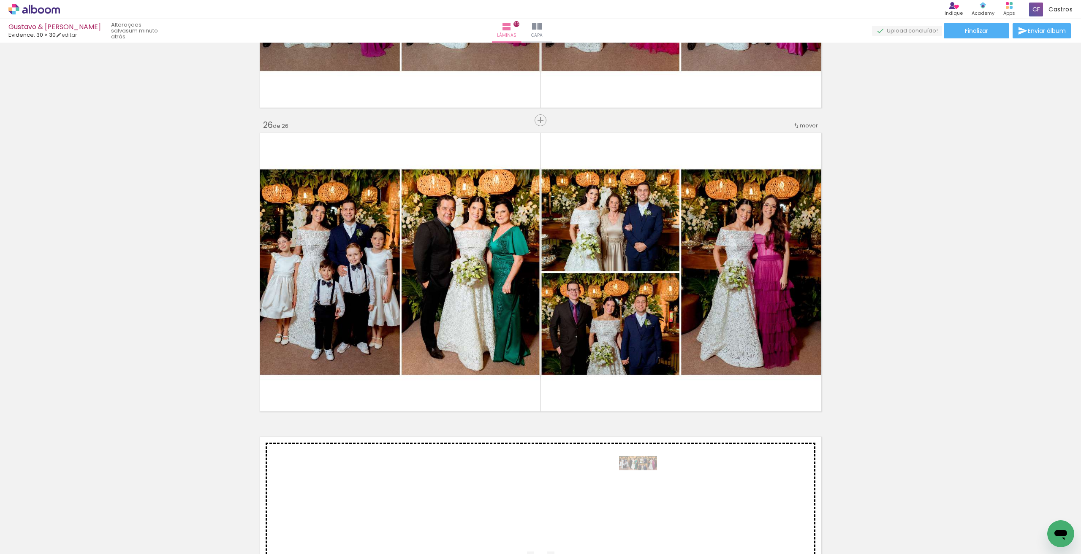
drag, startPoint x: 957, startPoint y: 525, endPoint x: 644, endPoint y: 479, distance: 315.9
click at [644, 479] on quentale-workspace at bounding box center [540, 277] width 1081 height 554
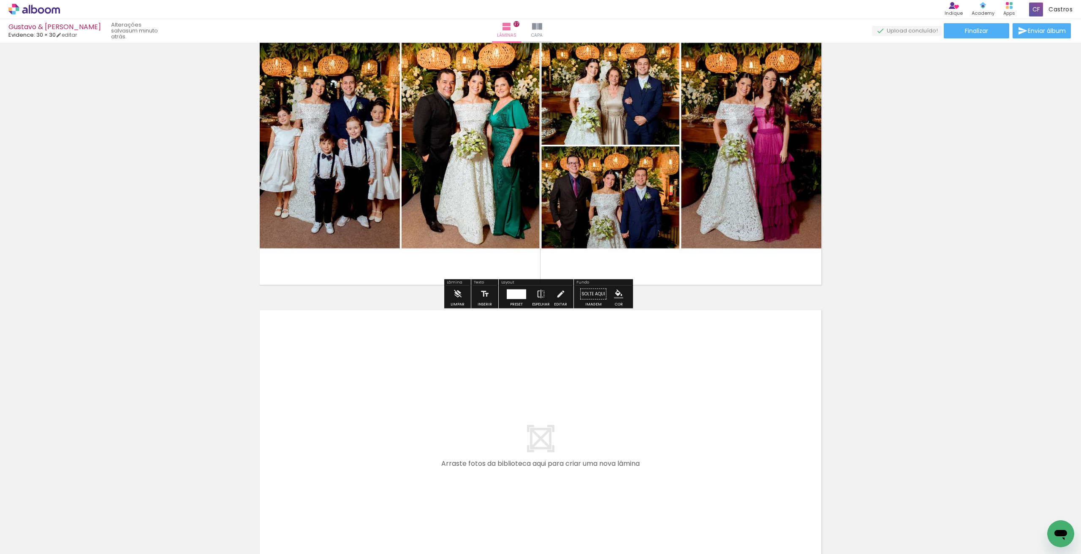
scroll to position [7926, 0]
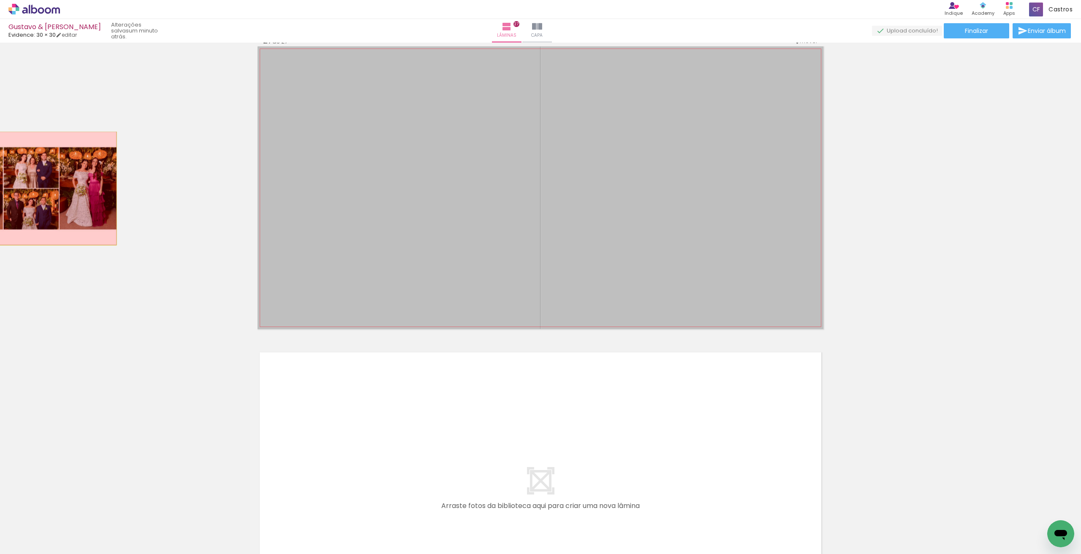
drag, startPoint x: 379, startPoint y: 188, endPoint x: 0, endPoint y: 188, distance: 378.8
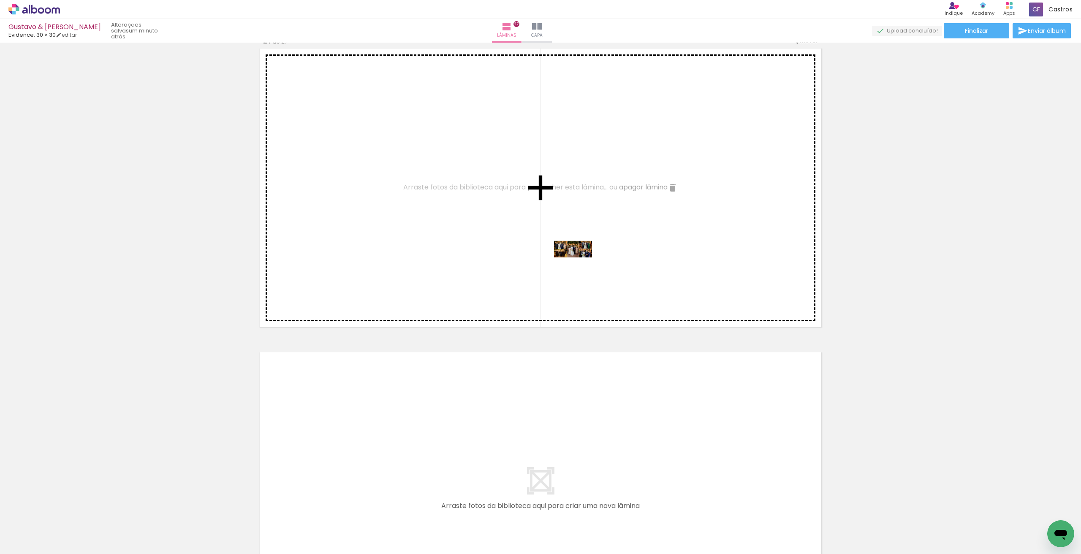
drag, startPoint x: 1021, startPoint y: 527, endPoint x: 579, endPoint y: 265, distance: 513.3
click at [579, 265] on quentale-workspace at bounding box center [540, 277] width 1081 height 554
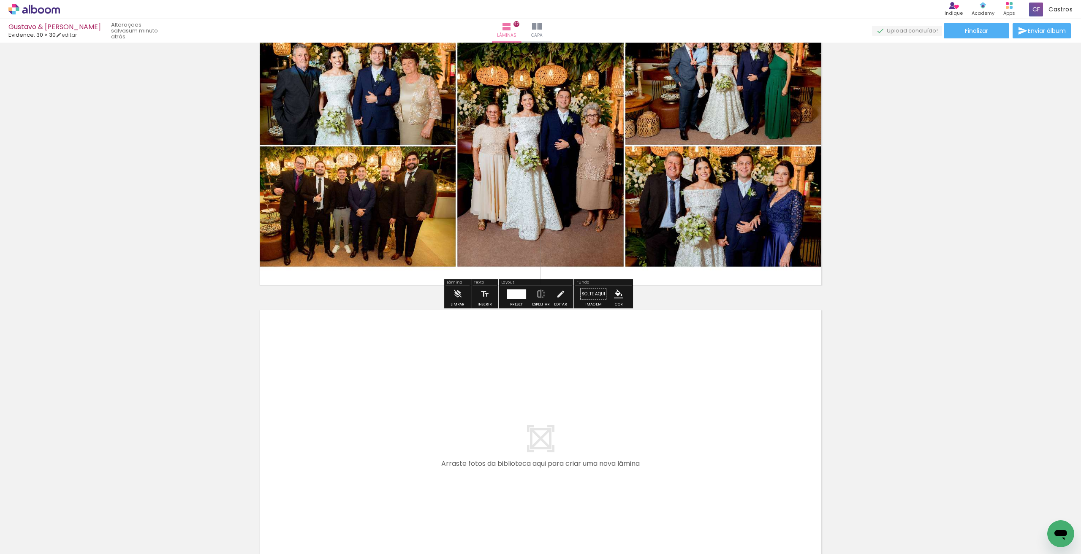
scroll to position [8010, 0]
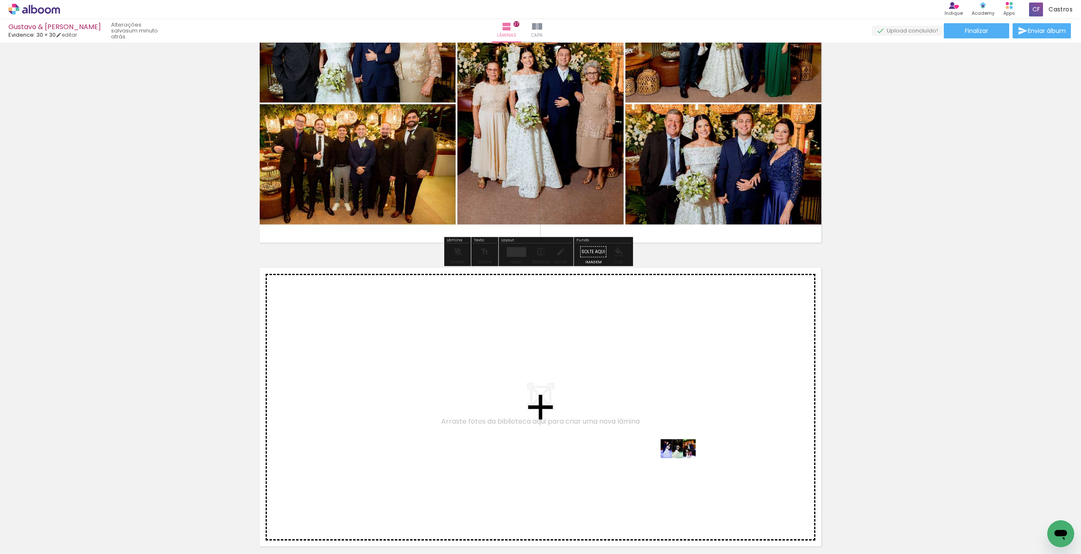
drag, startPoint x: 1035, startPoint y: 531, endPoint x: 685, endPoint y: 465, distance: 356.7
click at [685, 465] on quentale-workspace at bounding box center [540, 277] width 1081 height 554
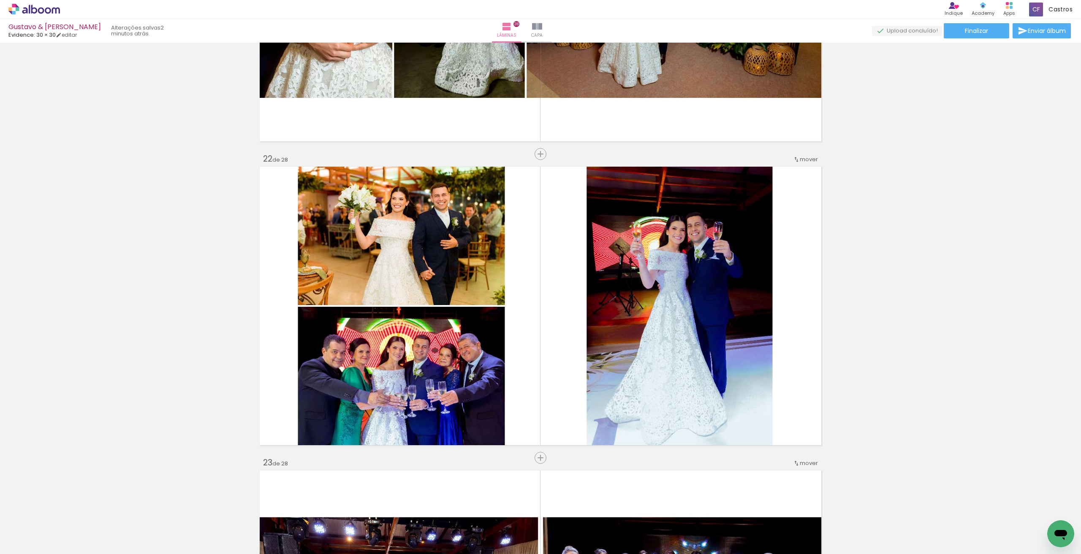
scroll to position [6034, 0]
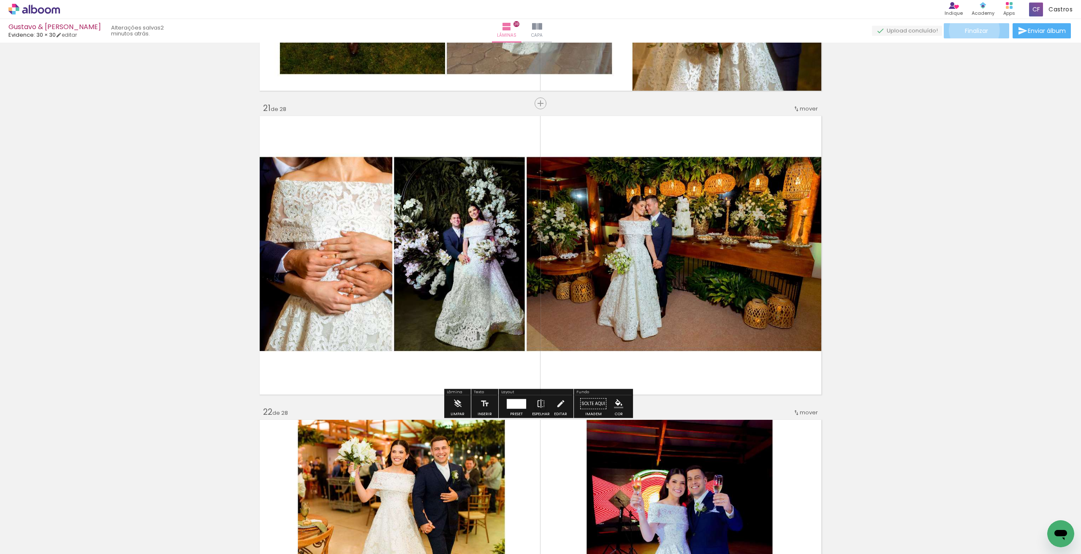
click at [971, 30] on span "Finalizar" at bounding box center [976, 31] width 23 height 6
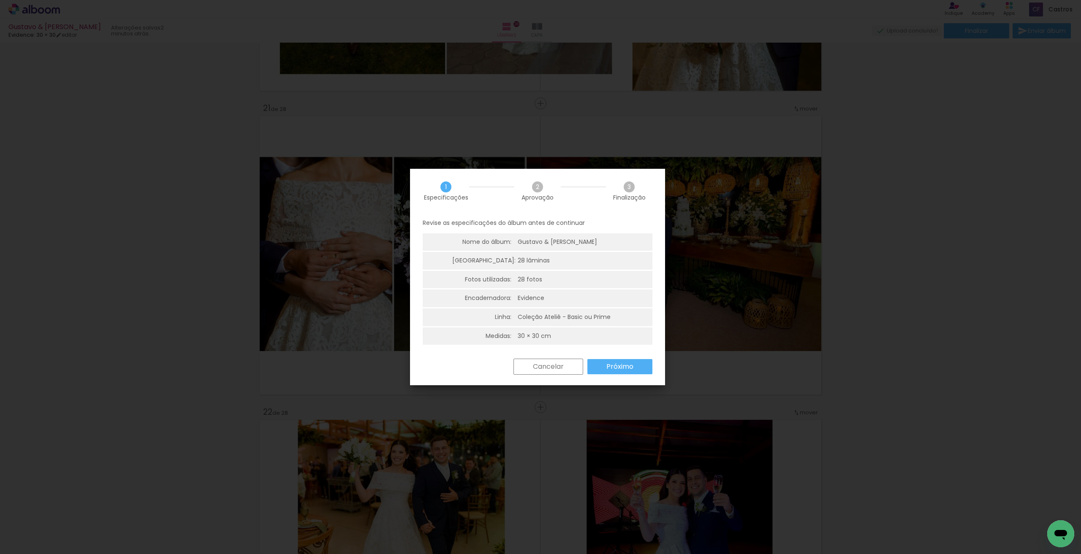
click at [630, 379] on div "Cancelar Próximo" at bounding box center [537, 373] width 255 height 29
click at [0, 0] on slot "Próximo" at bounding box center [0, 0] width 0 height 0
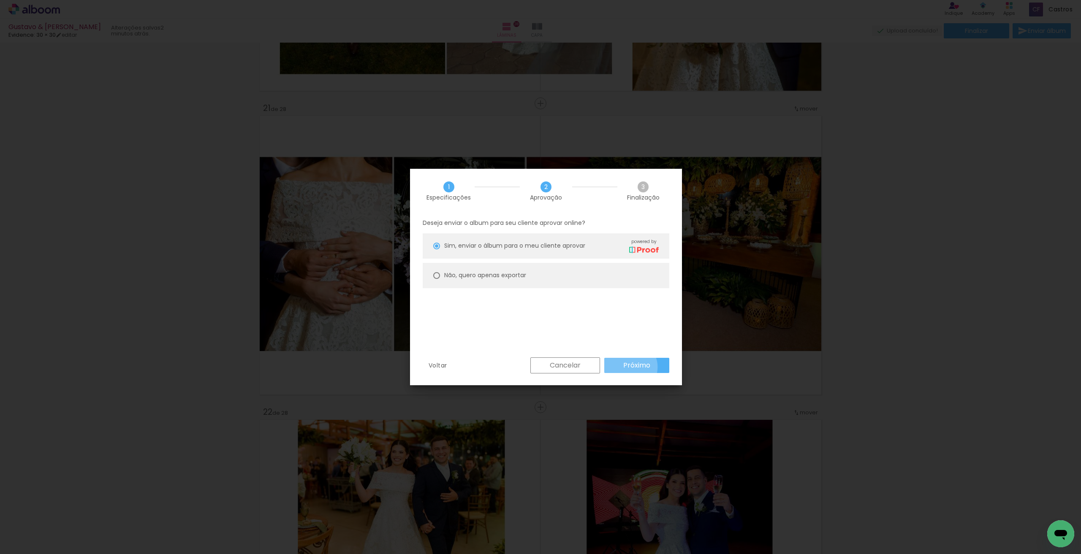
click at [0, 0] on slot "Próximo" at bounding box center [0, 0] width 0 height 0
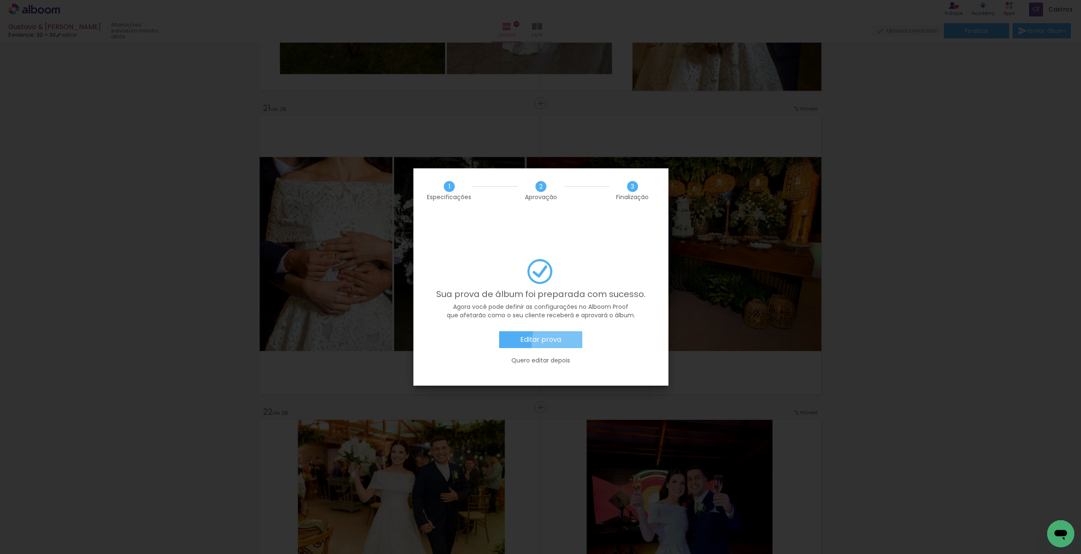
click at [563, 331] on paper-button "Editar prova" at bounding box center [540, 339] width 83 height 17
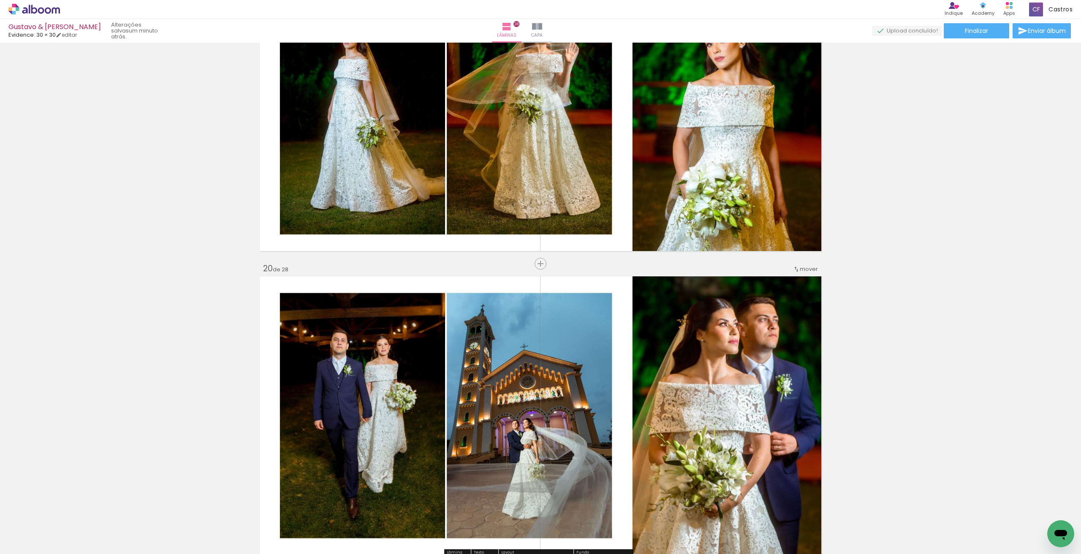
scroll to position [5316, 0]
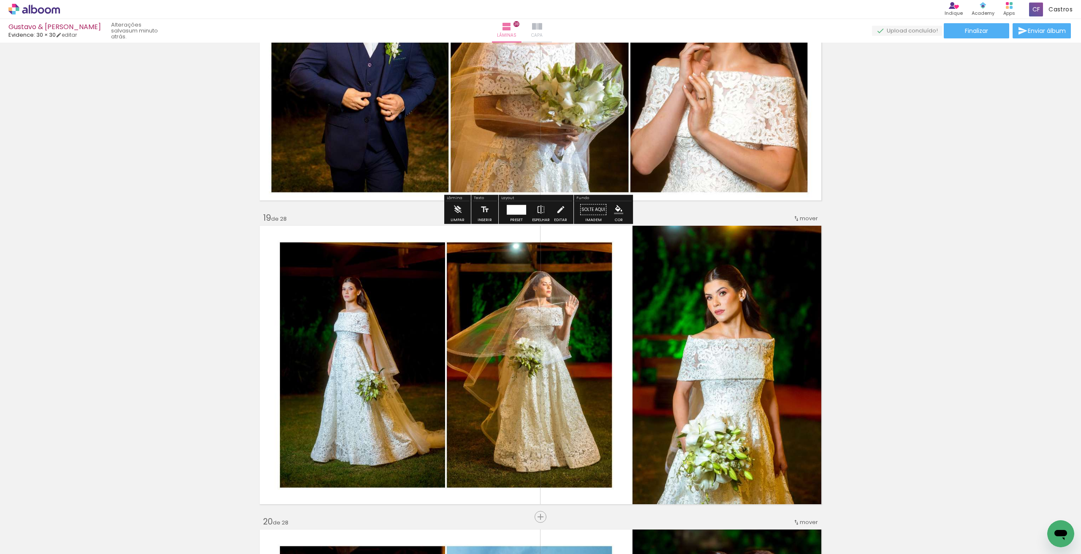
click at [542, 22] on iron-icon at bounding box center [537, 27] width 10 height 10
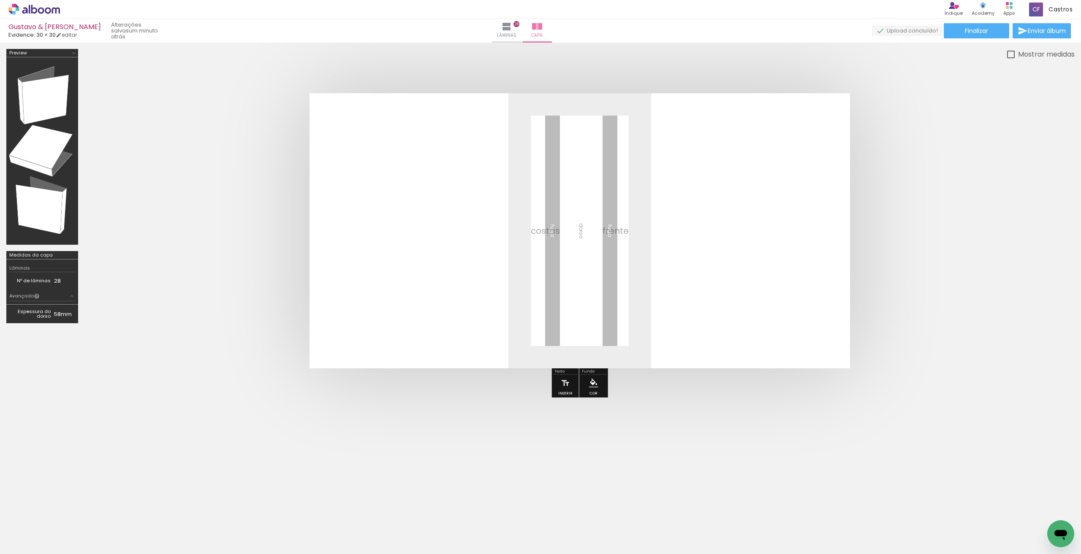
click at [31, 545] on span "Adicionar Fotos" at bounding box center [29, 542] width 25 height 9
click at [0, 0] on input "file" at bounding box center [0, 0] width 0 height 0
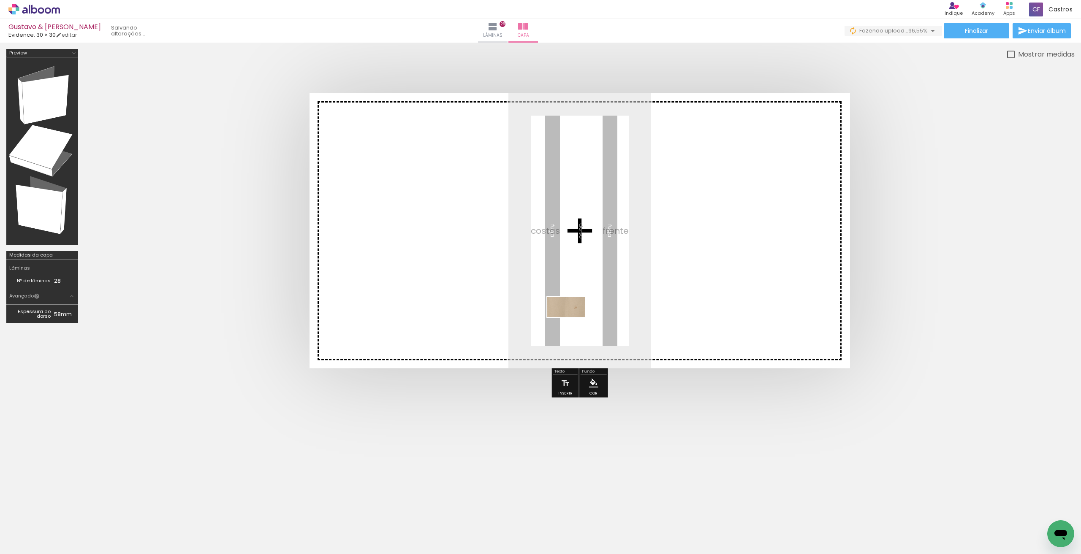
drag, startPoint x: 1042, startPoint y: 531, endPoint x: 573, endPoint y: 323, distance: 513.7
click at [573, 323] on quentale-workspace at bounding box center [540, 277] width 1081 height 554
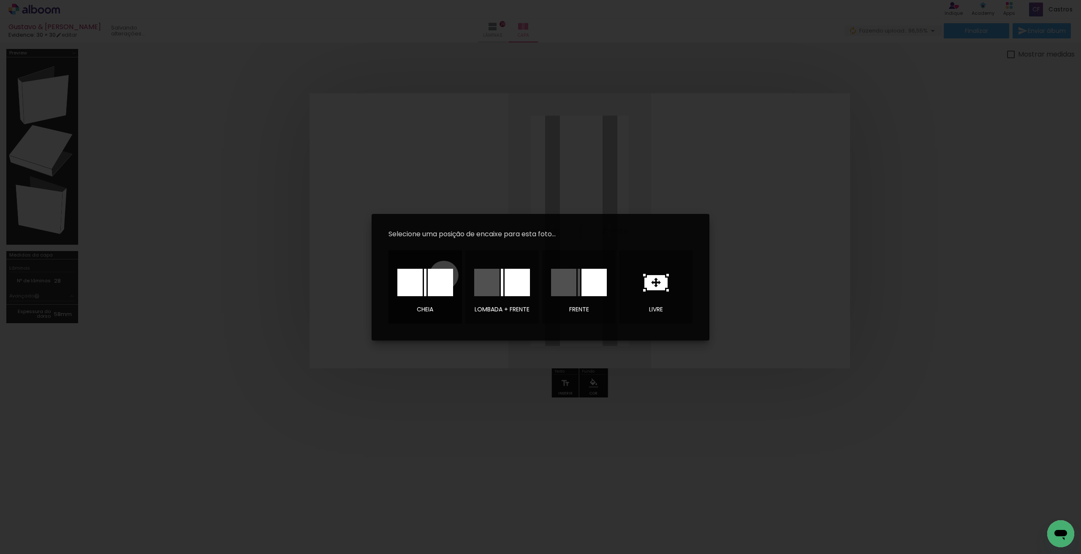
click at [444, 275] on div at bounding box center [440, 282] width 25 height 27
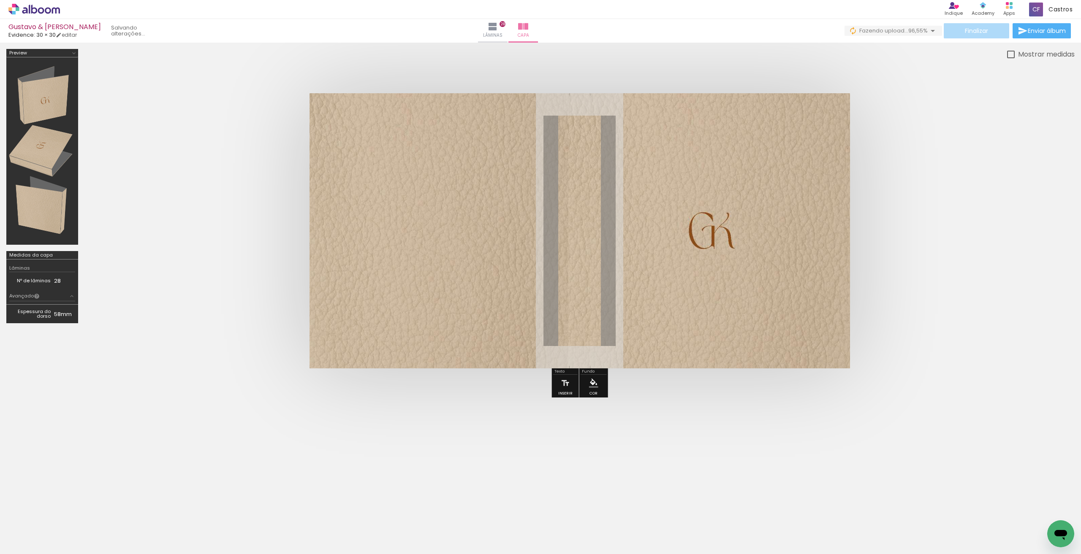
click at [979, 28] on span "Finalizar" at bounding box center [976, 31] width 23 height 6
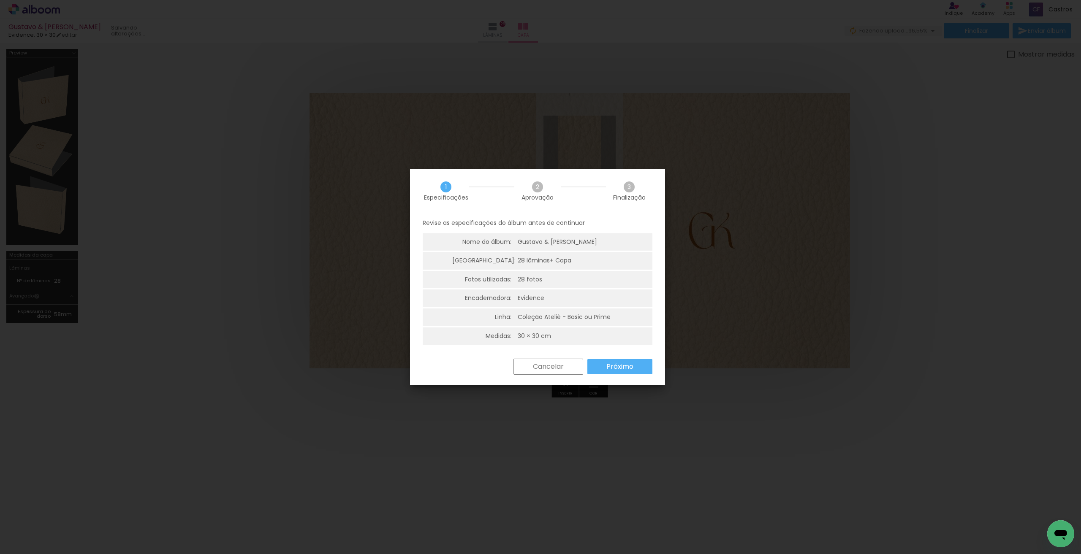
click at [606, 379] on div "Cancelar Próximo" at bounding box center [537, 373] width 255 height 29
click at [0, 0] on slot "Próximo" at bounding box center [0, 0] width 0 height 0
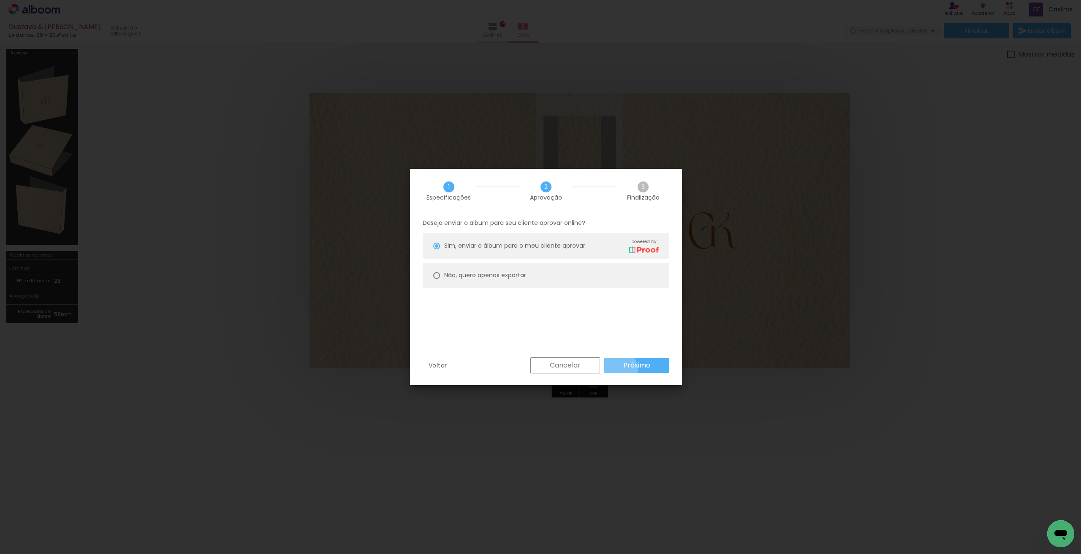
click at [615, 370] on paper-button "Próximo" at bounding box center [636, 365] width 65 height 15
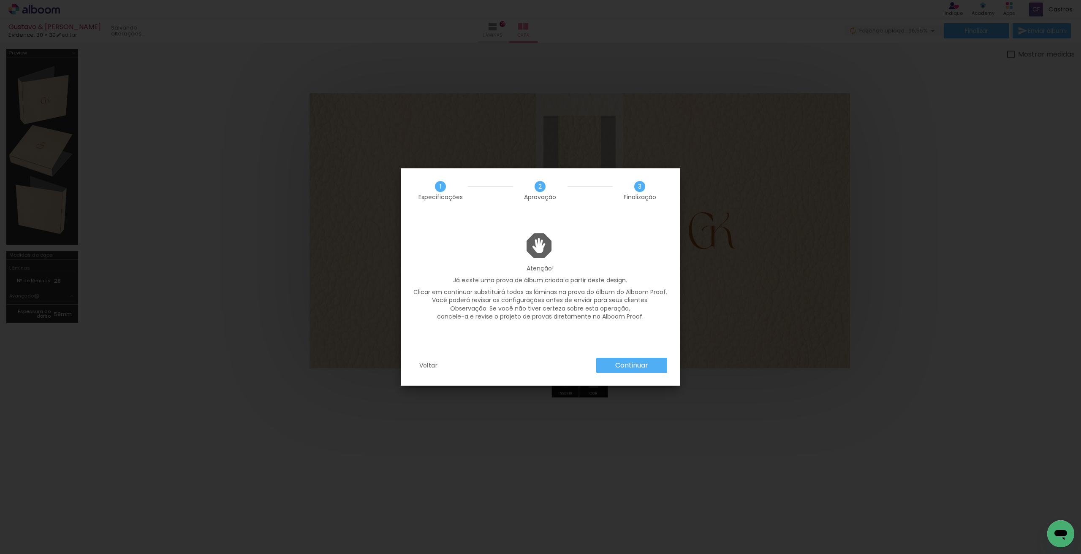
click at [0, 0] on slot "Continuar" at bounding box center [0, 0] width 0 height 0
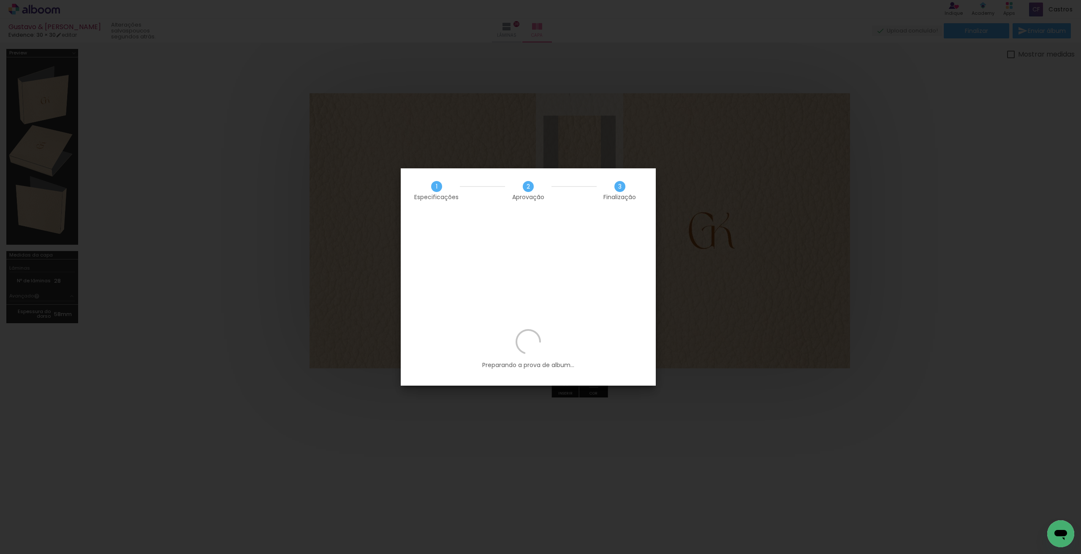
scroll to position [0, 362]
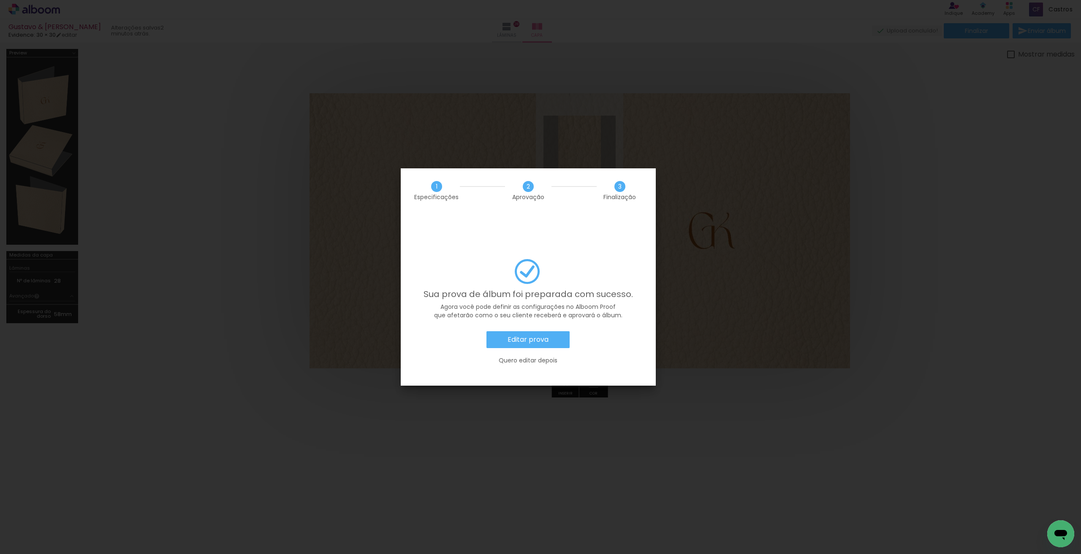
click at [520, 331] on paper-button "Editar prova" at bounding box center [527, 339] width 83 height 17
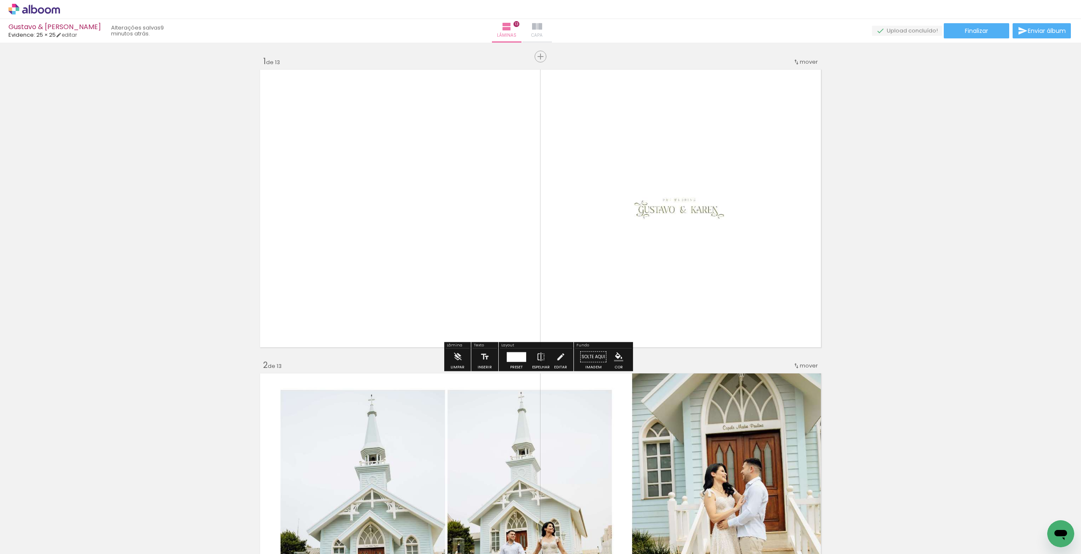
click at [543, 33] on span "Capa" at bounding box center [536, 36] width 11 height 8
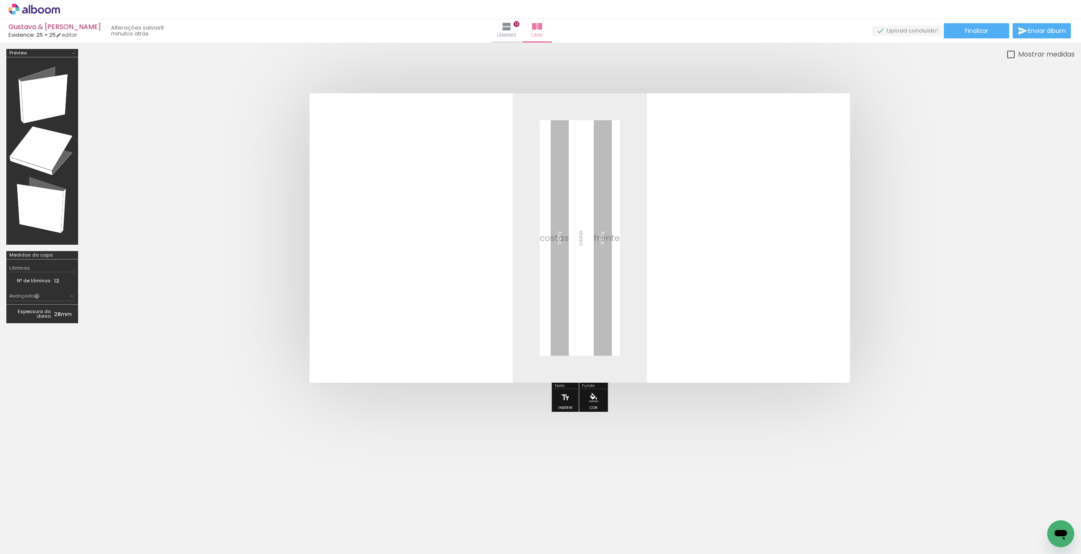
click at [21, 541] on span "Adicionar Fotos" at bounding box center [29, 542] width 25 height 9
click at [0, 0] on input "file" at bounding box center [0, 0] width 0 height 0
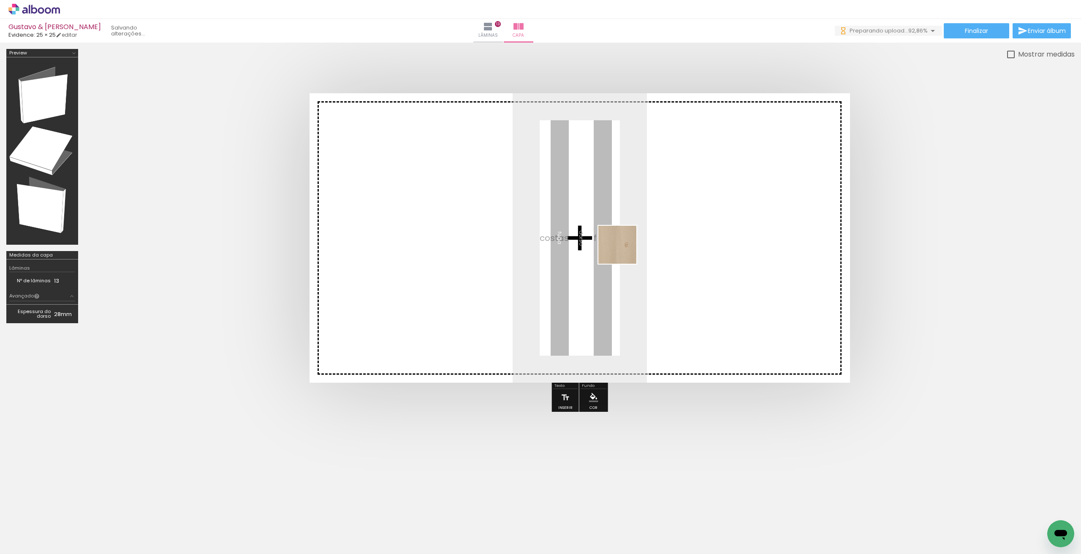
drag, startPoint x: 705, startPoint y: 531, endPoint x: 624, endPoint y: 251, distance: 291.1
click at [624, 251] on quentale-workspace at bounding box center [540, 277] width 1081 height 554
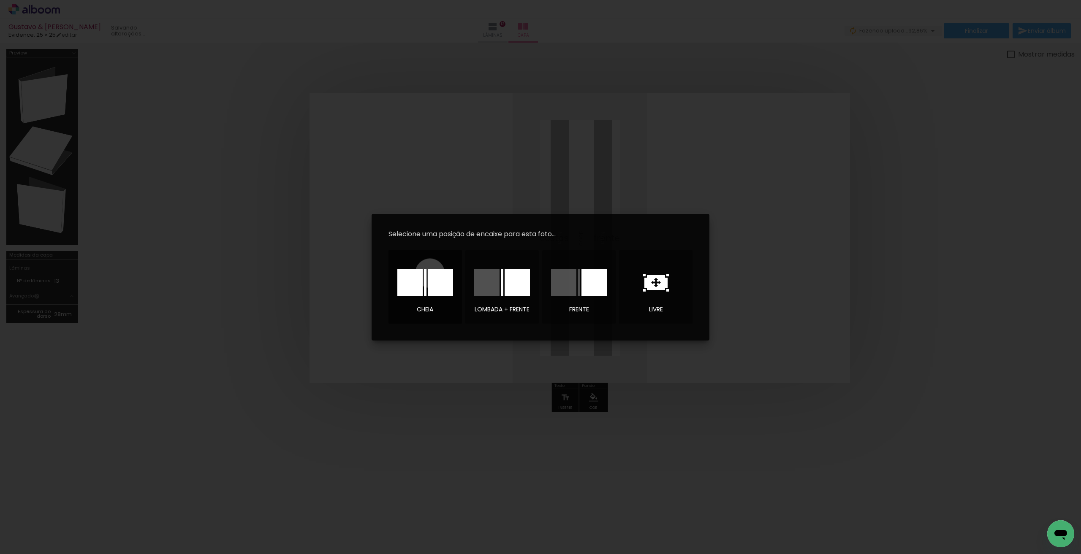
click at [430, 273] on div at bounding box center [440, 282] width 25 height 27
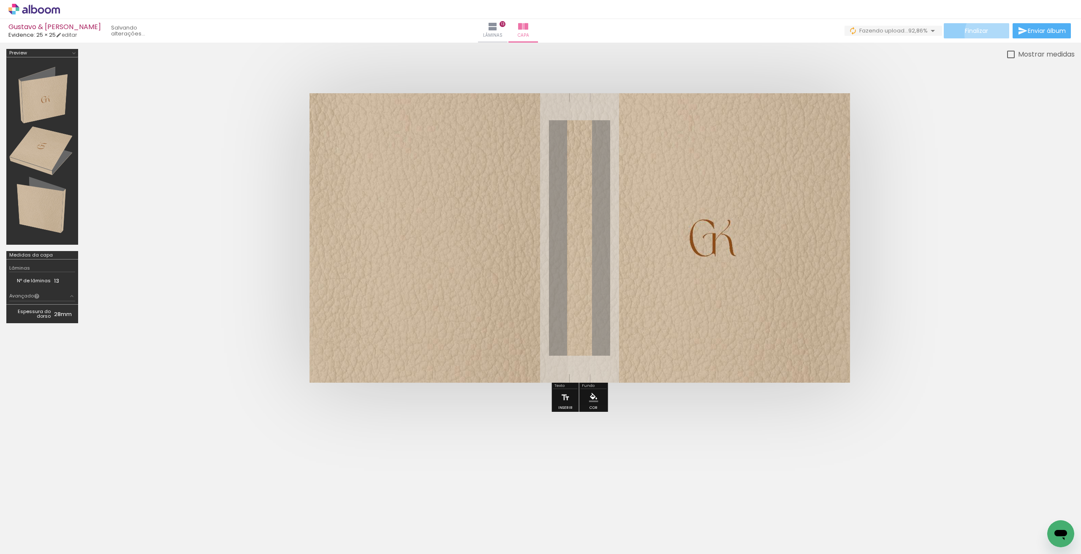
click at [992, 34] on paper-button "Finalizar" at bounding box center [976, 30] width 65 height 15
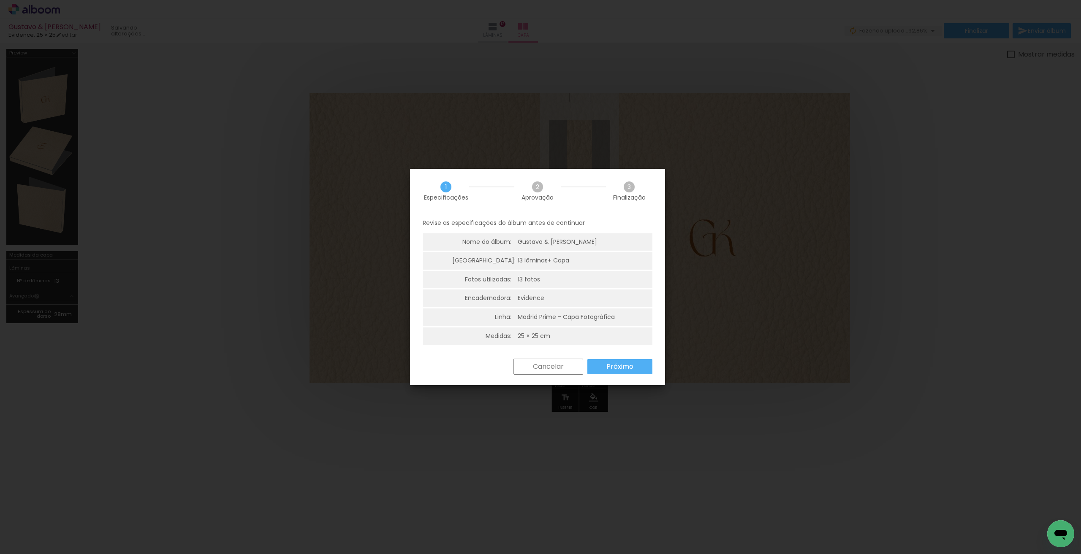
click at [0, 0] on slot "Próximo" at bounding box center [0, 0] width 0 height 0
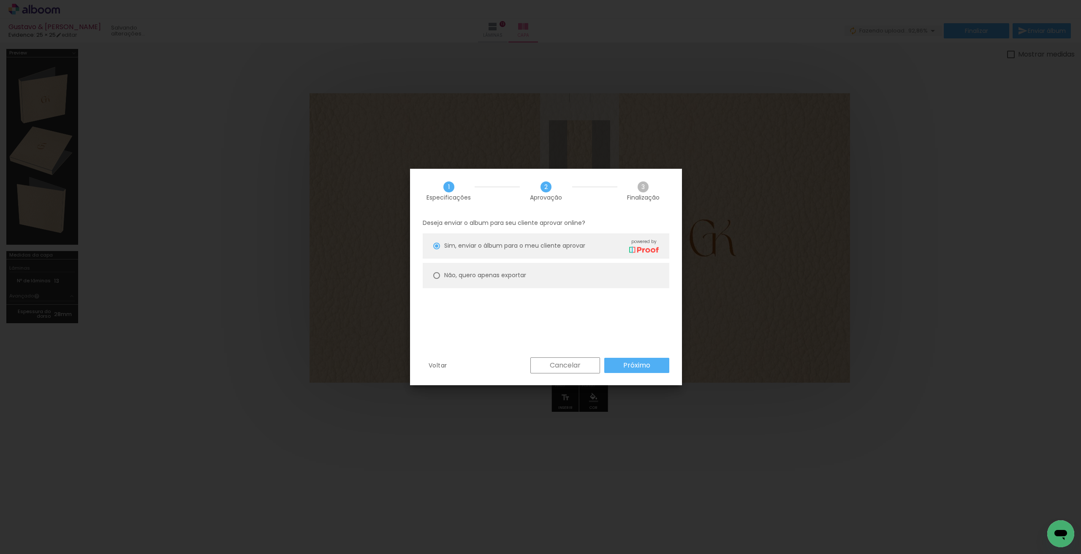
click at [625, 358] on paper-button "Próximo" at bounding box center [636, 365] width 65 height 15
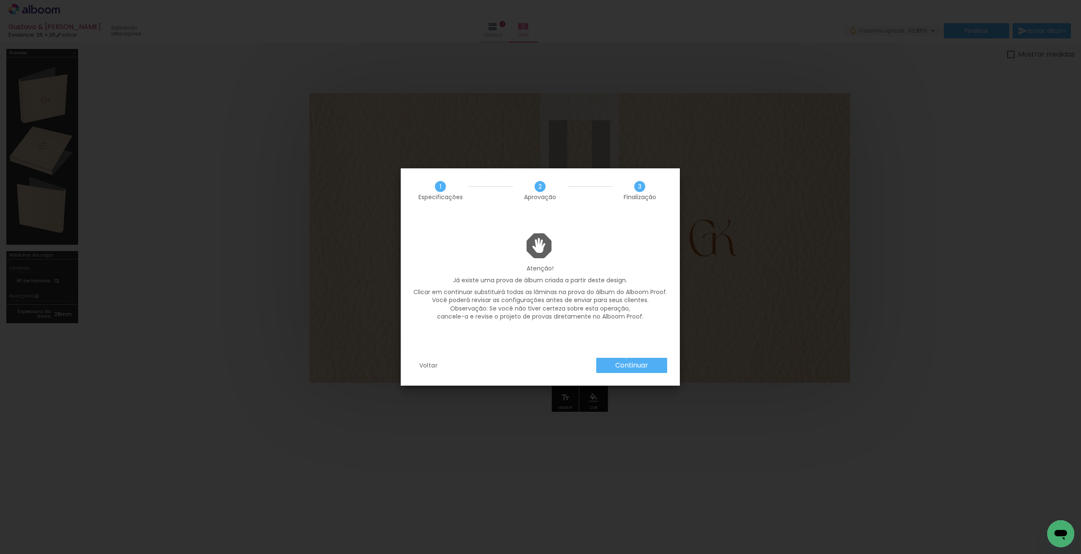
click at [626, 358] on paper-button "Continuar" at bounding box center [631, 365] width 71 height 15
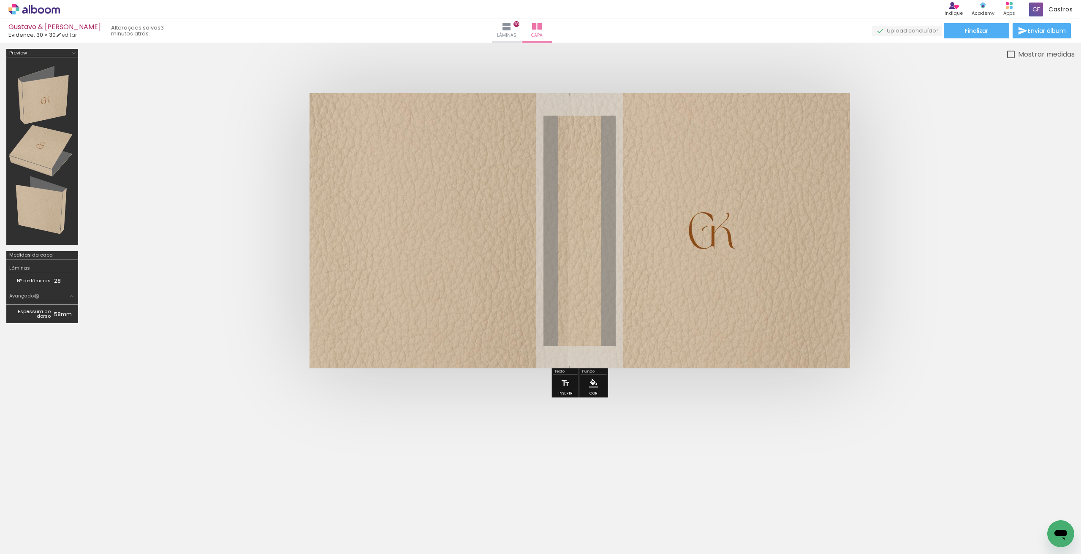
scroll to position [0, 362]
